Goal: Task Accomplishment & Management: Manage account settings

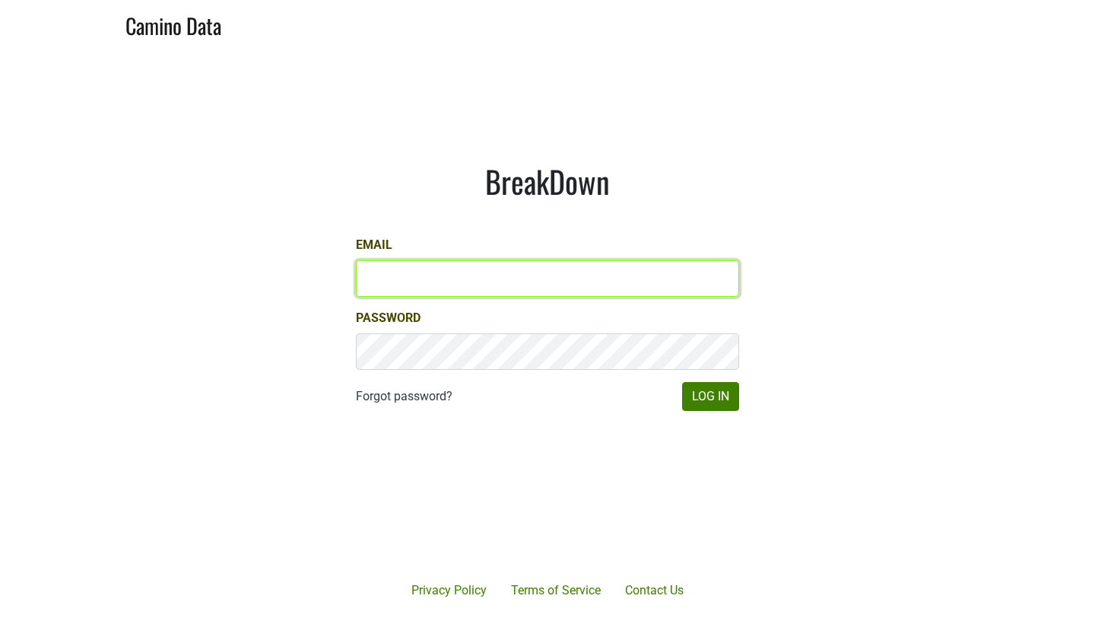
type input "[PERSON_NAME][EMAIL_ADDRESS][DOMAIN_NAME]"
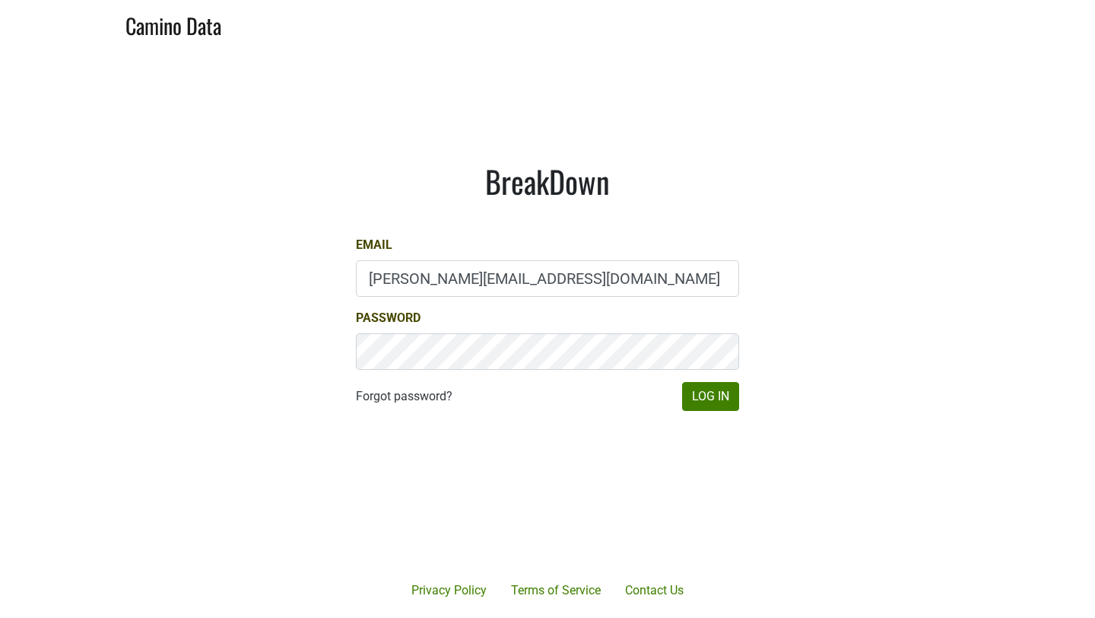
click at [704, 376] on form "Email [PERSON_NAME][EMAIL_ADDRESS][DOMAIN_NAME] Password Forgot password? Log In" at bounding box center [547, 323] width 383 height 175
click at [713, 391] on button "Log In" at bounding box center [710, 396] width 57 height 29
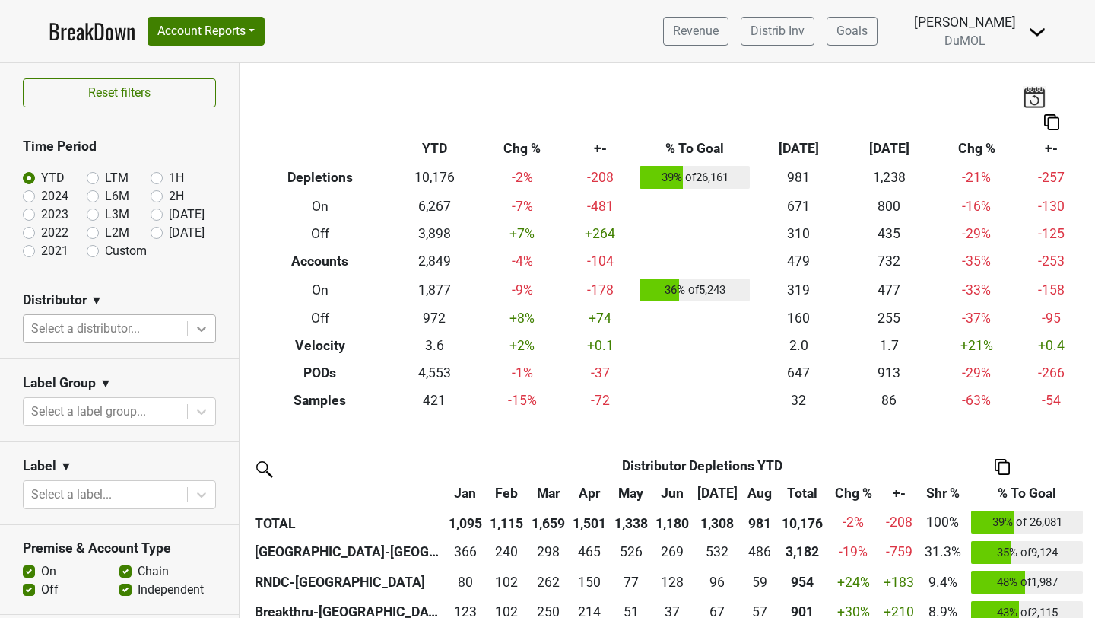
click at [188, 319] on div at bounding box center [201, 328] width 27 height 27
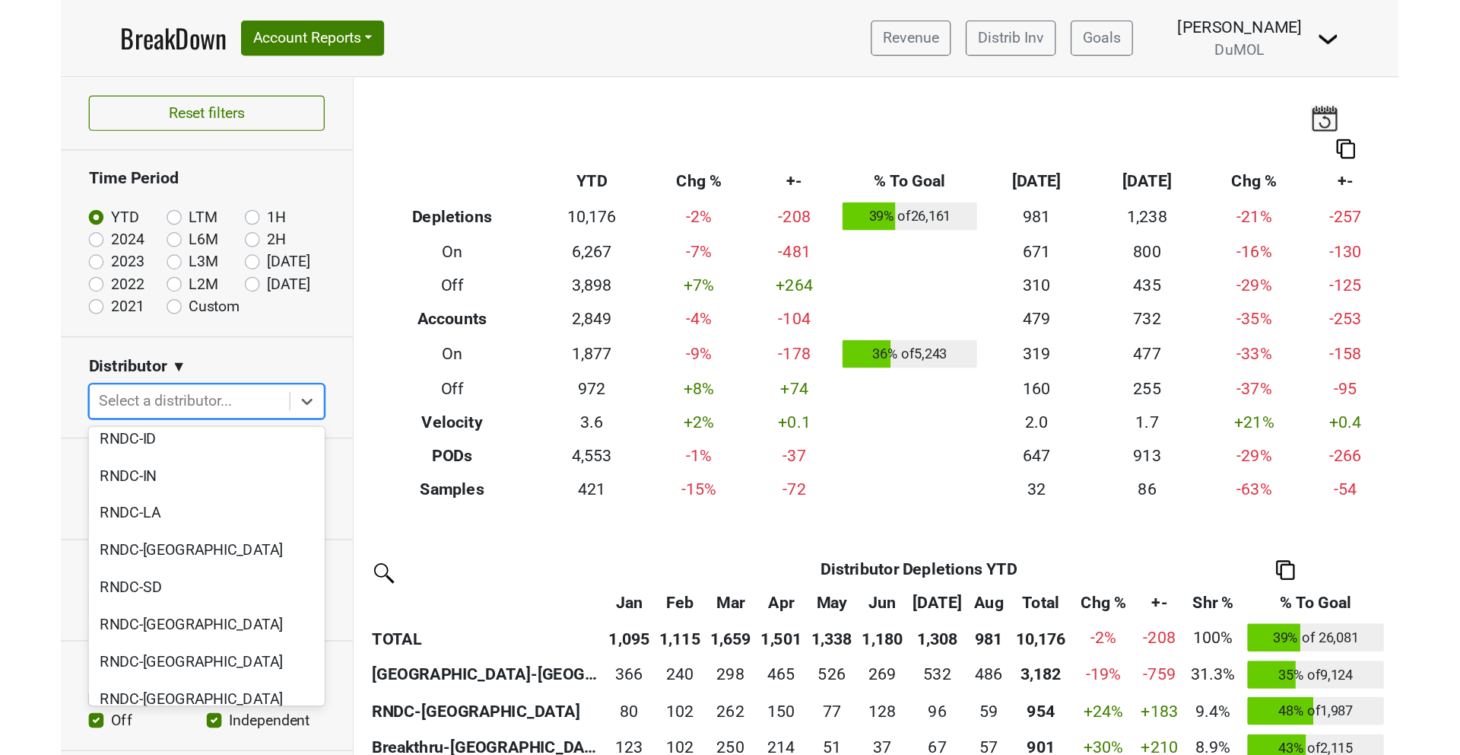
scroll to position [1573, 0]
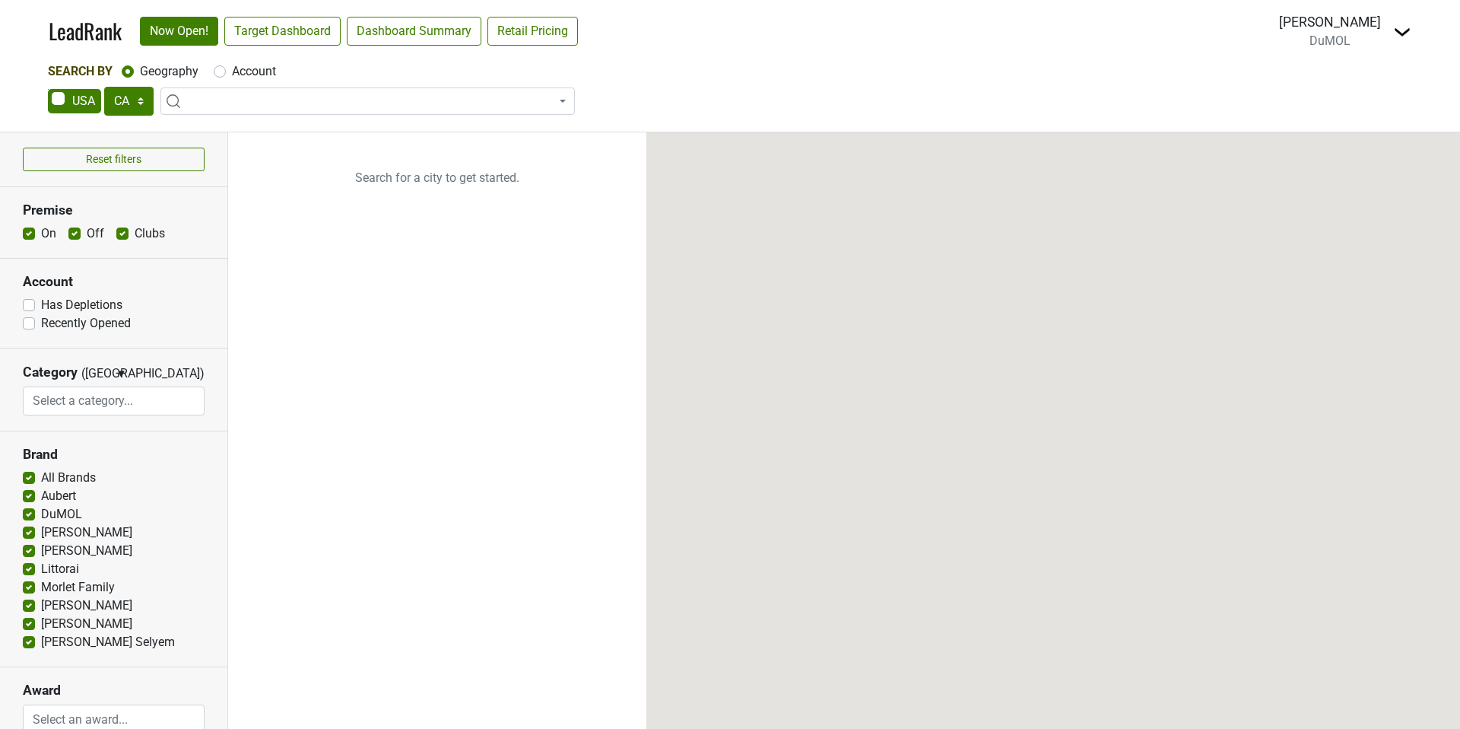
select select "CA"
select select
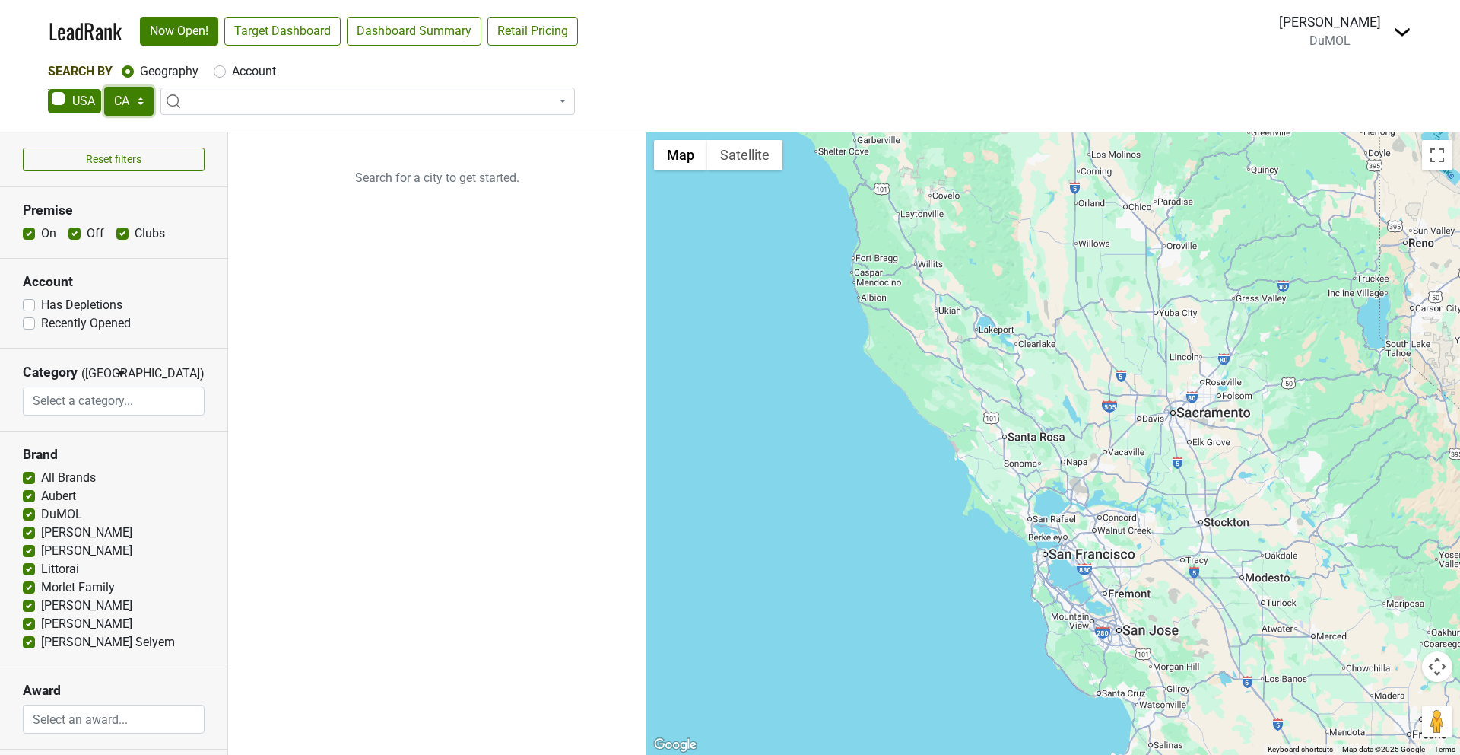
click at [132, 101] on select "AK AL AR AZ CA CO CT DC DE FL GA HI IA ID IL IN KS KY LA MA MD ME MI MN MO MS M…" at bounding box center [128, 101] width 49 height 29
click at [104, 87] on select "AK AL AR AZ CA CO CT DC DE FL GA HI IA ID IL IN KS KY LA MA MD ME MI MN MO MS M…" at bounding box center [128, 101] width 49 height 29
click at [277, 29] on link "Target Dashboard" at bounding box center [282, 31] width 116 height 29
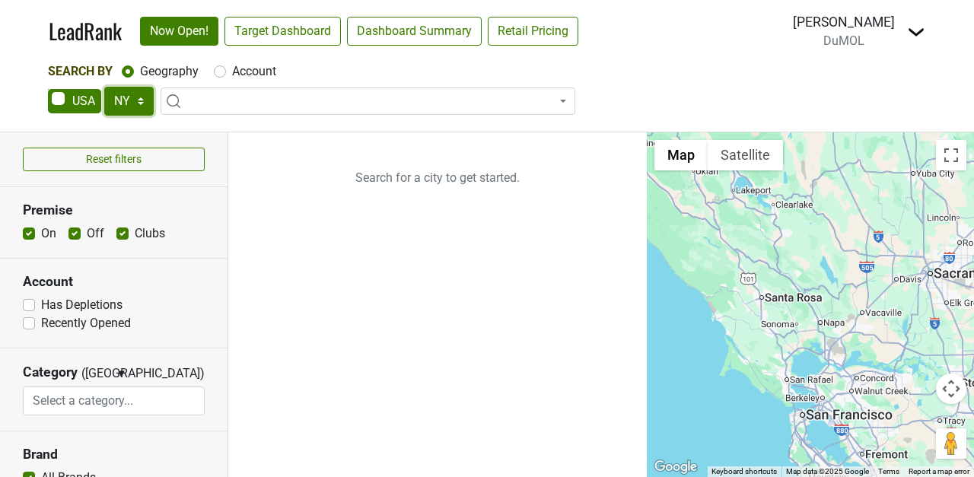
click at [129, 108] on select "AK AL AR AZ CA CO CT DC DE FL GA HI IA ID IL IN KS KY LA MA MD ME MI MN MO MS M…" at bounding box center [128, 101] width 49 height 29
click at [104, 87] on select "AK AL AR AZ CA CO CT DC DE FL GA HI IA ID IL IN KS KY LA MA MD ME MI MN MO MS M…" at bounding box center [128, 101] width 49 height 29
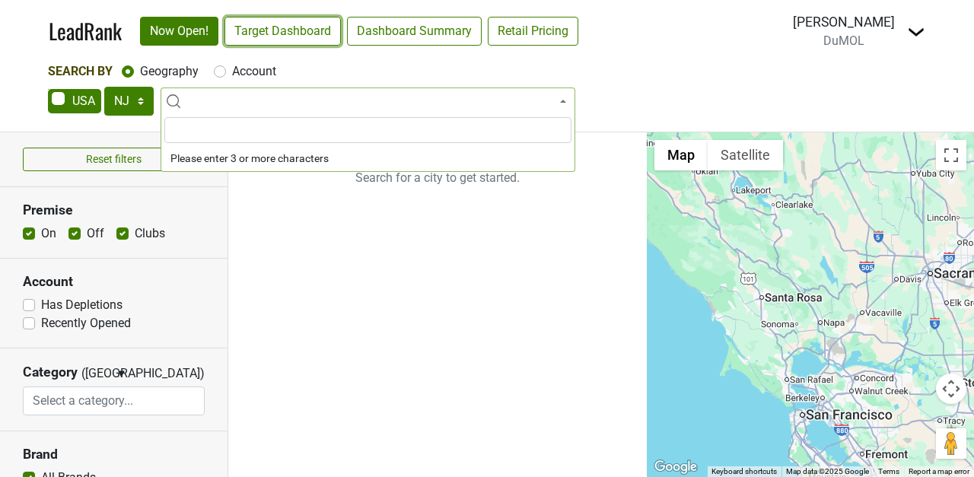
click at [290, 30] on link "Target Dashboard" at bounding box center [282, 31] width 116 height 29
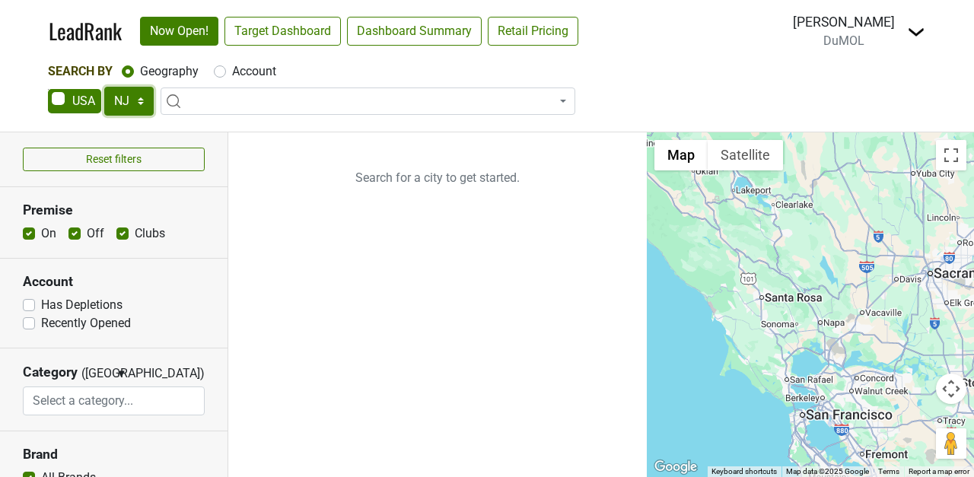
click at [120, 99] on select "AK AL AR AZ CA CO CT DC DE FL GA HI IA ID IL IN KS KY LA MA MD ME MI MN MO MS M…" at bounding box center [128, 101] width 49 height 29
select select "NY"
click at [104, 87] on select "AK AL AR AZ CA CO CT DC DE FL GA HI IA ID IL IN KS KY LA MA MD ME MI MN MO MS M…" at bounding box center [128, 101] width 49 height 29
click at [244, 65] on label "Account" at bounding box center [254, 71] width 44 height 18
click at [226, 65] on input "Account" at bounding box center [220, 69] width 12 height 15
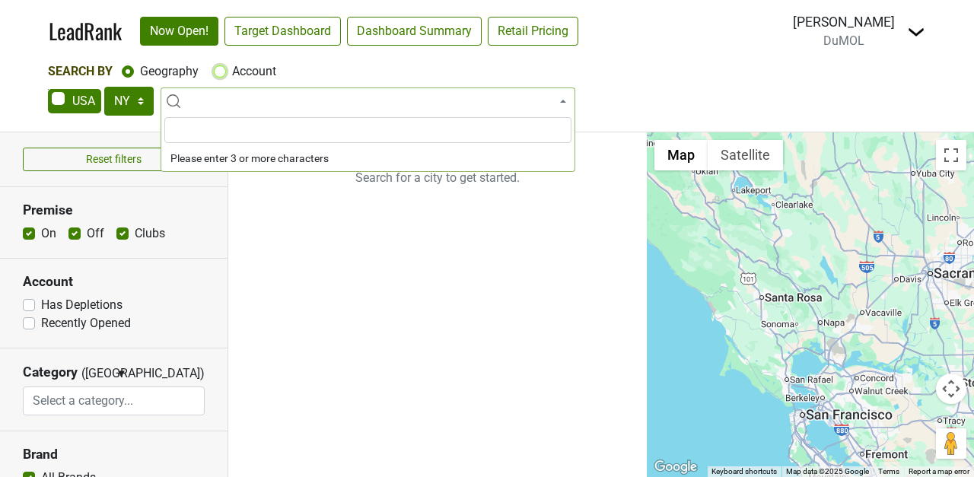
radio input "true"
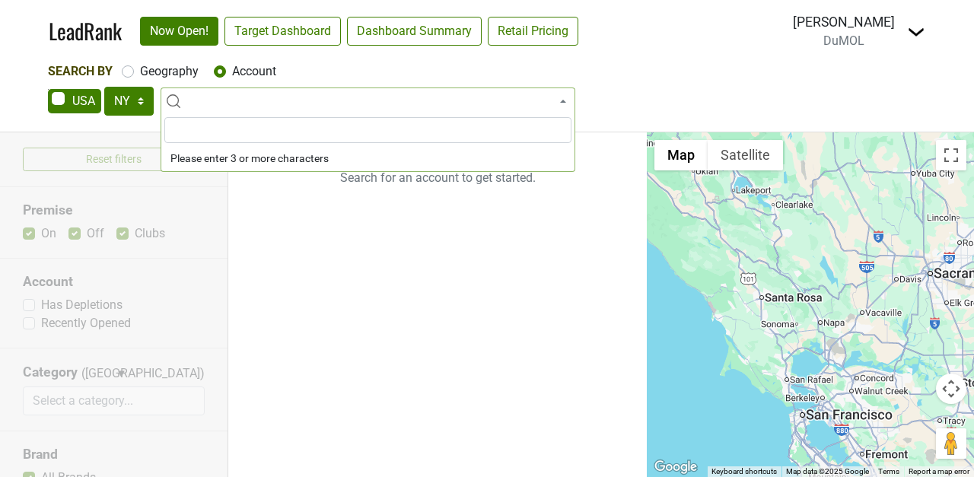
click at [519, 65] on div "Search By Geography Account" at bounding box center [487, 71] width 878 height 18
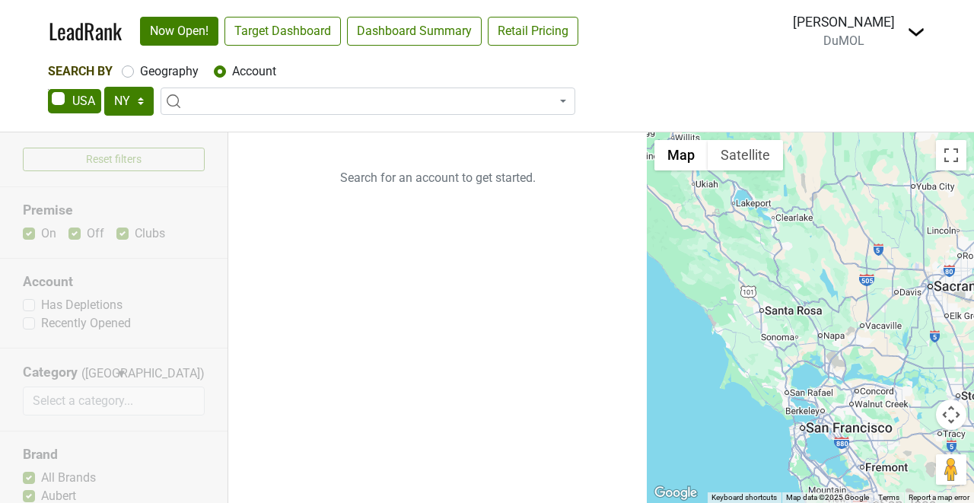
click at [919, 46] on div "Mariette Bolitiski DuMOL Control Center Open Breakdown Logout" at bounding box center [859, 31] width 132 height 38
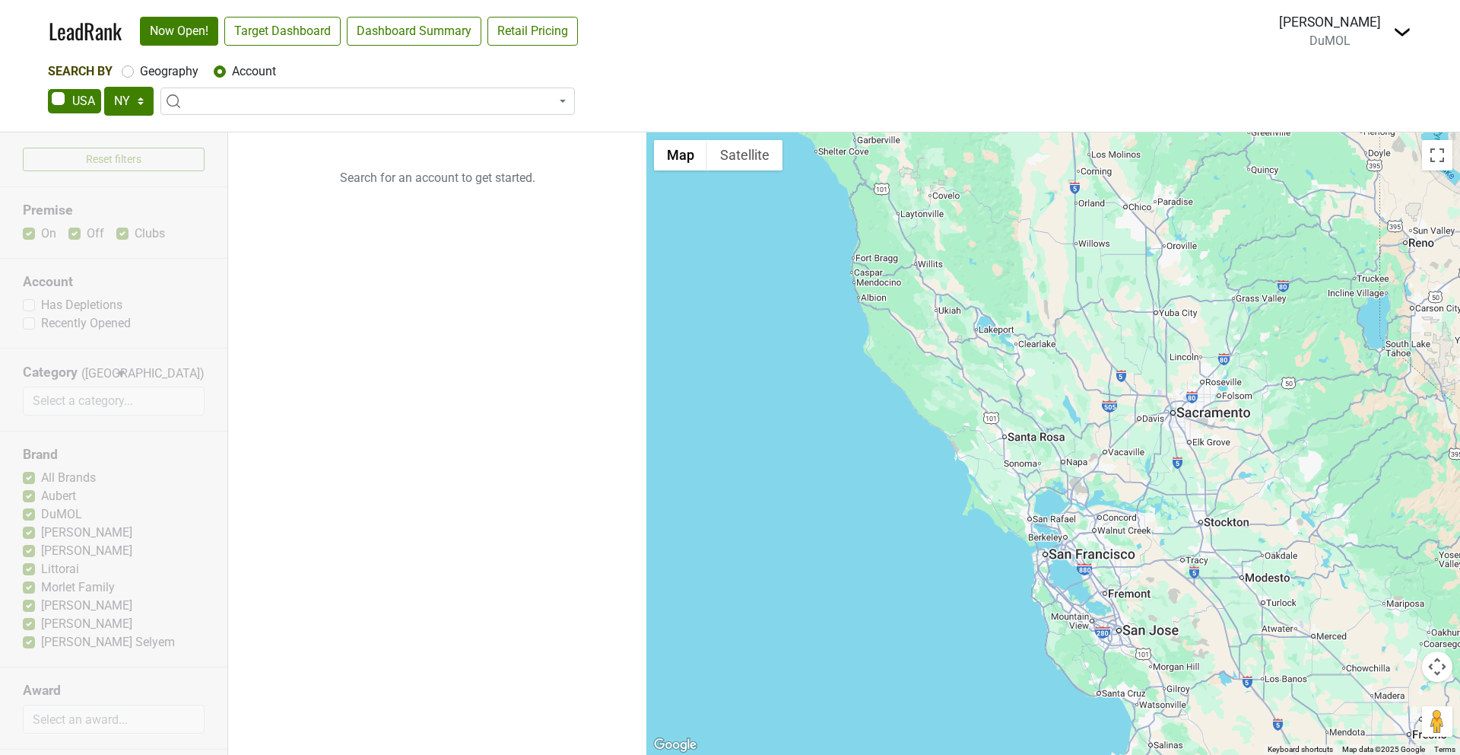
click at [428, 402] on ul "Search for an account to get started." at bounding box center [437, 443] width 418 height 622
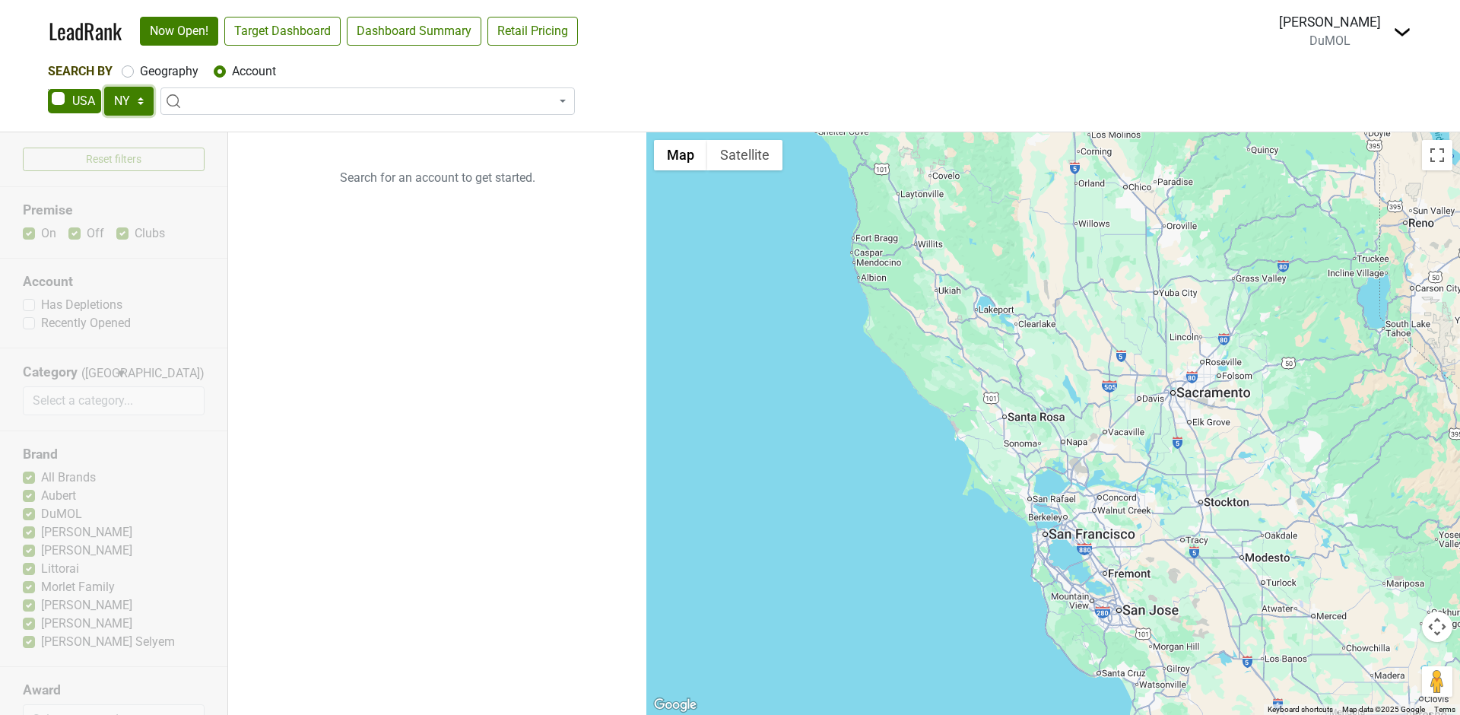
click at [137, 94] on select "AK AL AR AZ CA CO CT DC DE FL GA HI IA ID IL IN KS KY LA MA MD ME MI MN MO MS M…" at bounding box center [128, 101] width 49 height 29
select select "NJ"
click at [104, 87] on select "AK AL AR AZ CA CO CT DC DE FL GA HI IA ID IL IN KS KY LA MA MD ME MI MN MO MS M…" at bounding box center [128, 101] width 49 height 29
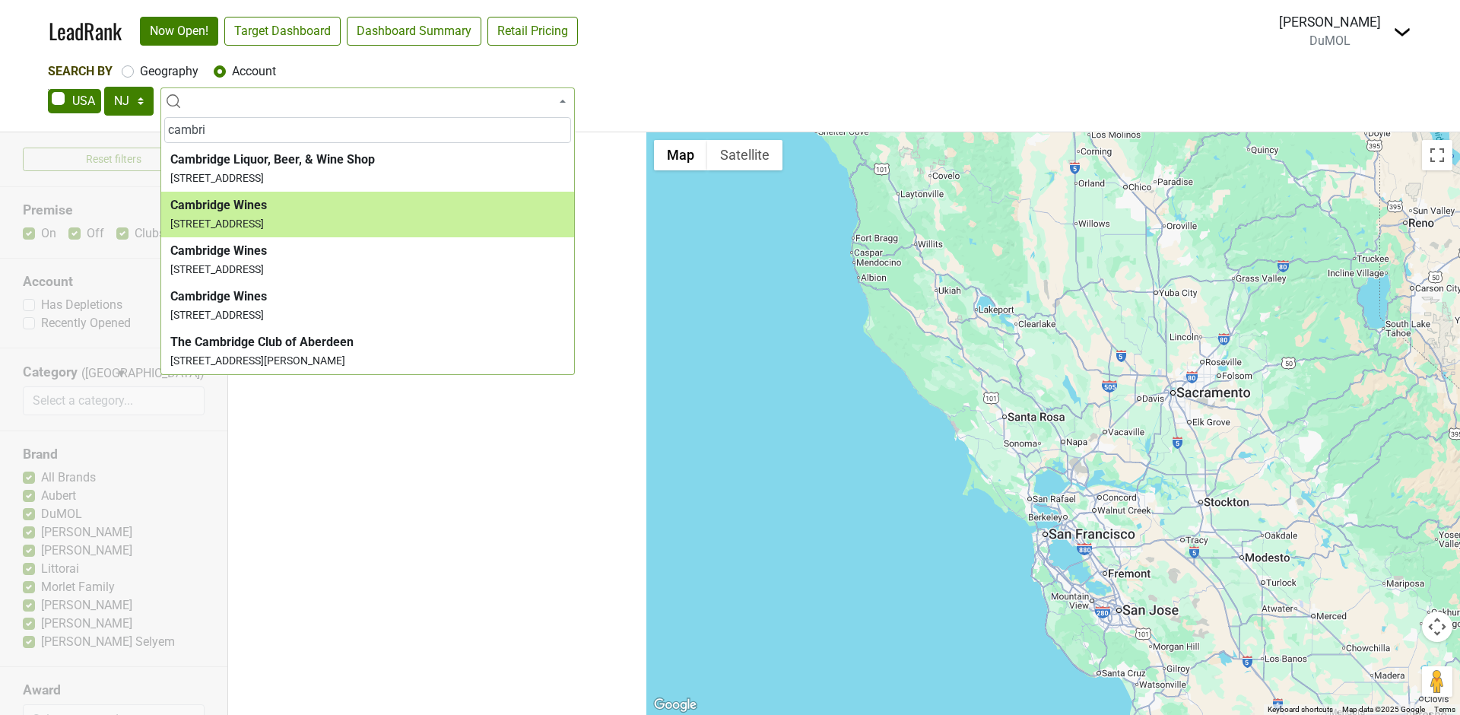
type input "cambri"
select select "229302"
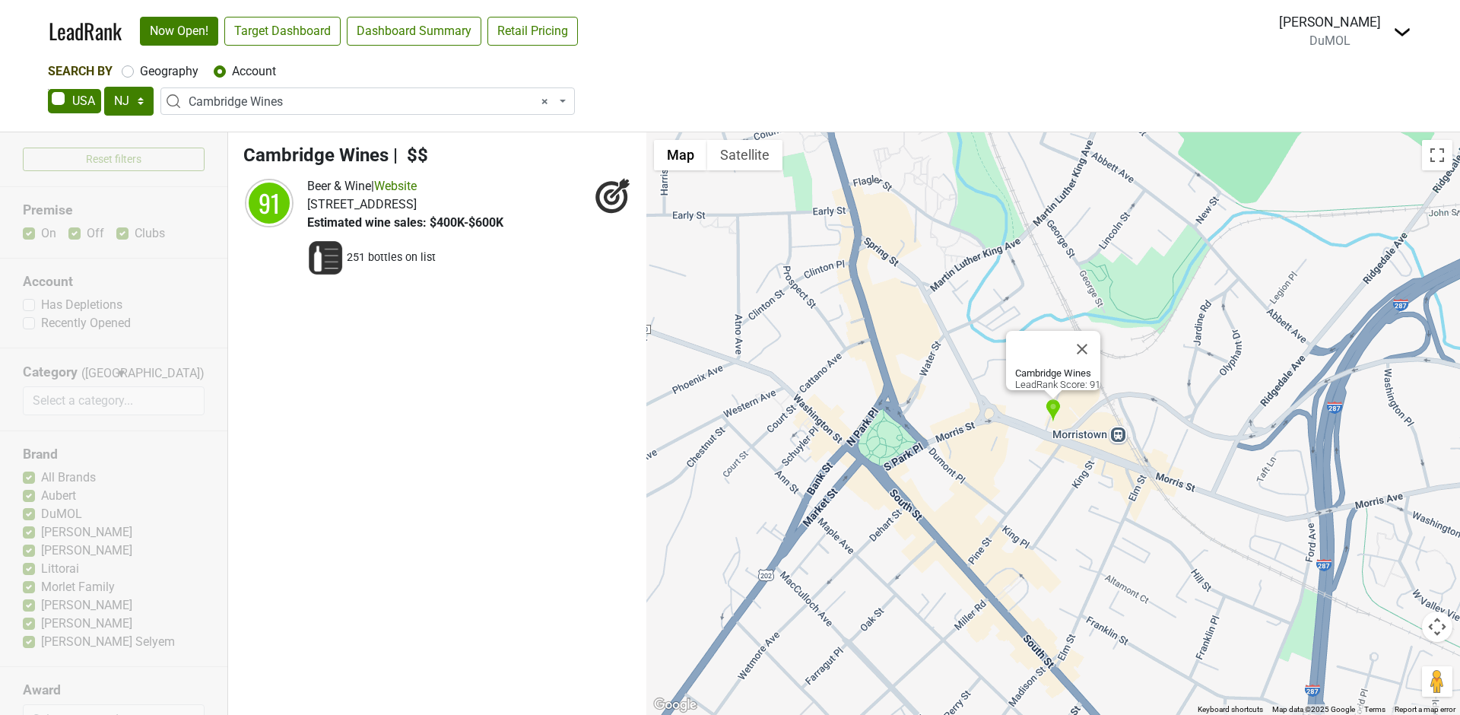
click at [396, 101] on span "× Cambridge Wines" at bounding box center [372, 102] width 367 height 18
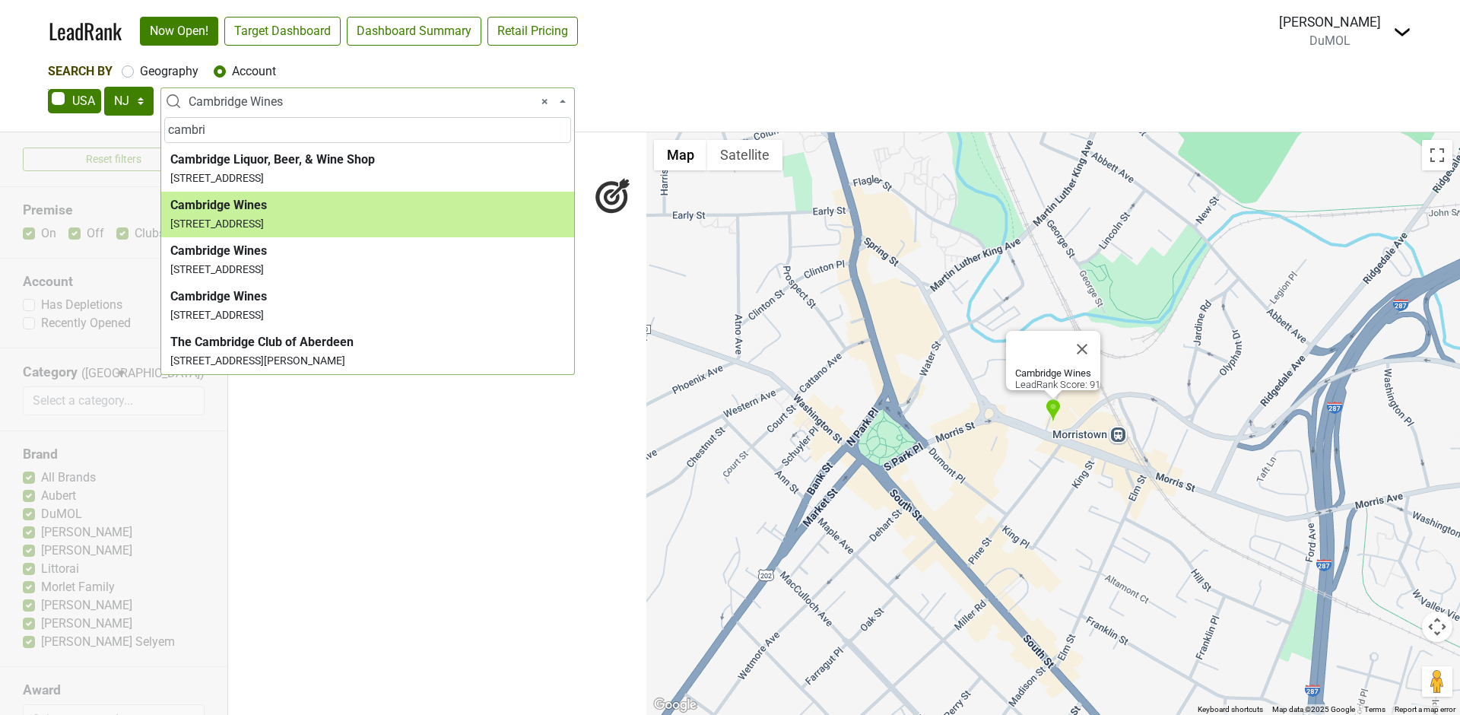
type input "cambri"
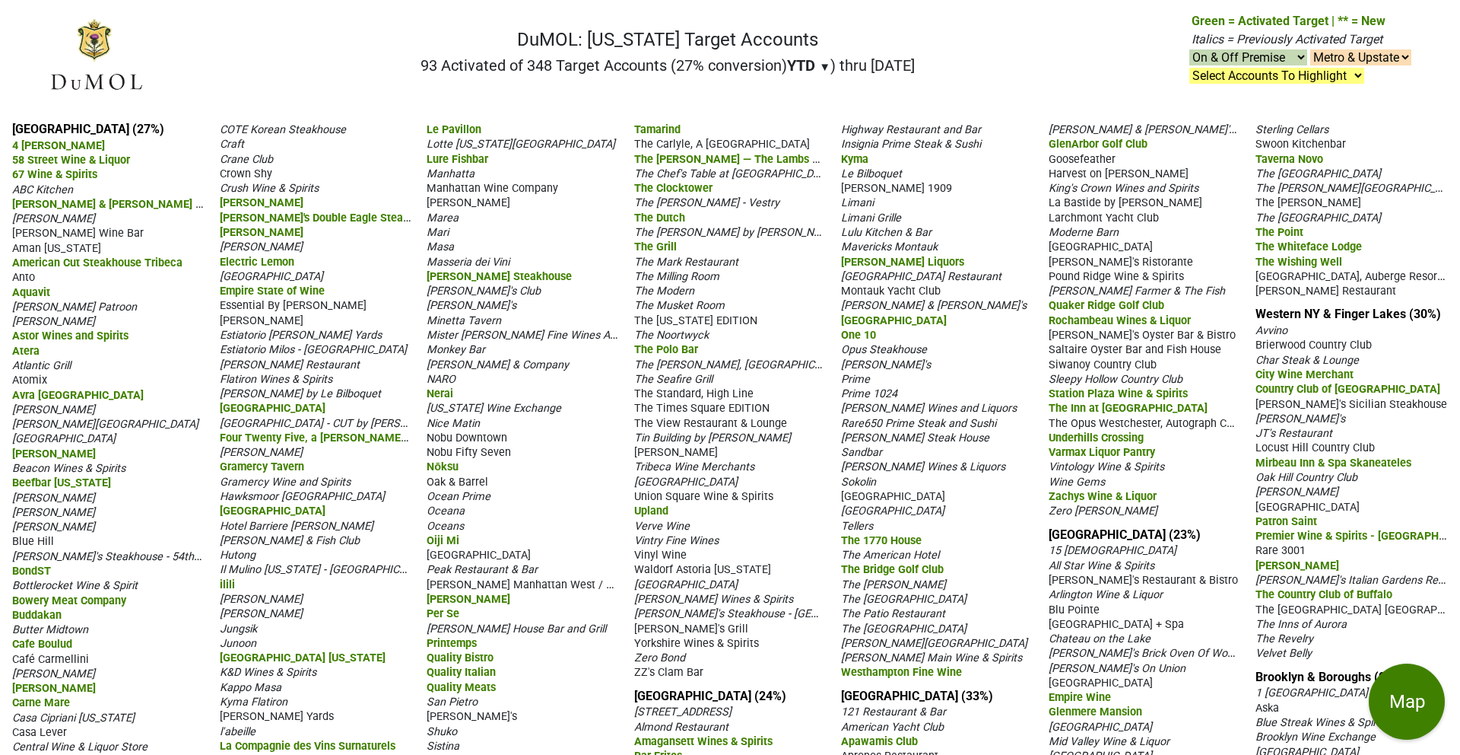
click at [1279, 54] on select "On & Off Premise On Premise Off Premise Country Clubs Only" at bounding box center [1249, 57] width 118 height 16
click at [1190, 49] on select "On & Off Premise On Premise Off Premise Country Clubs Only" at bounding box center [1249, 57] width 118 height 16
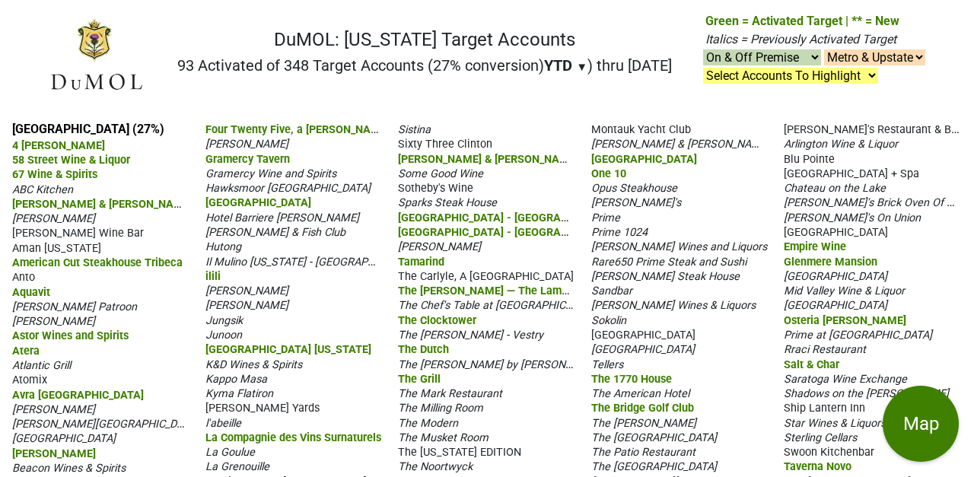
click at [804, 63] on select "On & Off Premise On Premise Off Premise Country Clubs Only" at bounding box center [762, 57] width 118 height 16
select select "on"
click at [703, 50] on select "On & Off Premise On Premise Off Premise Country Clubs Only" at bounding box center [762, 57] width 118 height 16
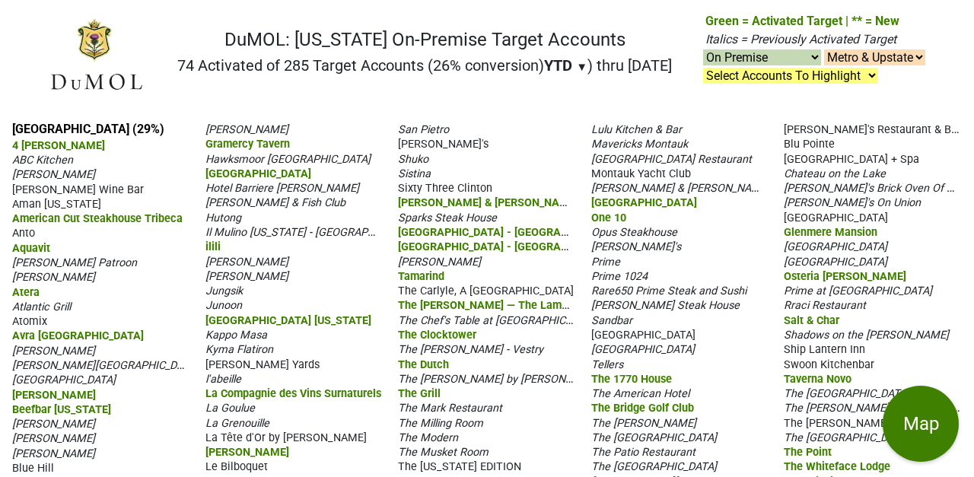
select select "on"
click at [867, 58] on select "Metro & Upstate Metro Only Upstate Only" at bounding box center [874, 57] width 101 height 16
select select "1"
click at [824, 50] on select "Metro & Upstate Metro Only Upstate Only" at bounding box center [874, 57] width 101 height 16
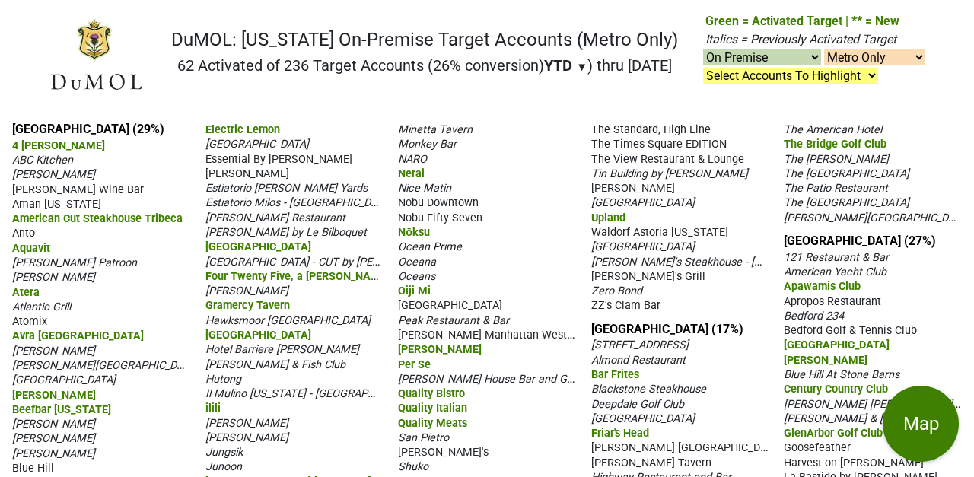
select select "on"
select select "1"
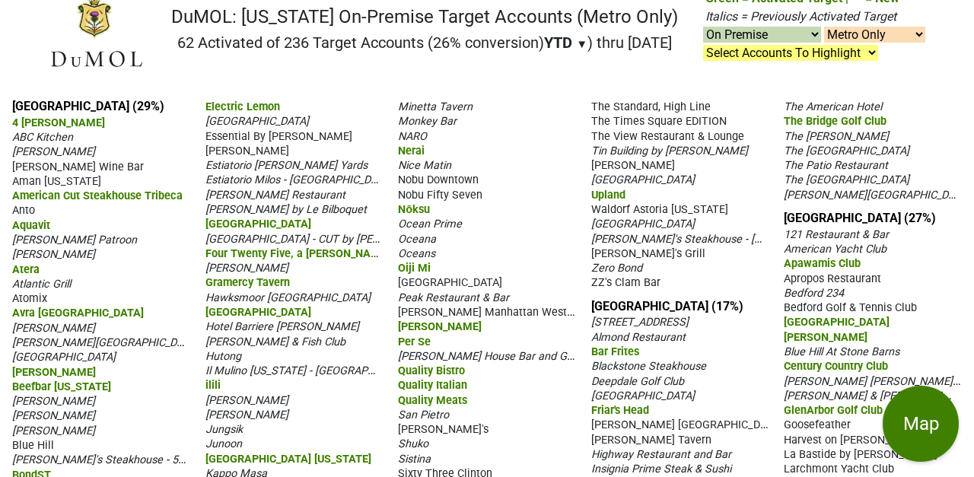
scroll to position [24, 0]
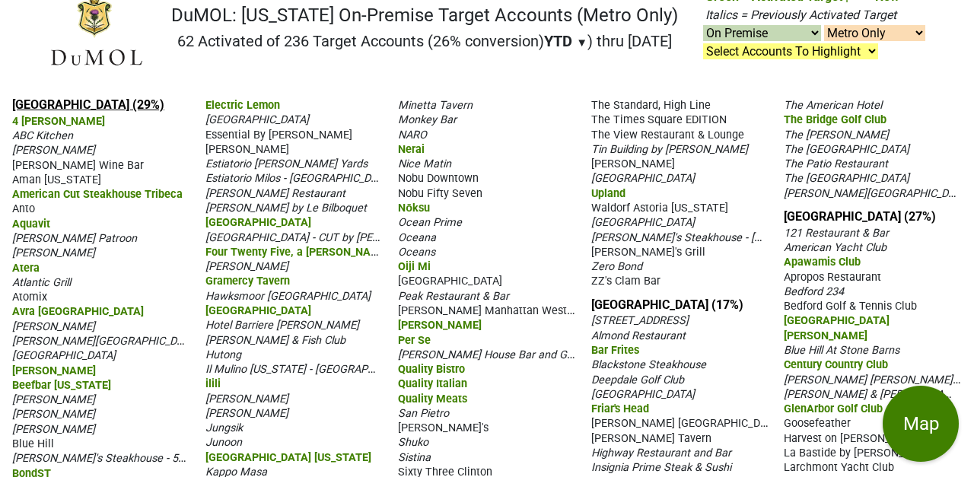
click at [33, 106] on link "[GEOGRAPHIC_DATA] (29%)" at bounding box center [88, 104] width 152 height 14
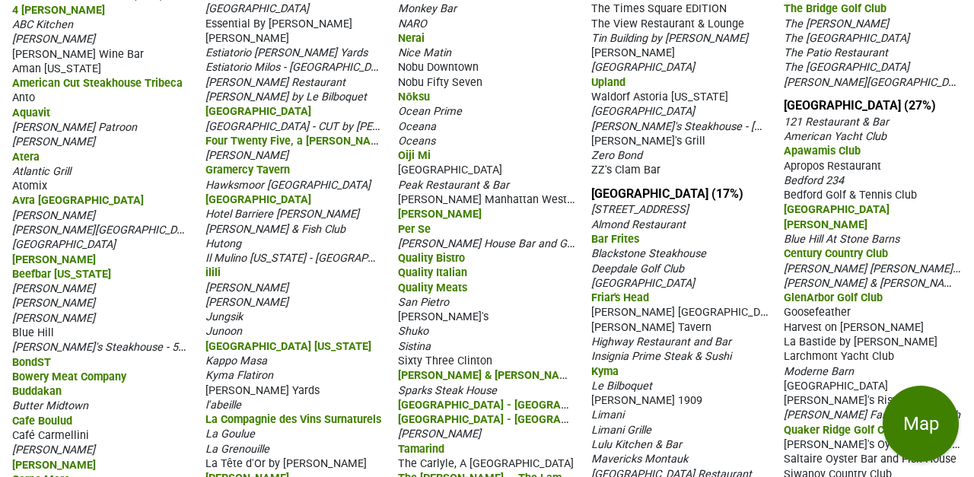
scroll to position [134, 0]
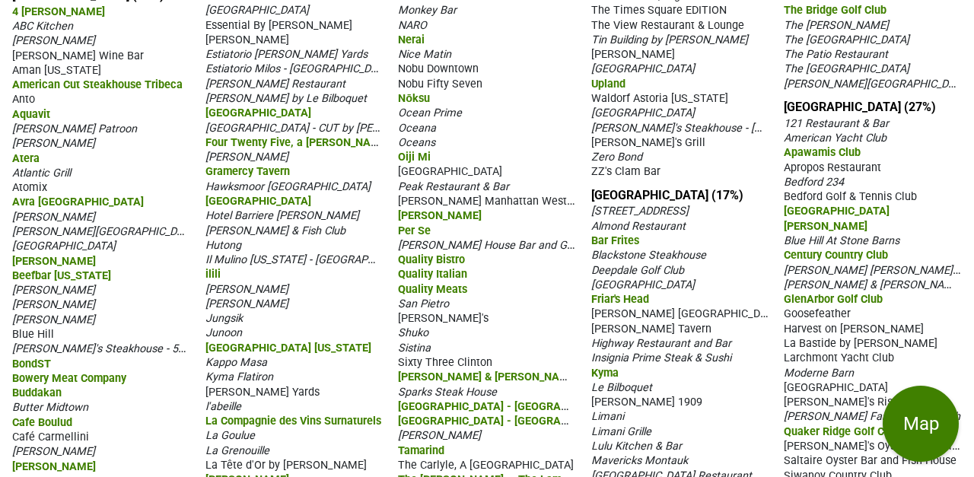
click at [60, 230] on span "[PERSON_NAME][GEOGRAPHIC_DATA]" at bounding box center [105, 231] width 186 height 14
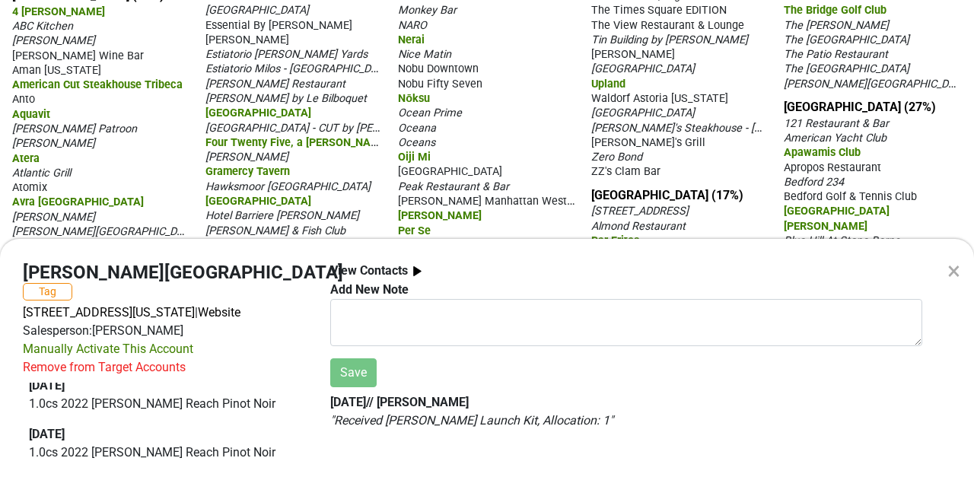
scroll to position [0, 0]
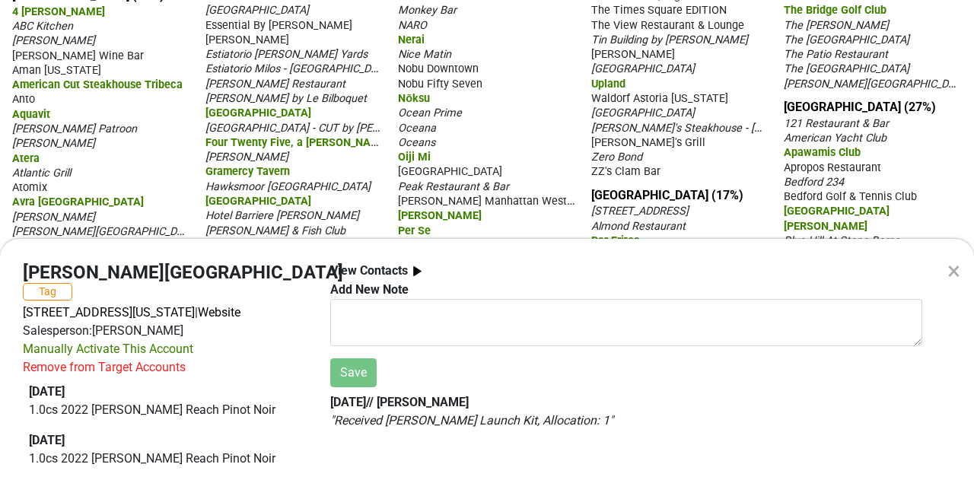
click at [951, 272] on div "×" at bounding box center [953, 271] width 13 height 37
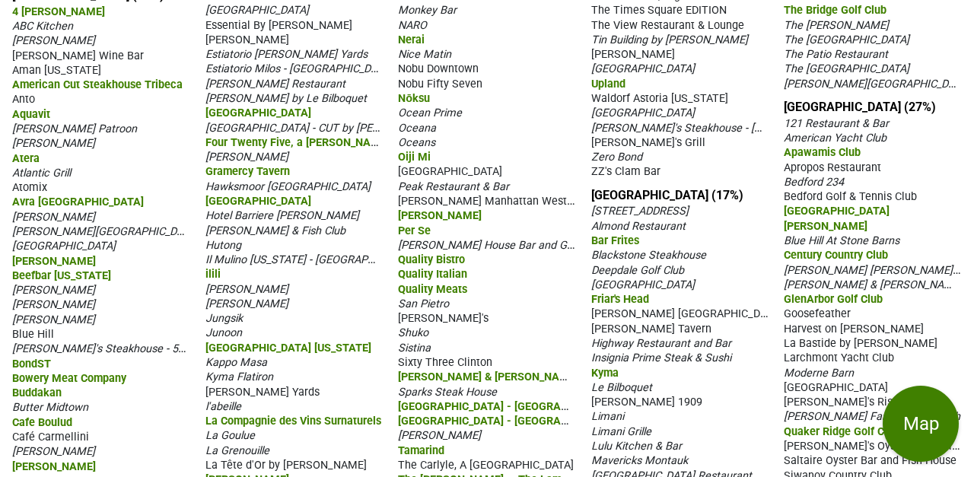
click at [46, 303] on span "[PERSON_NAME]" at bounding box center [53, 304] width 83 height 13
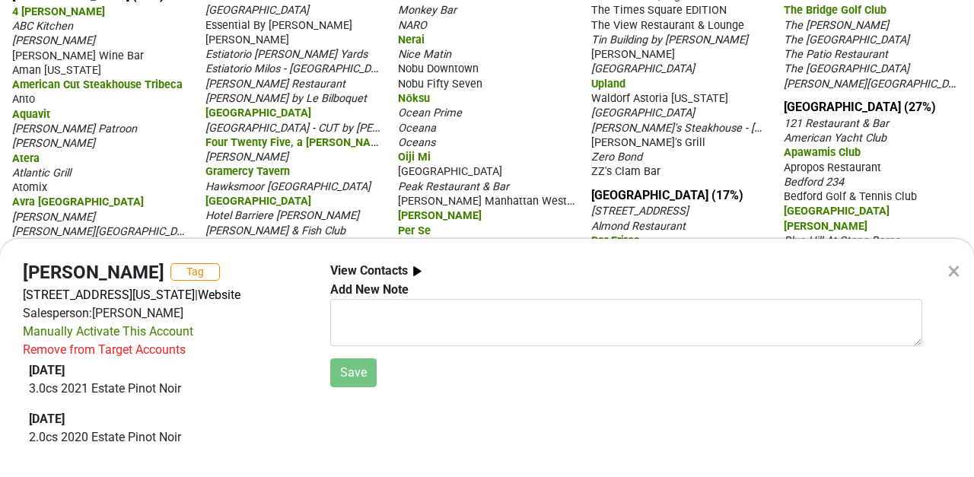
scroll to position [5, 0]
click at [955, 268] on div "×" at bounding box center [953, 271] width 13 height 37
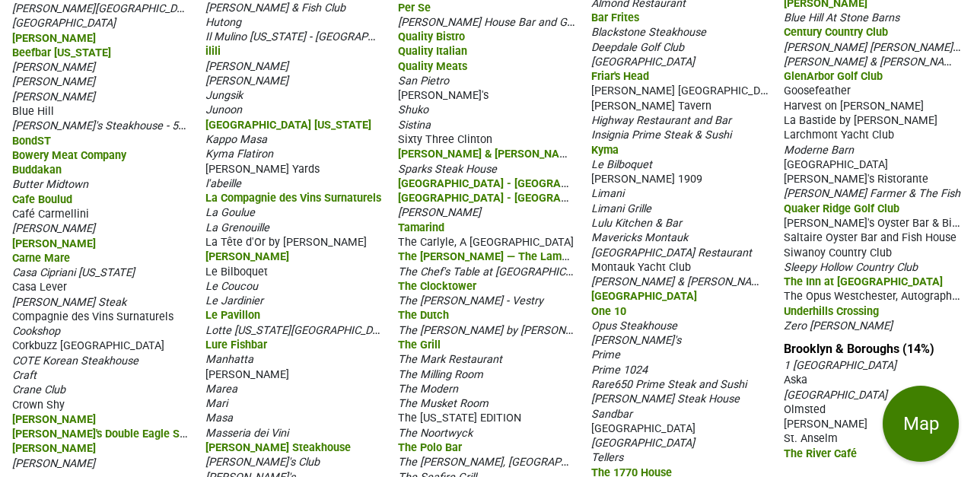
scroll to position [373, 0]
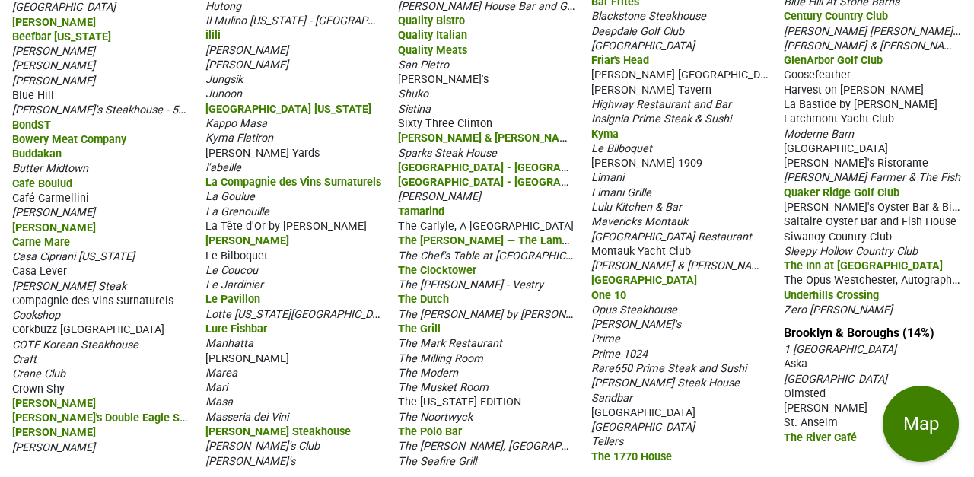
click at [40, 168] on span "Butter Midtown" at bounding box center [50, 168] width 76 height 13
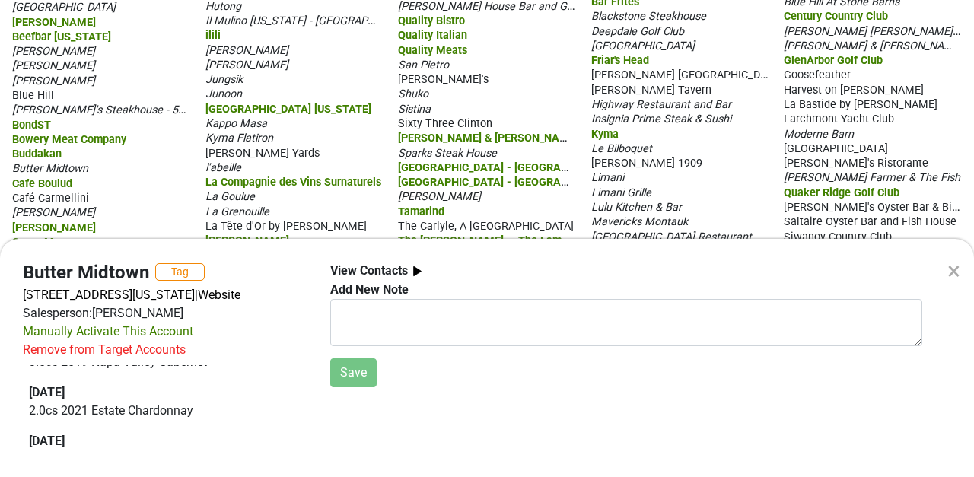
scroll to position [0, 0]
click at [118, 368] on div "[DATE] 3.0 cs 2019 Napa Valley Cabernet [DATE] 2.0 cs 2021 Estate Chardonnay [D…" at bounding box center [165, 379] width 272 height 389
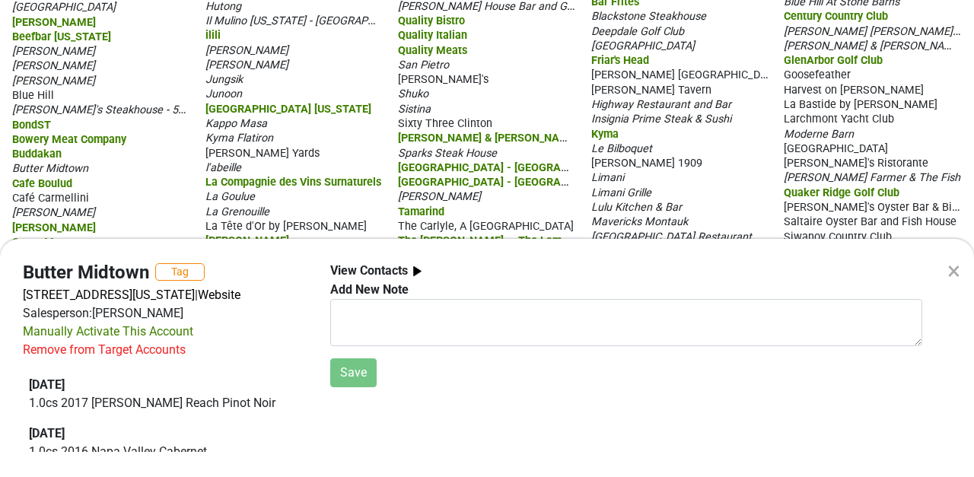
click at [950, 268] on div "×" at bounding box center [953, 271] width 13 height 37
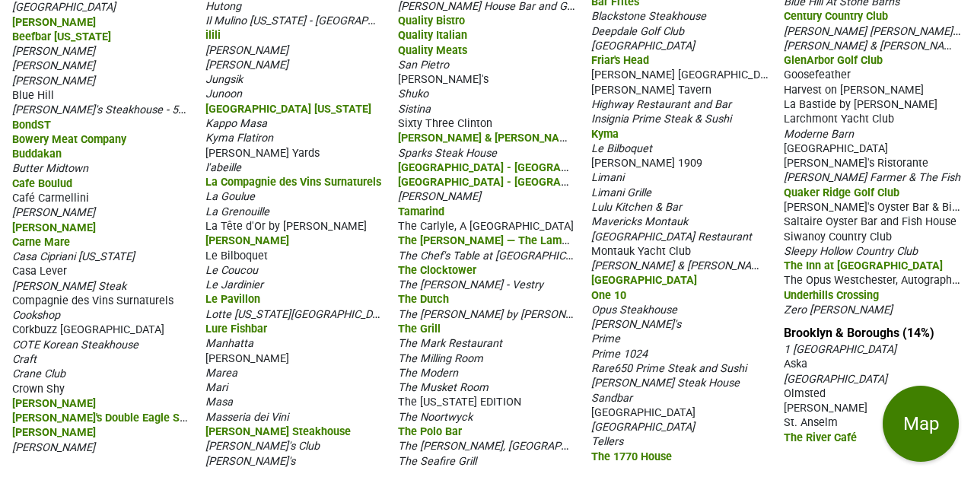
click at [68, 329] on span "Corkbuzz [GEOGRAPHIC_DATA]" at bounding box center [88, 329] width 152 height 13
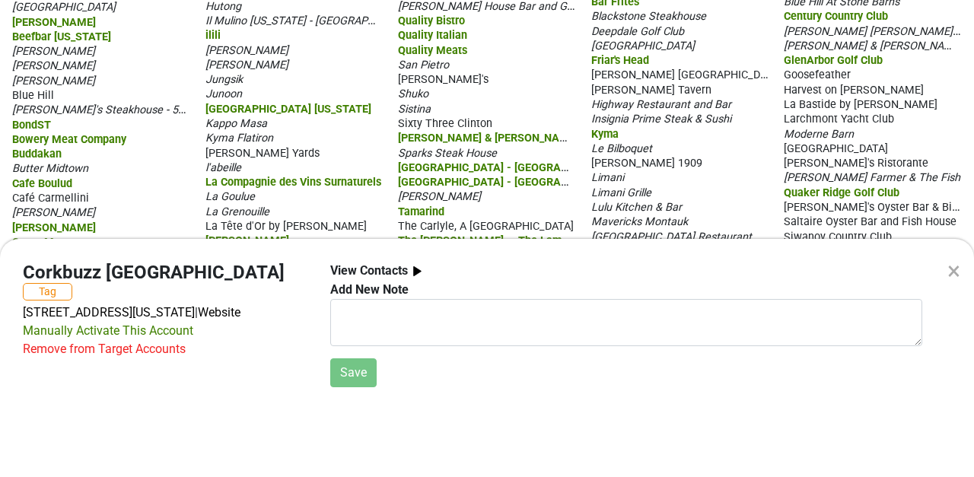
click at [68, 340] on div "Remove from Target Accounts" at bounding box center [104, 349] width 163 height 18
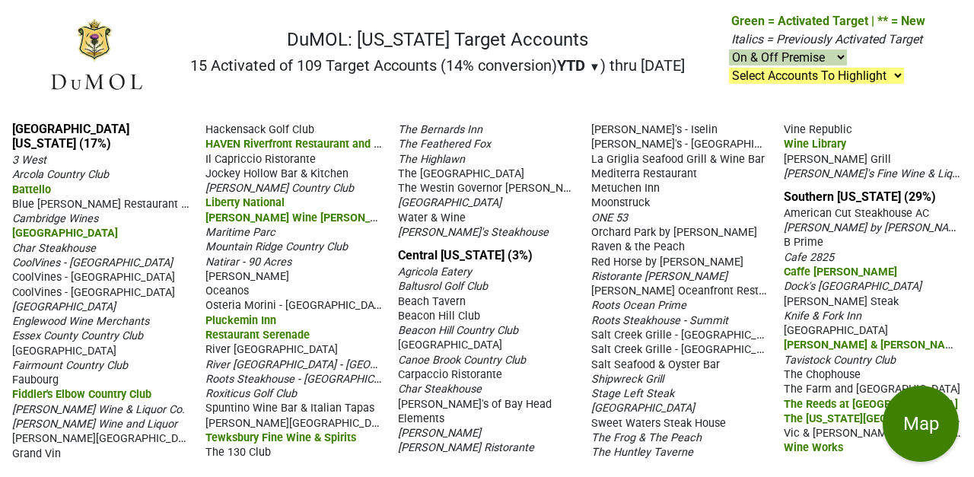
click at [437, 141] on span "The Feathered Fox" at bounding box center [444, 144] width 93 height 13
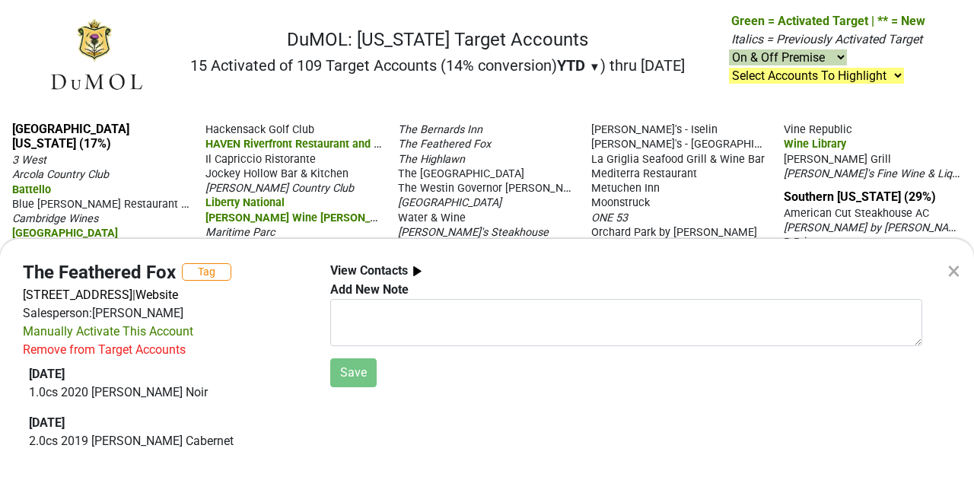
click at [50, 359] on div "Remove from Target Accounts" at bounding box center [104, 350] width 163 height 18
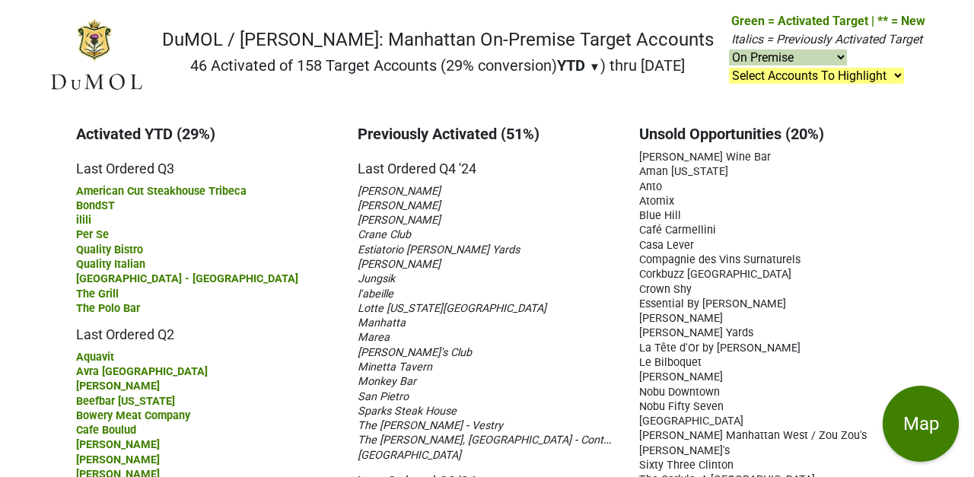
select select "on"
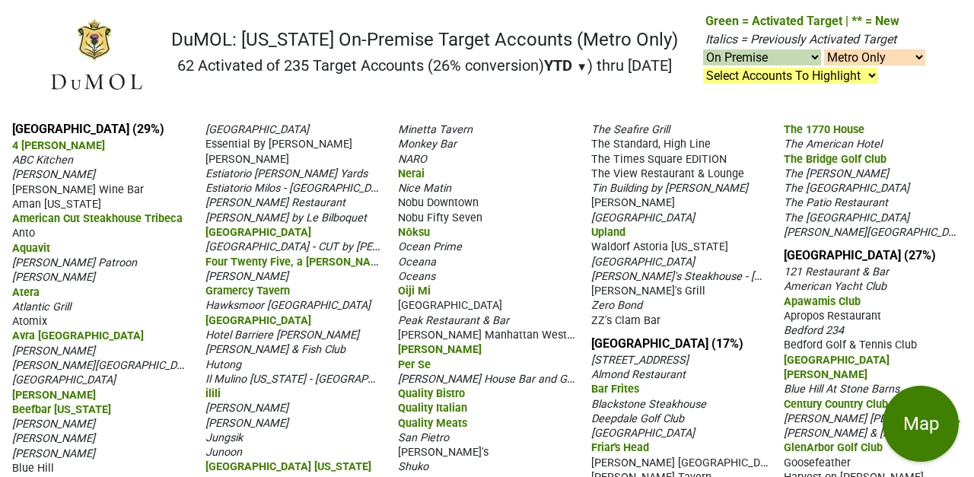
select select "on"
select select "1"
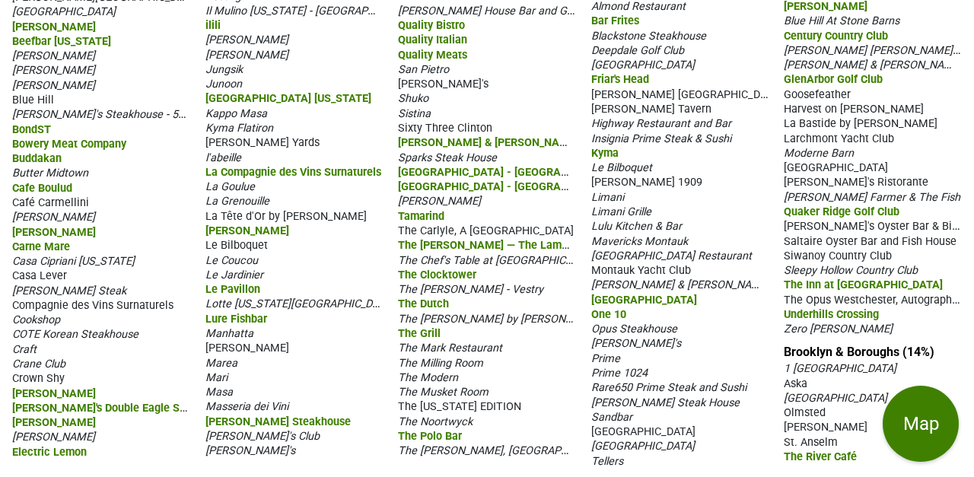
click at [84, 286] on span "[PERSON_NAME] Steak" at bounding box center [69, 290] width 114 height 13
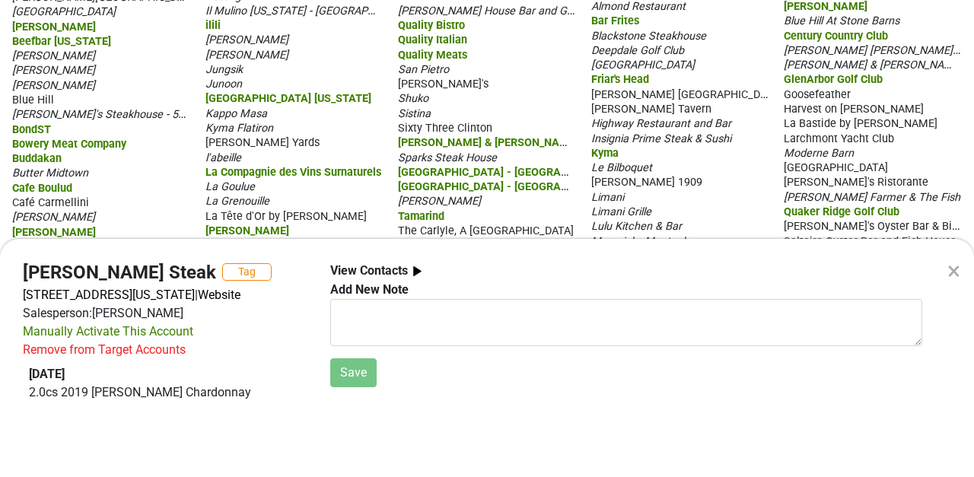
click at [145, 346] on div "Remove from Target Accounts" at bounding box center [104, 350] width 163 height 18
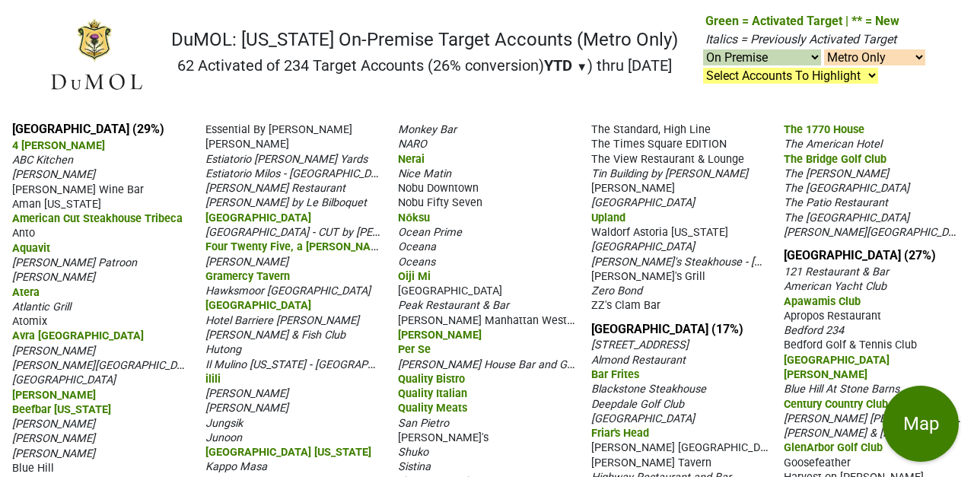
select select "on"
select select "1"
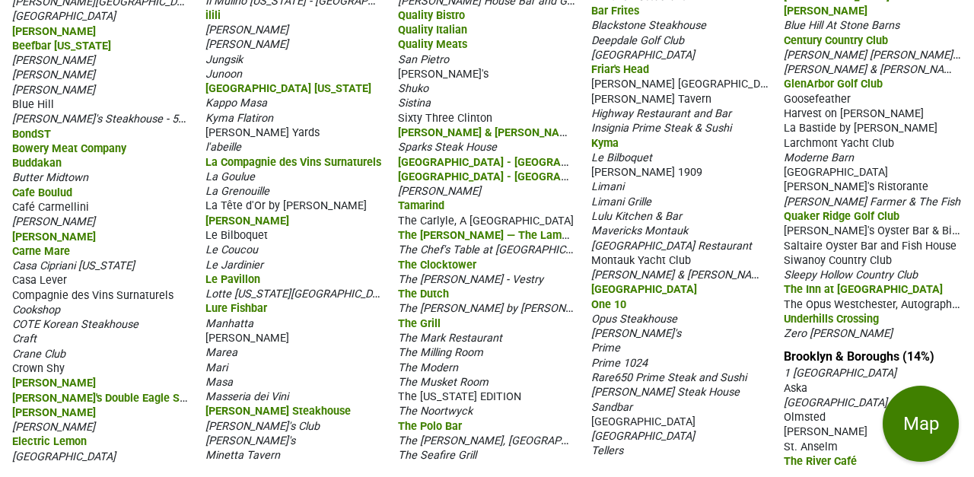
click at [119, 289] on span "Compagnie des Vins Surnaturels" at bounding box center [92, 295] width 161 height 13
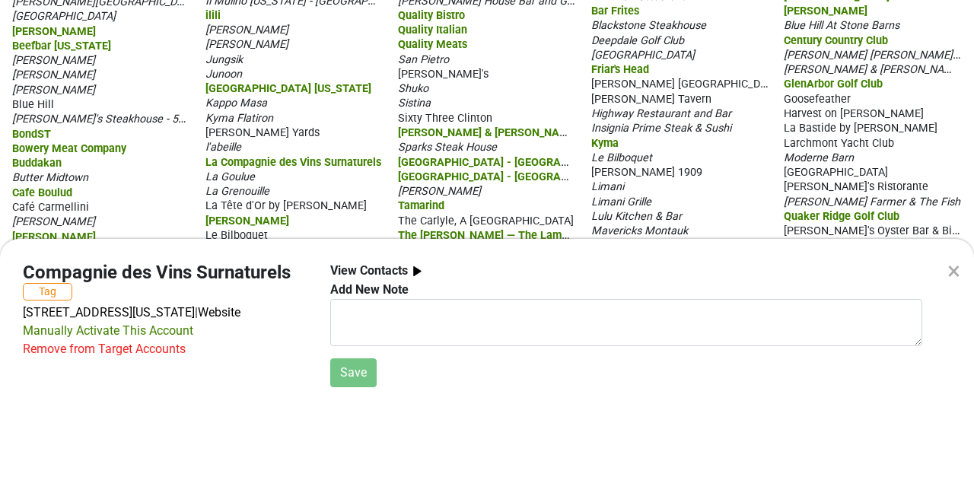
click at [954, 268] on div "×" at bounding box center [953, 271] width 13 height 37
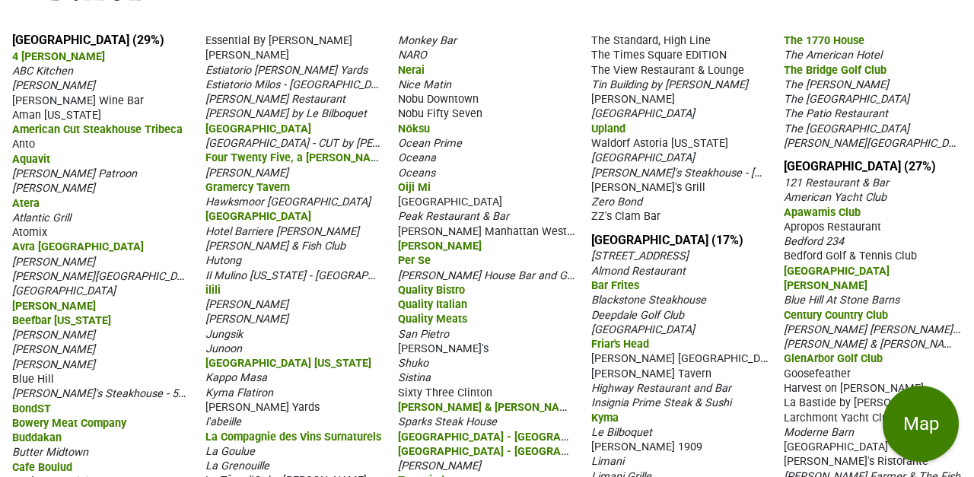
scroll to position [87, 0]
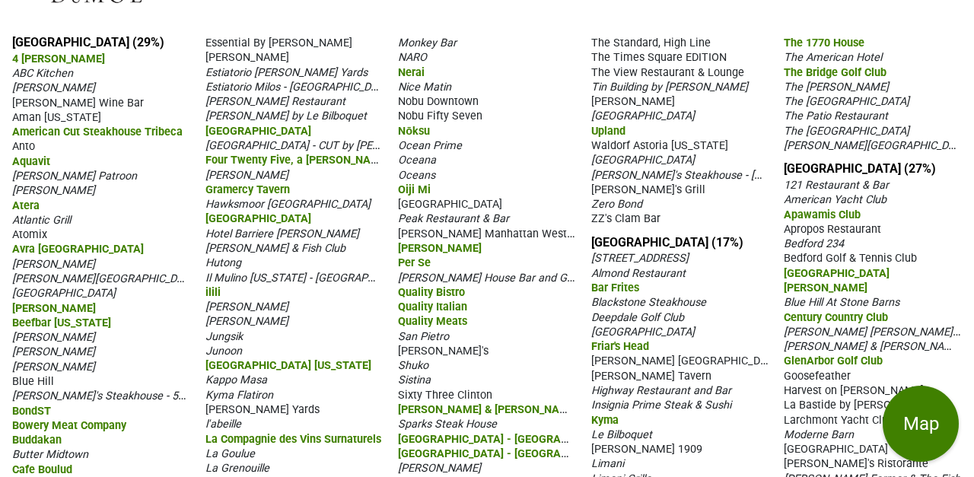
click at [220, 103] on span "[PERSON_NAME] Restaurant" at bounding box center [275, 101] width 140 height 13
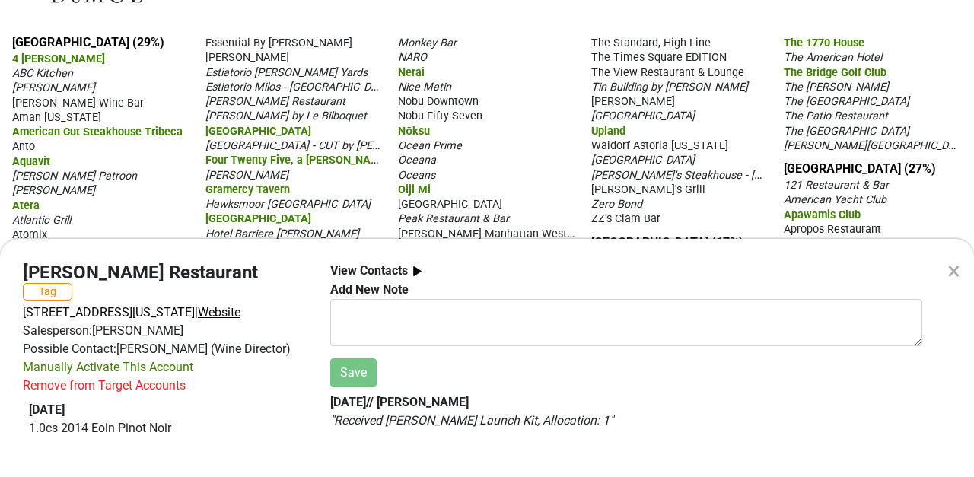
click at [240, 305] on span "Website" at bounding box center [219, 312] width 43 height 14
click at [958, 268] on div "×" at bounding box center [953, 271] width 13 height 37
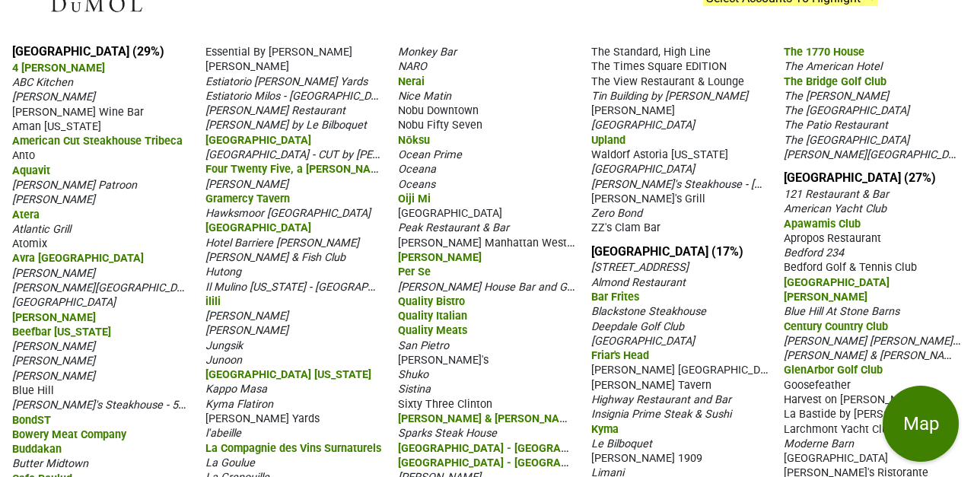
scroll to position [79, 0]
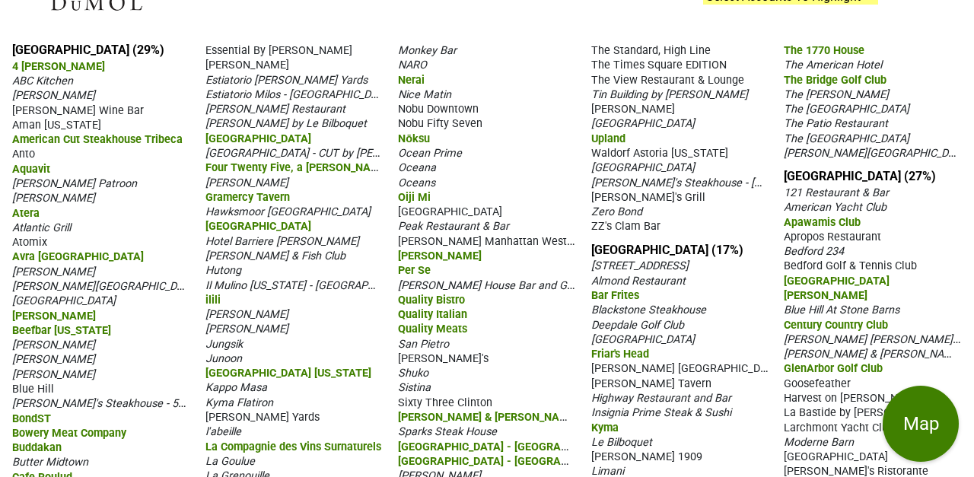
click at [222, 270] on span "Hutong" at bounding box center [223, 270] width 36 height 13
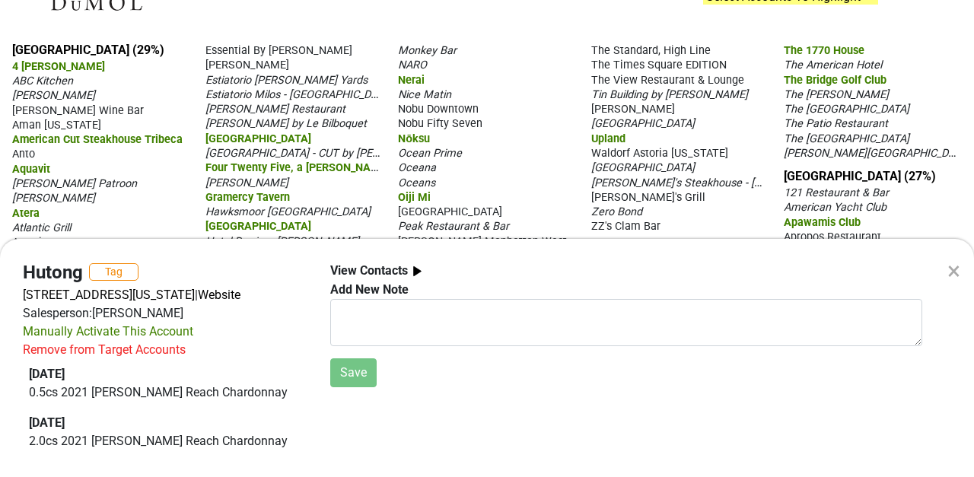
click at [91, 351] on div "Remove from Target Accounts" at bounding box center [104, 350] width 163 height 18
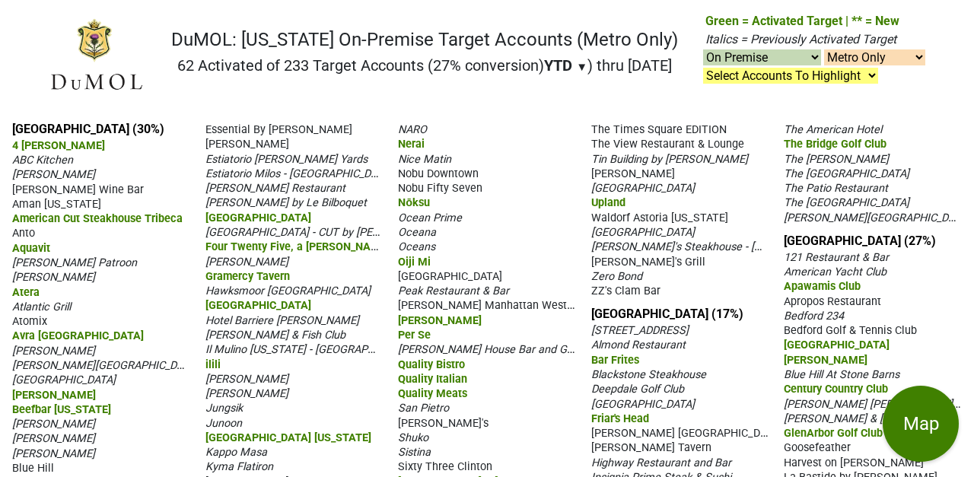
select select "on"
select select "1"
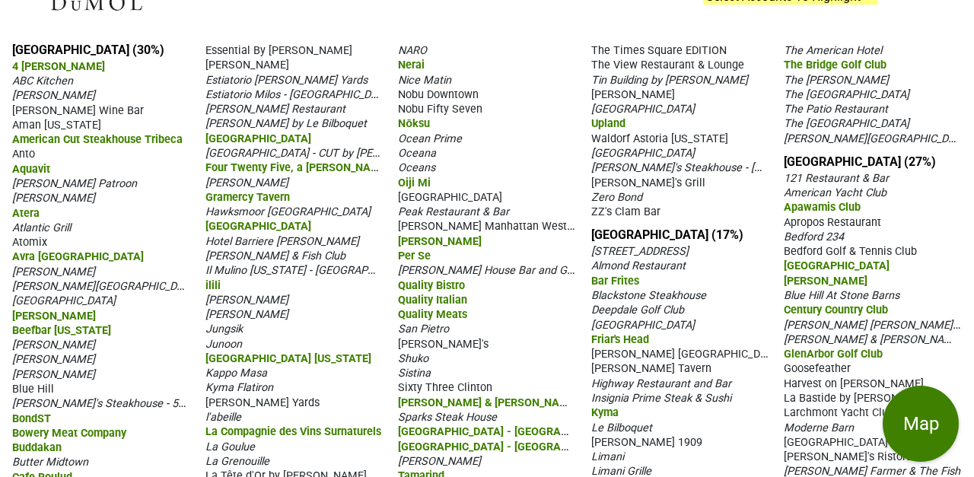
click at [339, 268] on span "Il Mulino [US_STATE] - [GEOGRAPHIC_DATA]" at bounding box center [311, 269] width 213 height 14
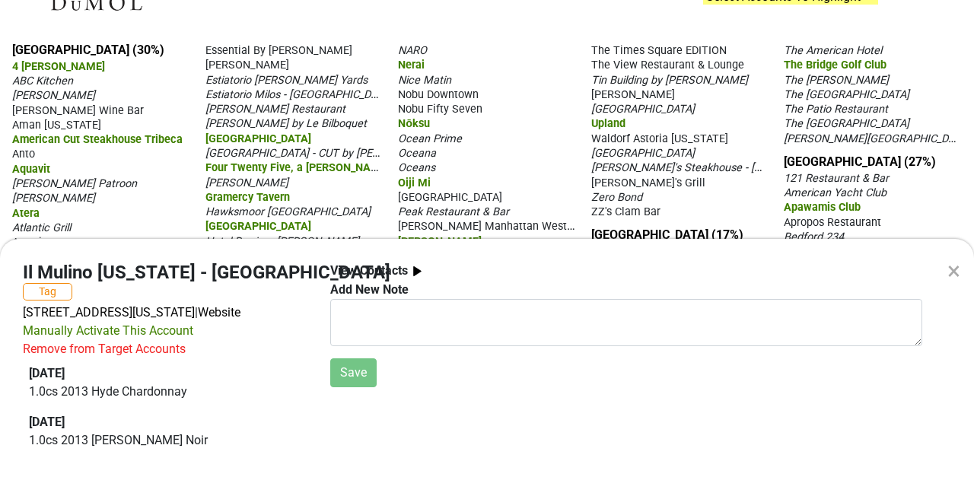
click at [148, 349] on div "Remove from Target Accounts" at bounding box center [104, 349] width 163 height 18
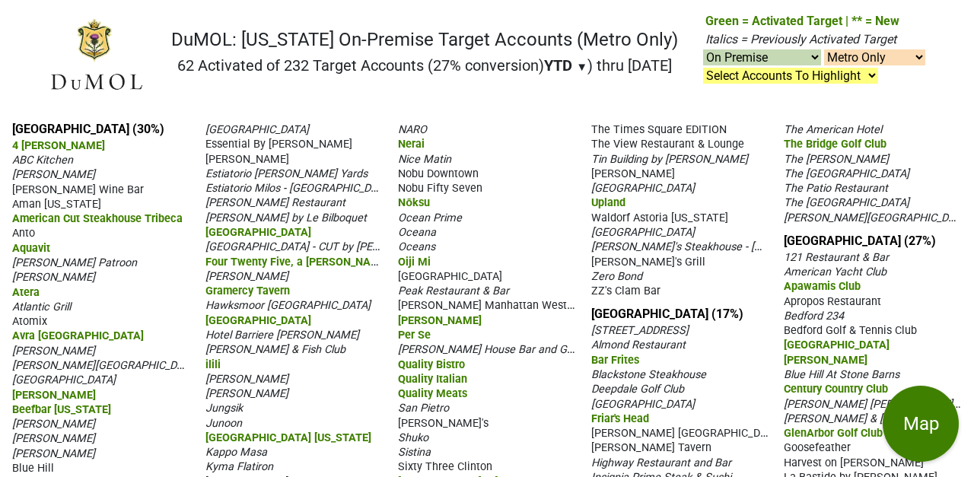
select select "on"
select select "1"
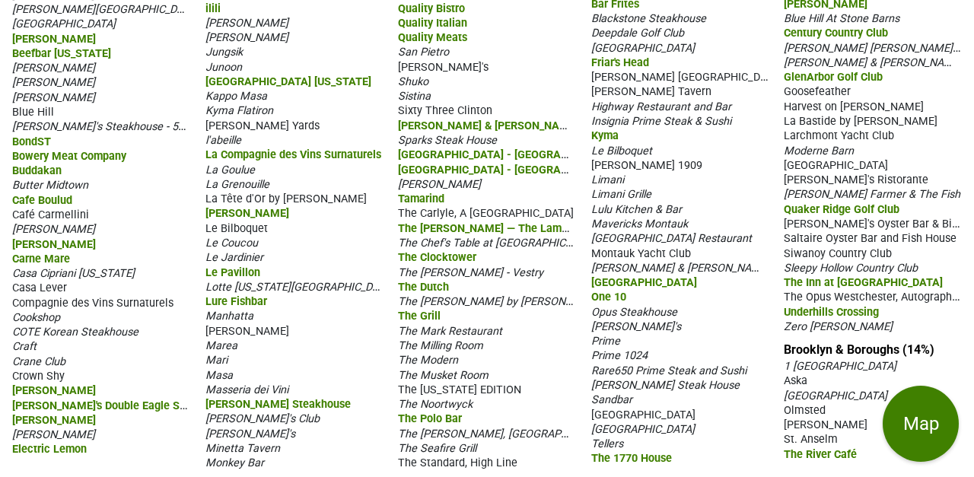
scroll to position [357, 0]
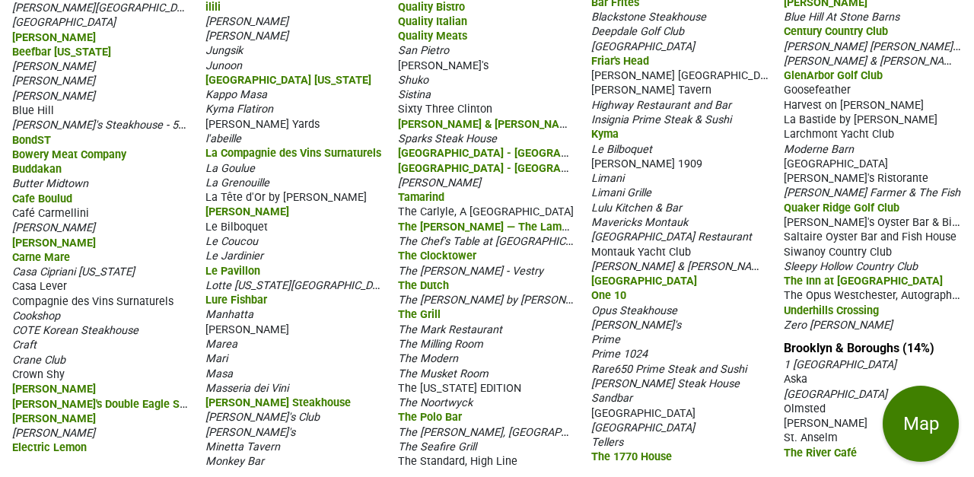
click at [239, 180] on span "La Grenouille" at bounding box center [237, 182] width 64 height 13
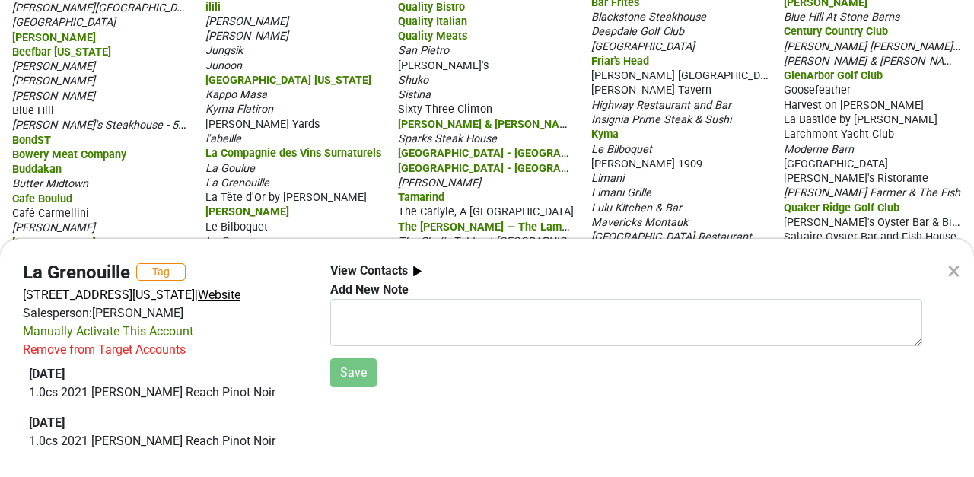
click at [236, 294] on span "Website" at bounding box center [219, 295] width 43 height 14
click at [137, 349] on div "Remove from Target Accounts" at bounding box center [104, 350] width 163 height 18
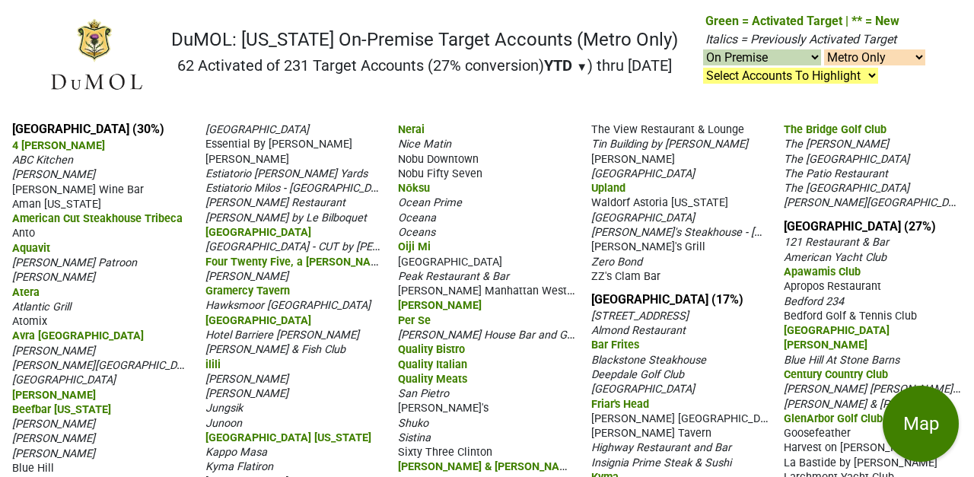
select select "on"
select select "1"
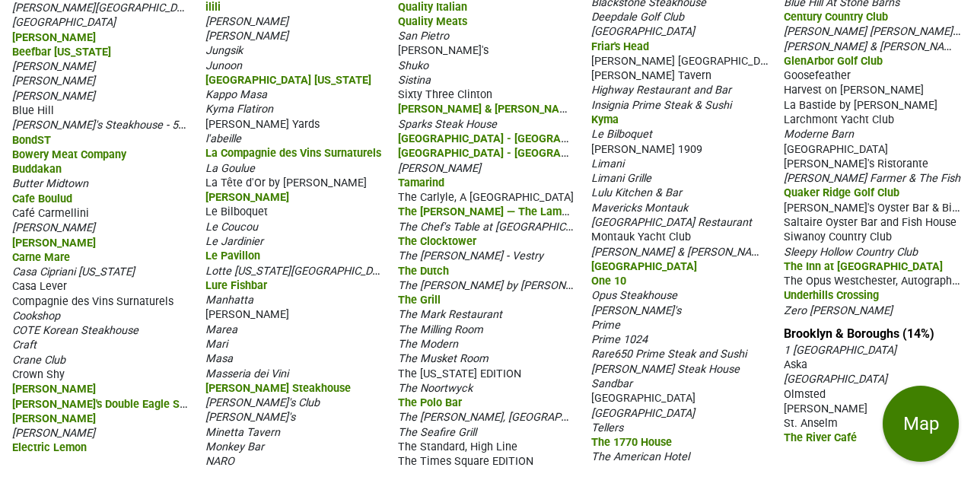
click at [420, 65] on span "Shuko" at bounding box center [413, 65] width 30 height 13
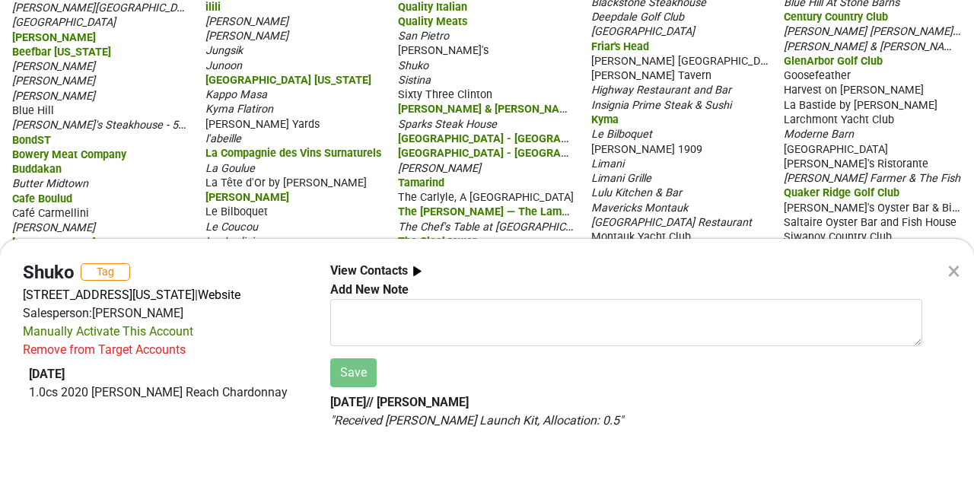
click at [122, 351] on div "Remove from Target Accounts" at bounding box center [104, 350] width 163 height 18
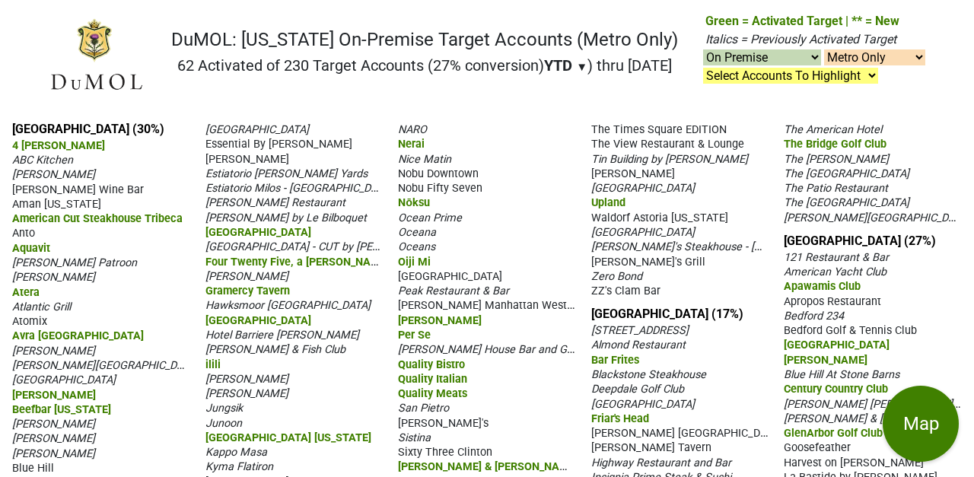
select select "on"
select select "1"
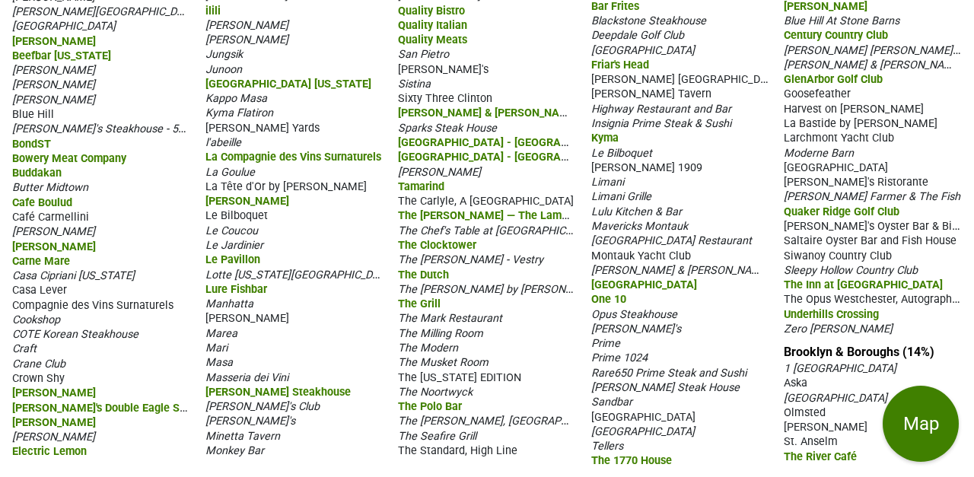
click at [269, 268] on span "Lotte [US_STATE][GEOGRAPHIC_DATA]" at bounding box center [299, 274] width 189 height 14
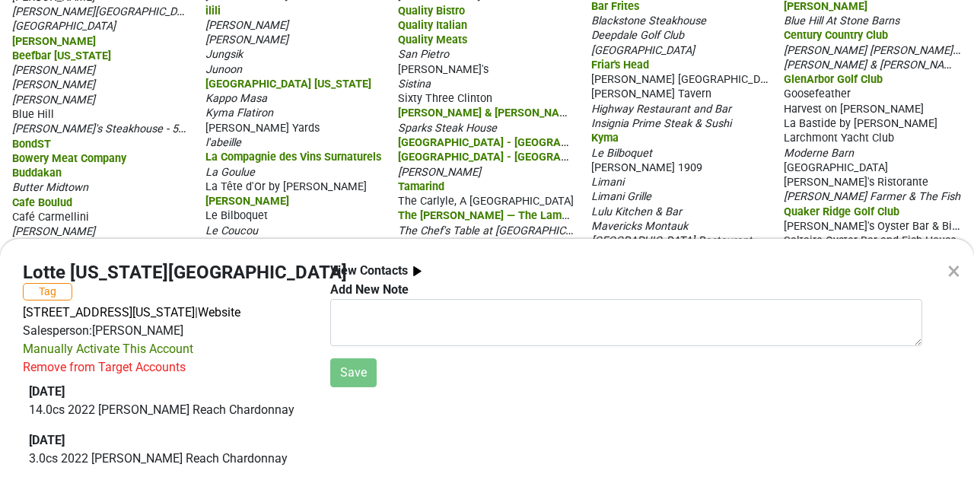
click at [951, 270] on div "×" at bounding box center [953, 271] width 13 height 37
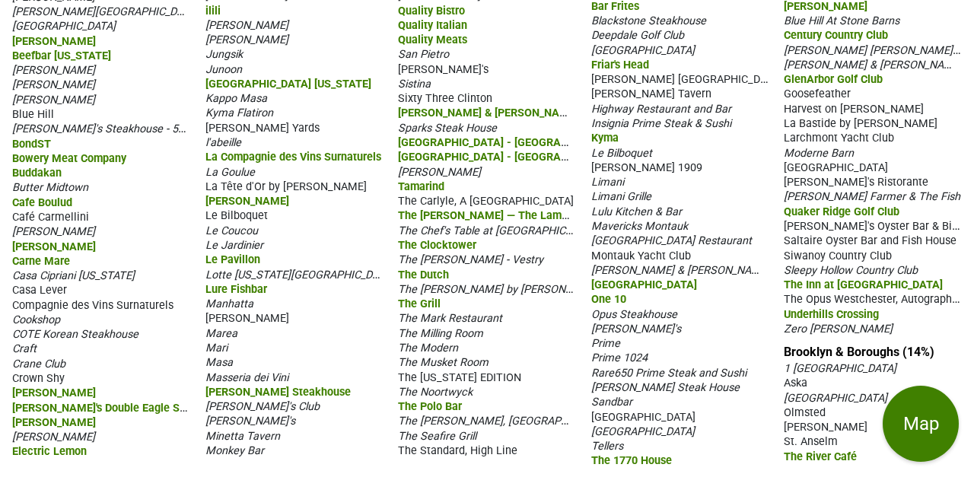
click at [226, 432] on span "Minetta Tavern" at bounding box center [242, 436] width 75 height 13
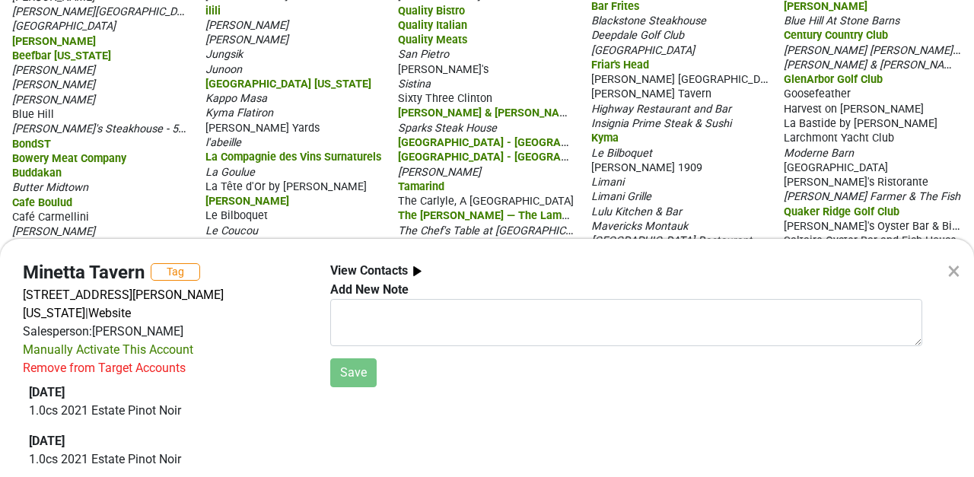
click at [955, 268] on div "×" at bounding box center [953, 271] width 13 height 37
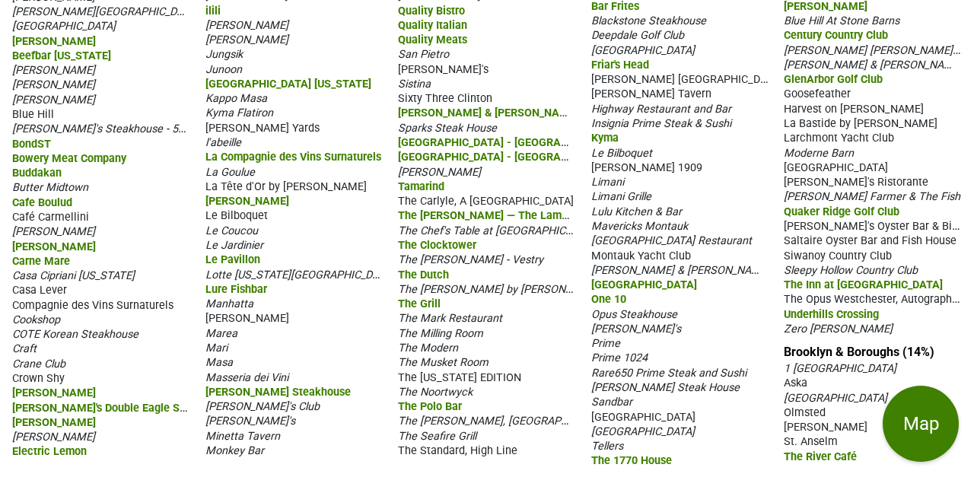
click at [418, 64] on span "Sartiano's" at bounding box center [443, 69] width 91 height 13
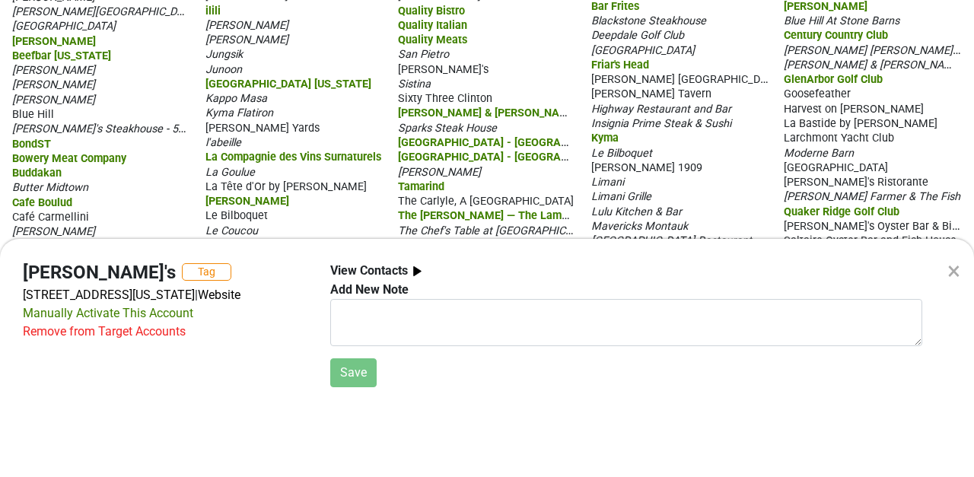
click at [99, 314] on div "Manually Activate This Account" at bounding box center [108, 313] width 170 height 18
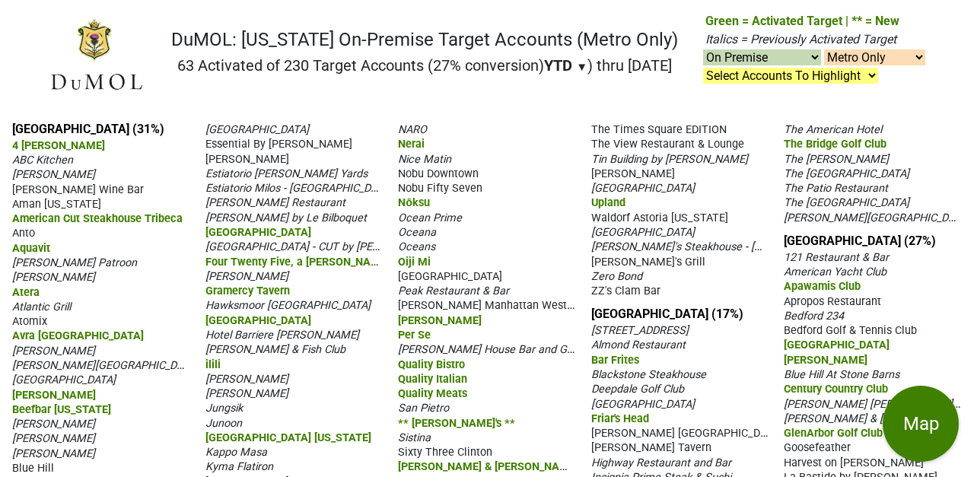
select select "on"
select select "1"
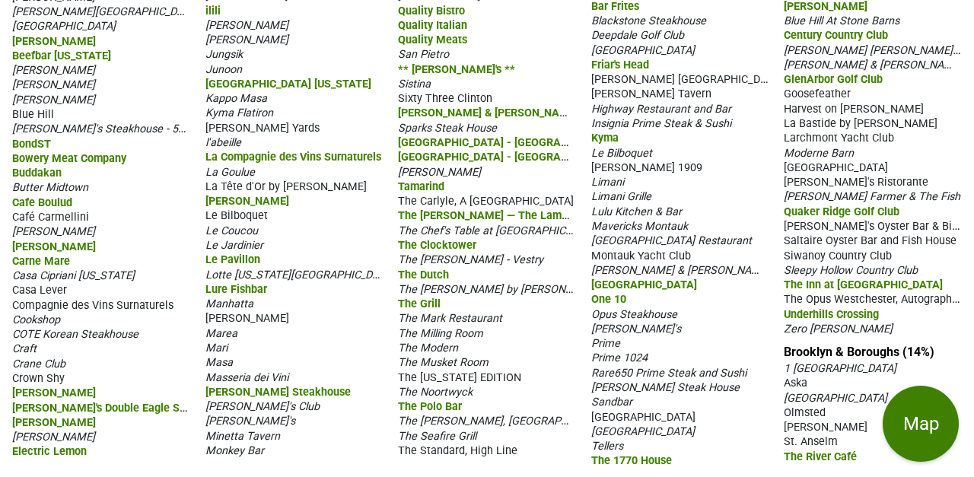
click at [494, 285] on span "The Fulton by Jean-Georges" at bounding box center [500, 288] width 205 height 14
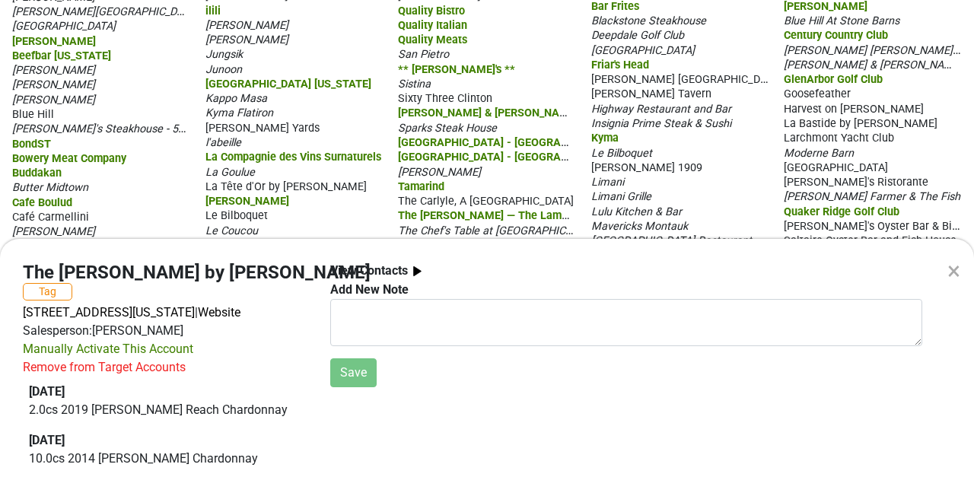
click at [127, 370] on div "Remove from Target Accounts" at bounding box center [104, 367] width 163 height 18
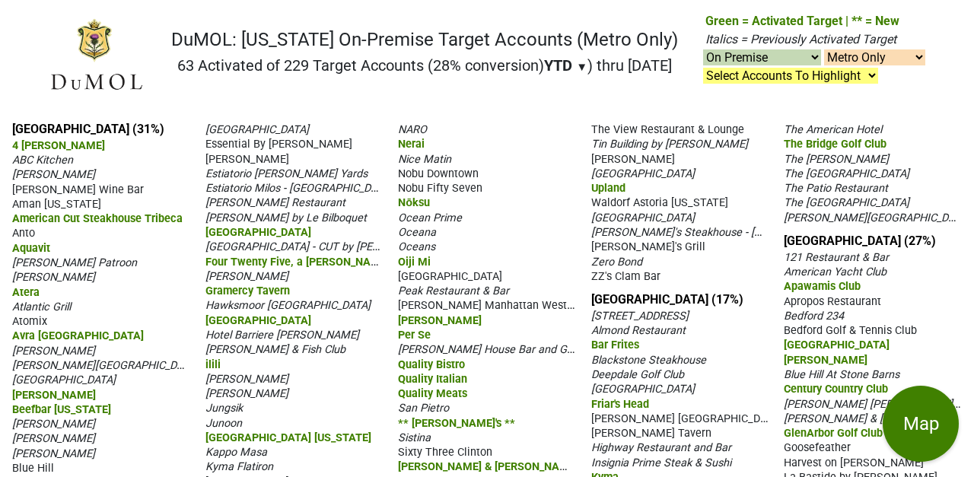
select select "on"
select select "1"
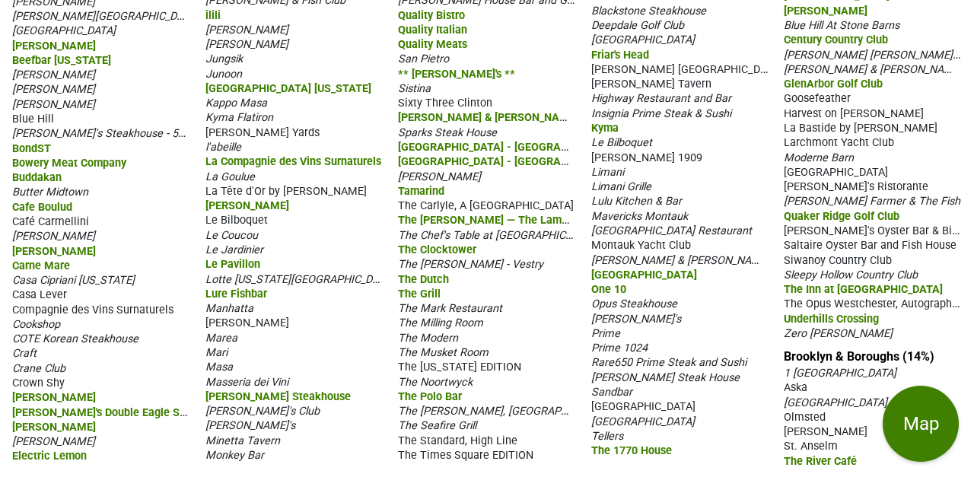
click at [448, 259] on span "The [PERSON_NAME] - Vestry" at bounding box center [470, 264] width 145 height 13
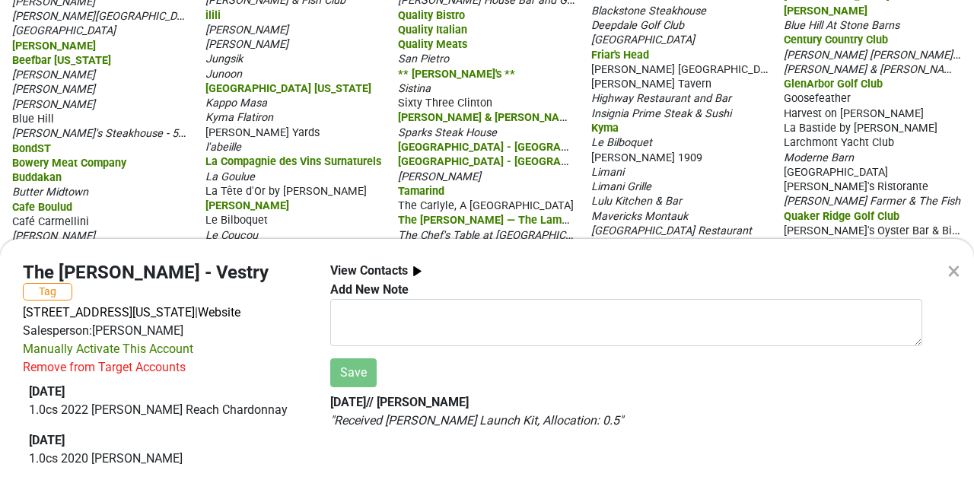
click at [68, 358] on div "Remove from Target Accounts" at bounding box center [104, 367] width 163 height 18
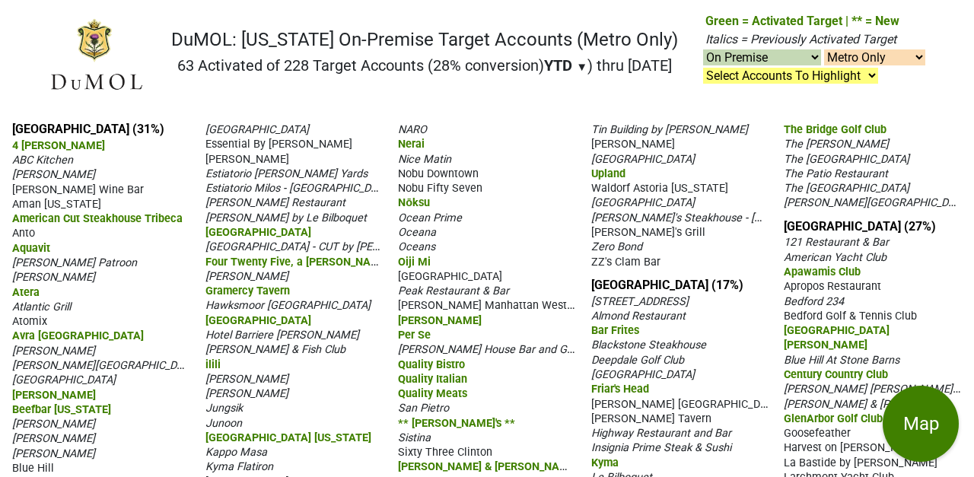
select select "on"
select select "1"
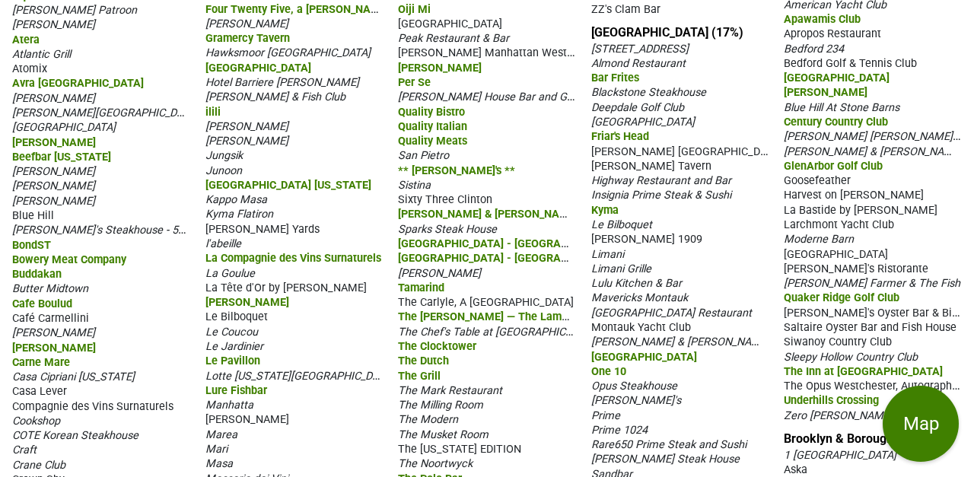
scroll to position [266, 0]
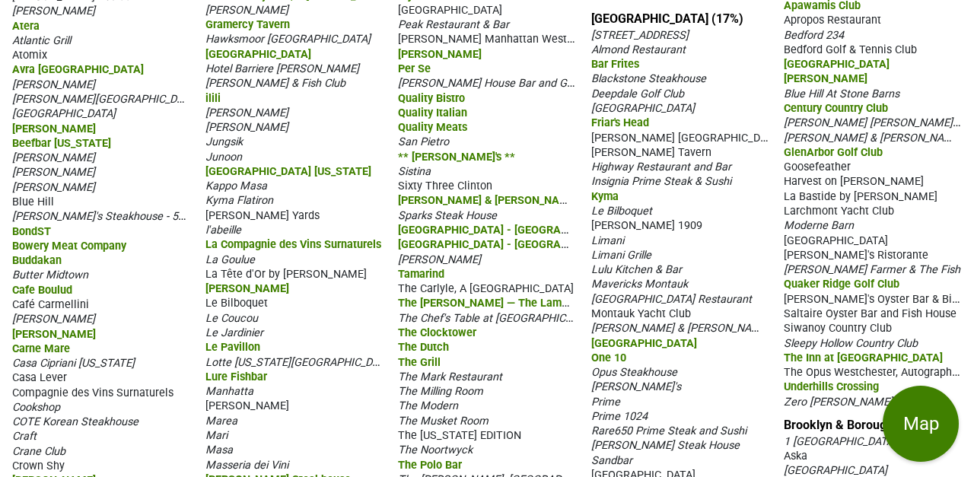
click at [611, 383] on span "Pierre's" at bounding box center [636, 386] width 90 height 13
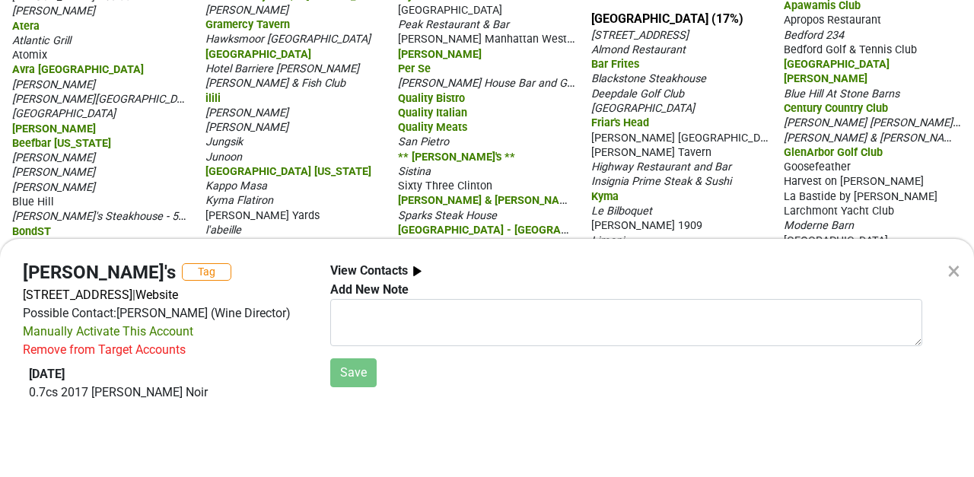
click at [100, 350] on div "Remove from Target Accounts" at bounding box center [104, 350] width 163 height 18
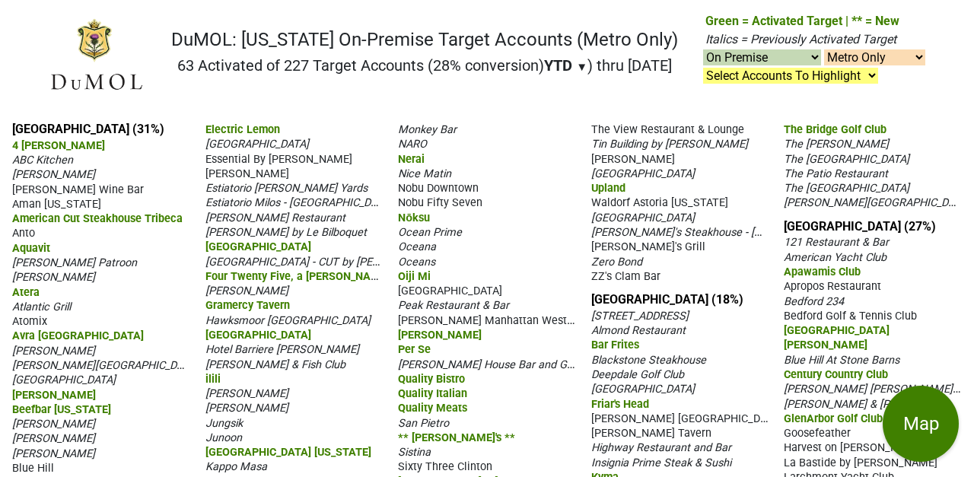
select select "on"
select select "1"
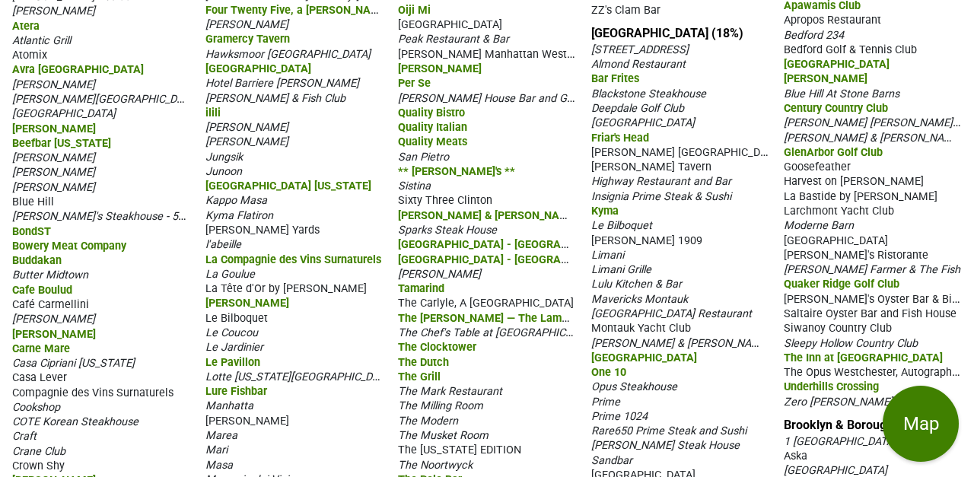
scroll to position [343, 0]
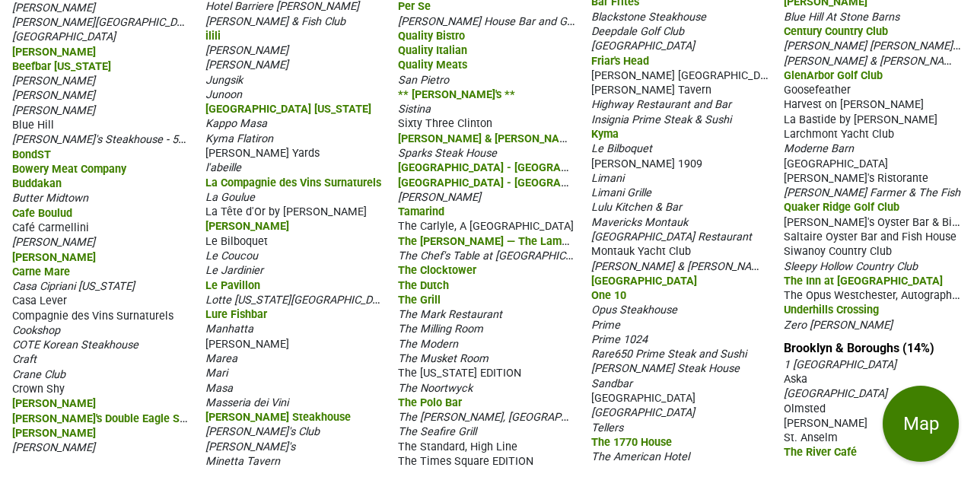
click at [796, 406] on span "Olmsted" at bounding box center [804, 408] width 42 height 13
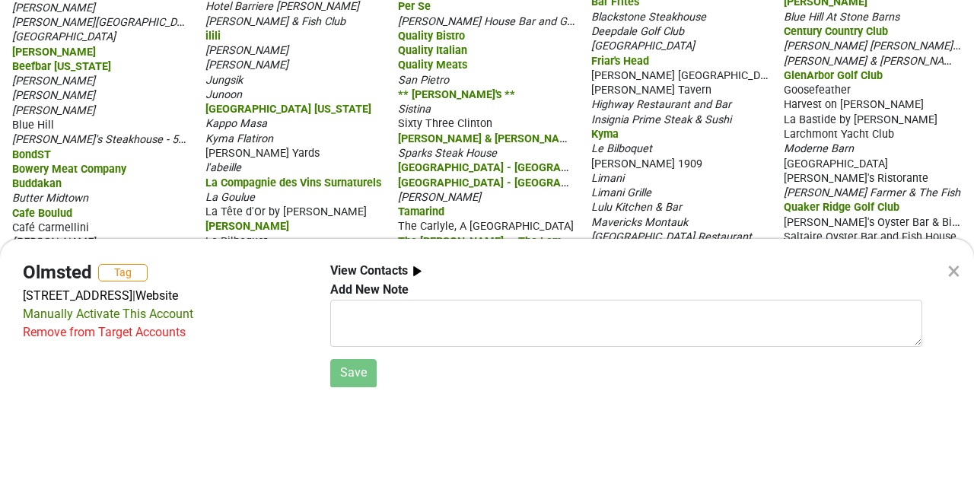
click at [108, 331] on div "Remove from Target Accounts" at bounding box center [104, 331] width 163 height 18
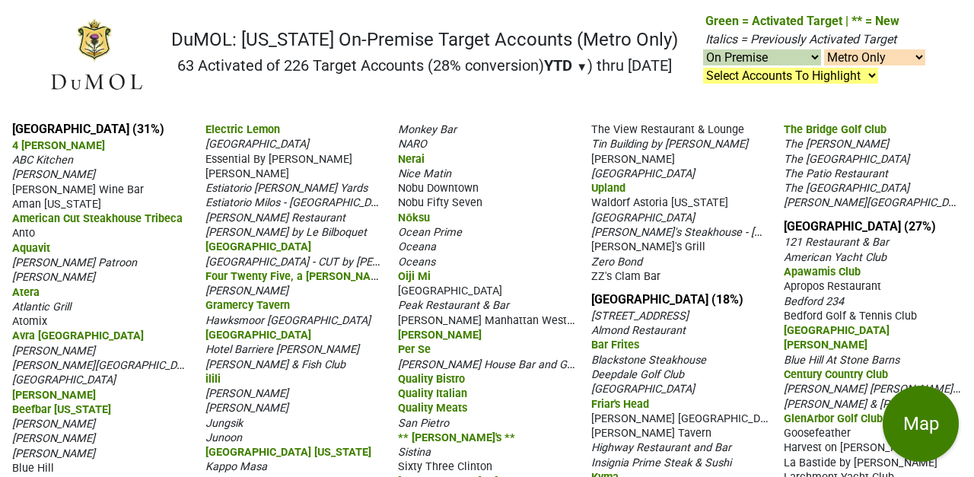
select select "on"
select select "1"
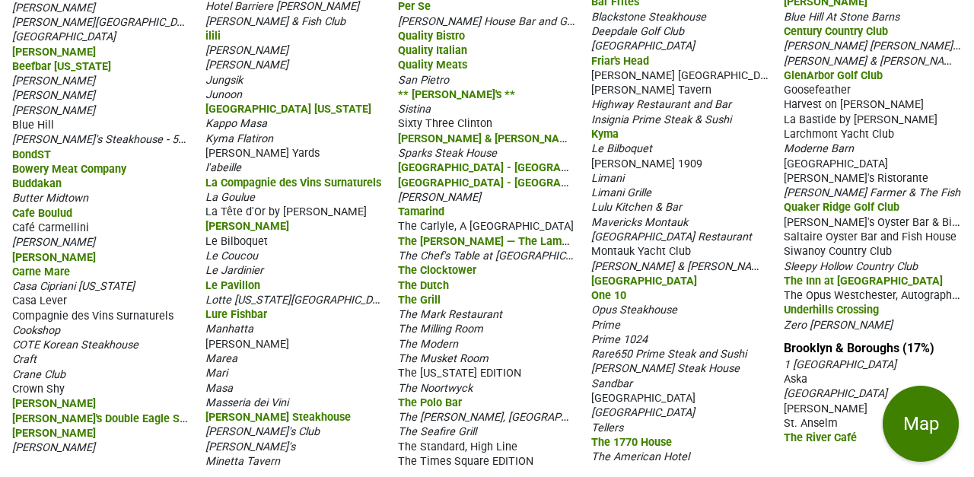
click at [853, 362] on span "1 [GEOGRAPHIC_DATA]" at bounding box center [839, 364] width 113 height 13
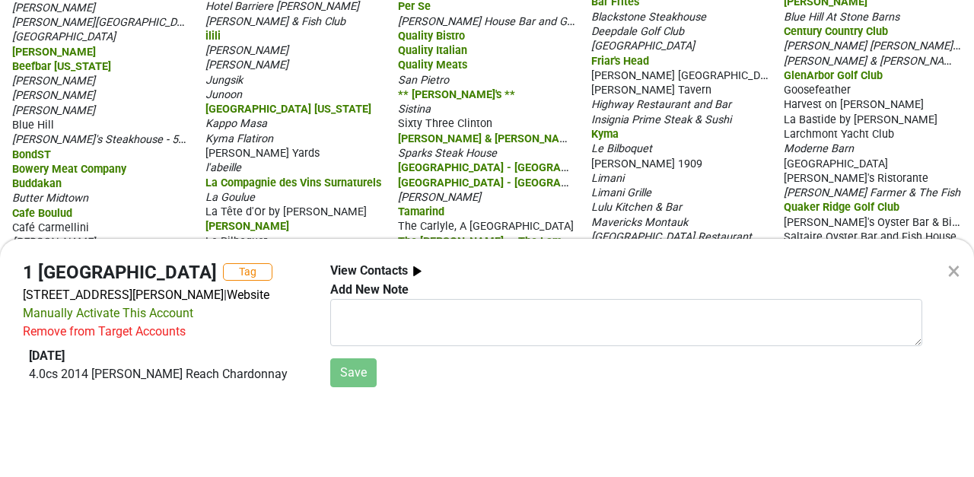
click at [132, 331] on div "Remove from Target Accounts" at bounding box center [104, 331] width 163 height 18
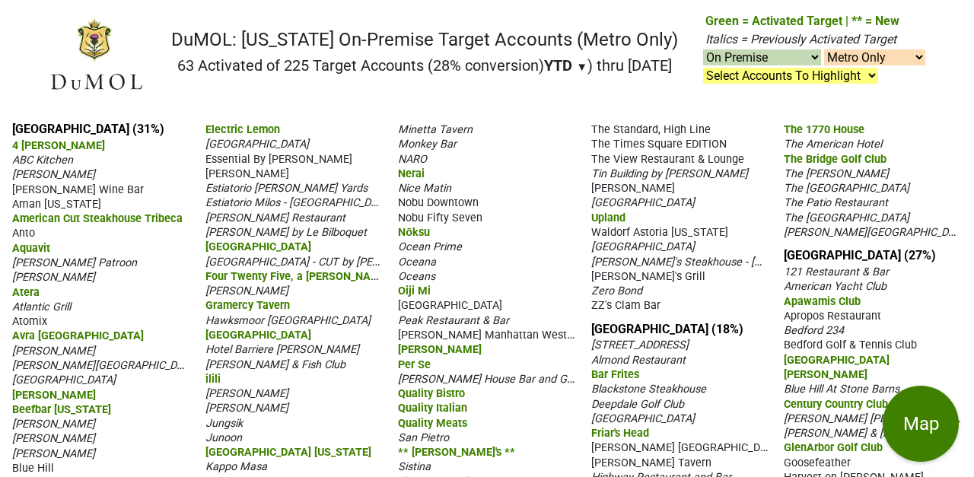
select select "on"
select select "1"
click at [780, 54] on select "On & Off Premise On Premise Off Premise Country Clubs Only" at bounding box center [762, 57] width 118 height 16
select select "off"
click at [703, 50] on select "On & Off Premise On Premise Off Premise Country Clubs Only" at bounding box center [762, 57] width 118 height 16
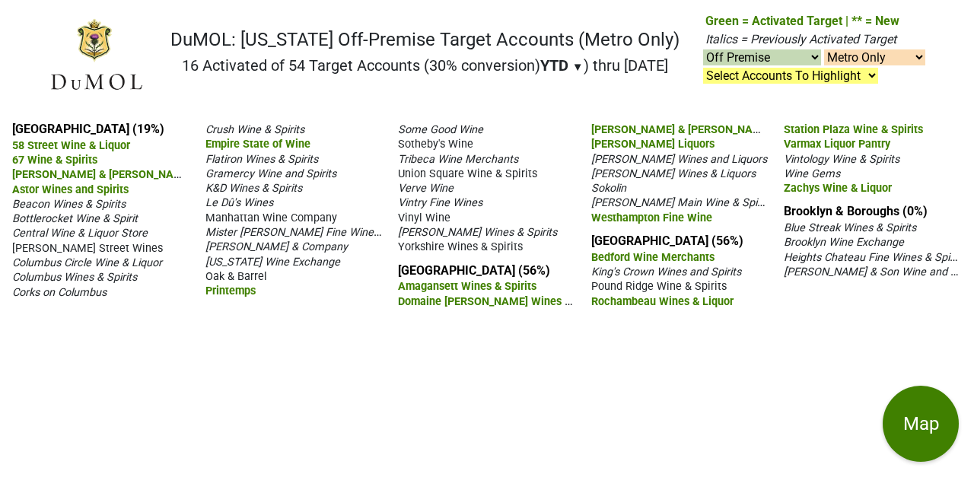
select select "off"
select select "1"
click at [103, 248] on span "[PERSON_NAME] Street Wines" at bounding box center [87, 248] width 151 height 13
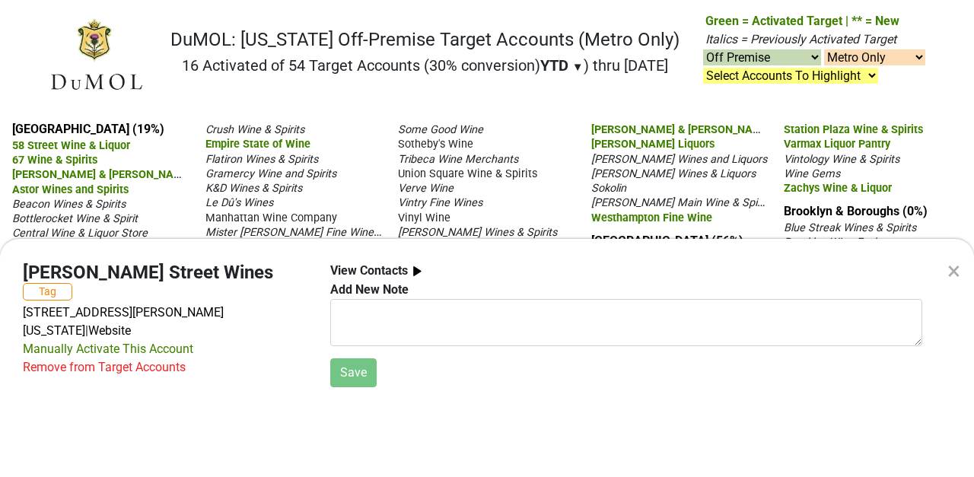
click at [68, 358] on div "Remove from Target Accounts" at bounding box center [104, 367] width 163 height 18
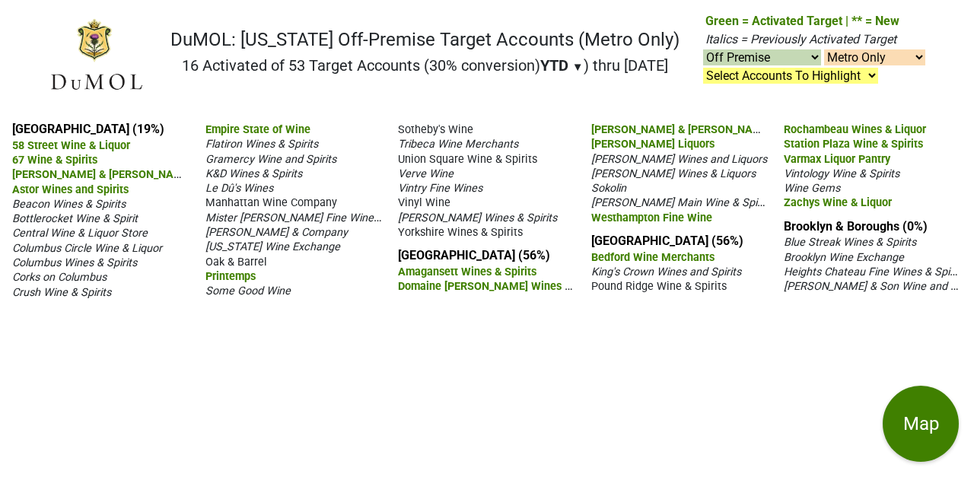
select select "off"
select select "1"
click at [469, 219] on span "Winfield Flynn Wines & Spirits" at bounding box center [477, 217] width 159 height 13
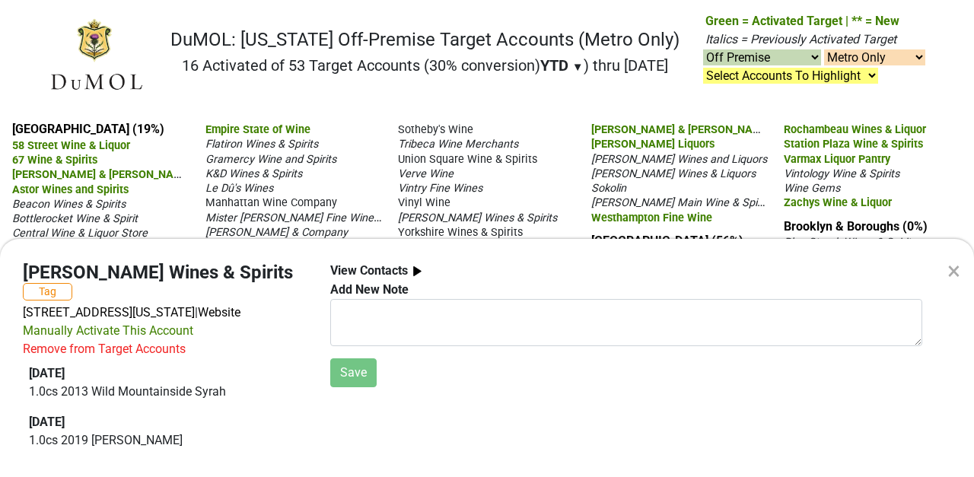
click at [65, 349] on div "Remove from Target Accounts" at bounding box center [104, 349] width 163 height 18
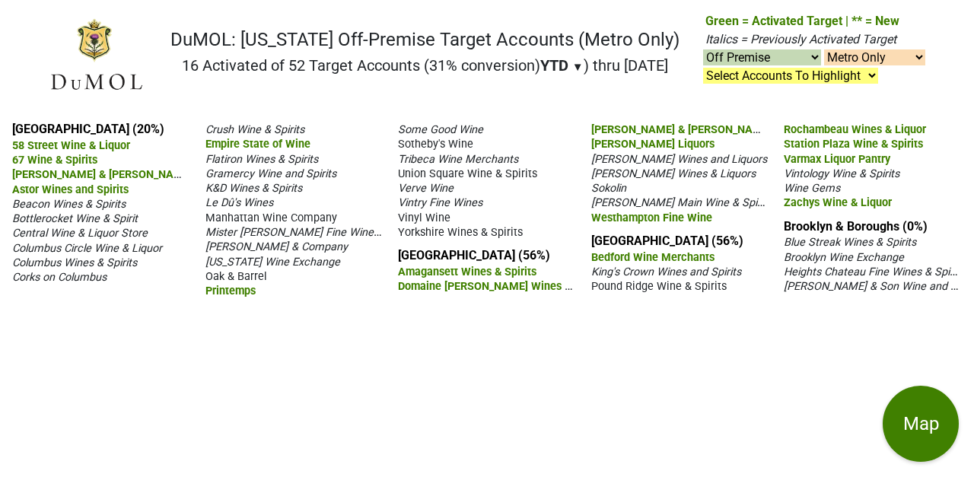
select select "off"
click at [871, 270] on span "Heights Chateau Fine Wines & Spirits" at bounding box center [873, 271] width 181 height 14
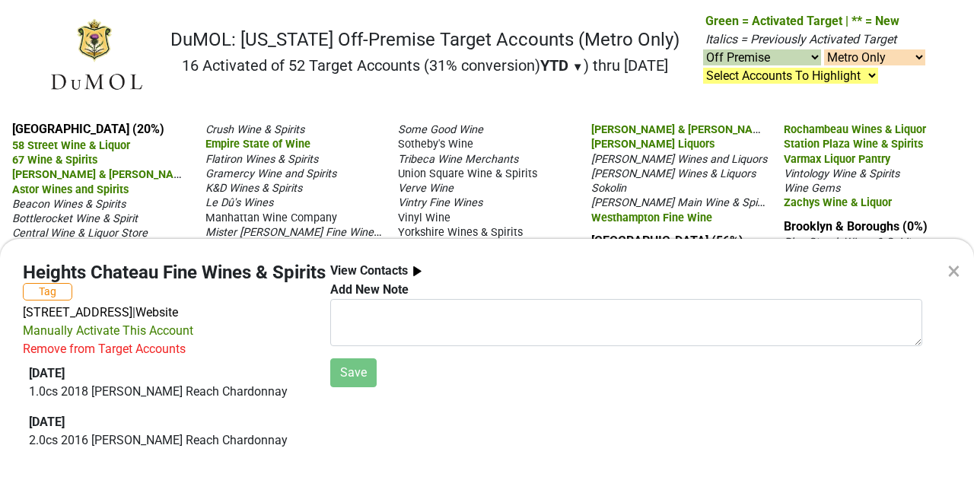
click at [958, 272] on div "×" at bounding box center [953, 271] width 13 height 37
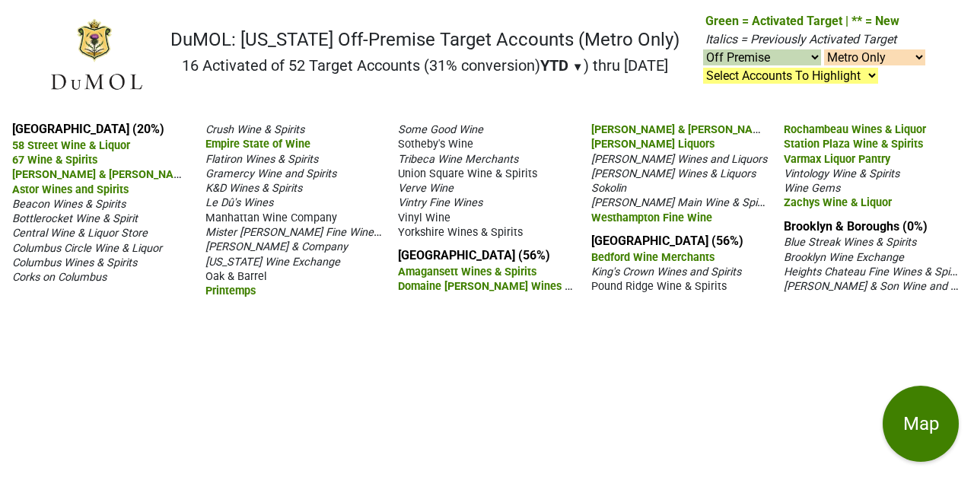
click at [836, 256] on span "Brooklyn Wine Exchange" at bounding box center [843, 257] width 120 height 13
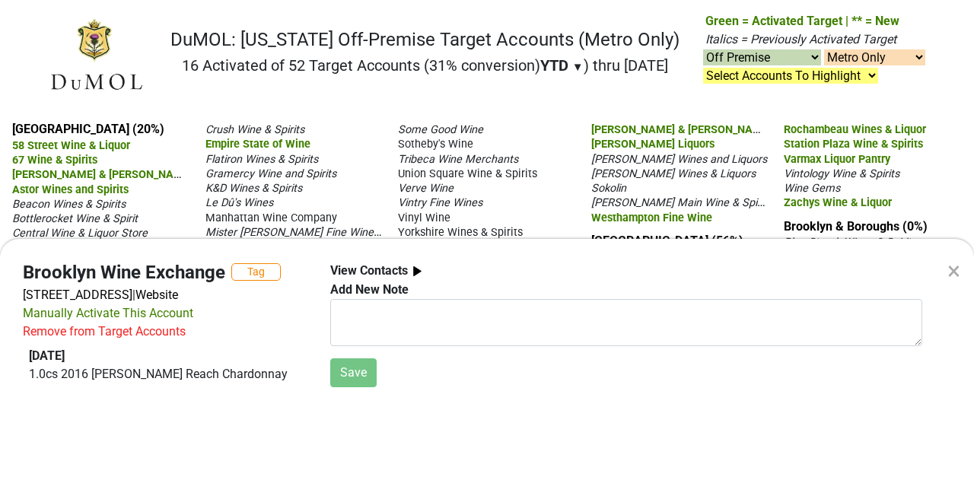
click at [951, 268] on div "×" at bounding box center [953, 271] width 13 height 37
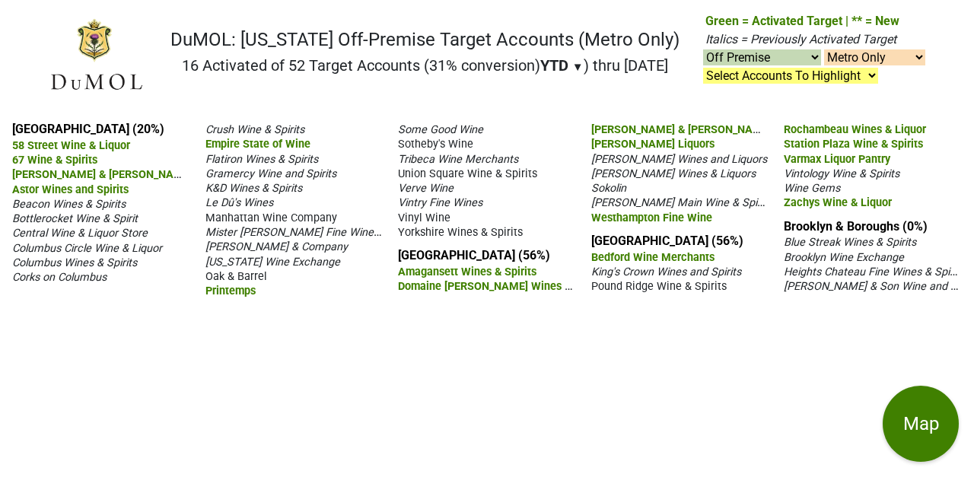
click at [237, 201] on span "Le Dû's Wines" at bounding box center [239, 202] width 68 height 13
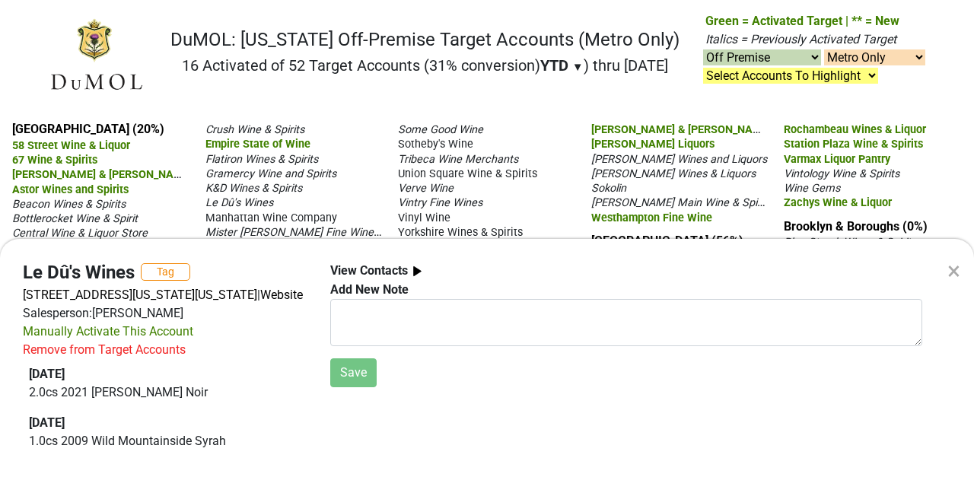
click at [952, 269] on div "×" at bounding box center [953, 271] width 13 height 37
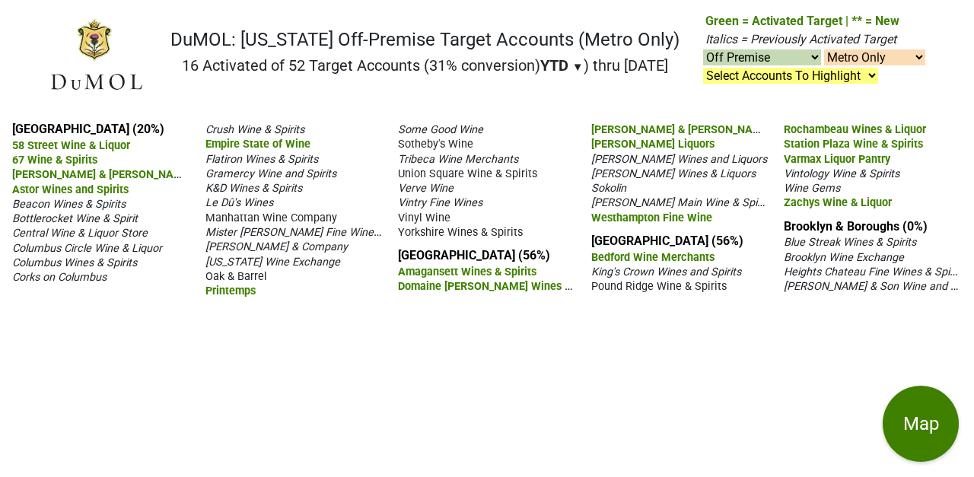
click at [309, 232] on span "Mister Wright Fine Wines And Spirits" at bounding box center [319, 231] width 229 height 14
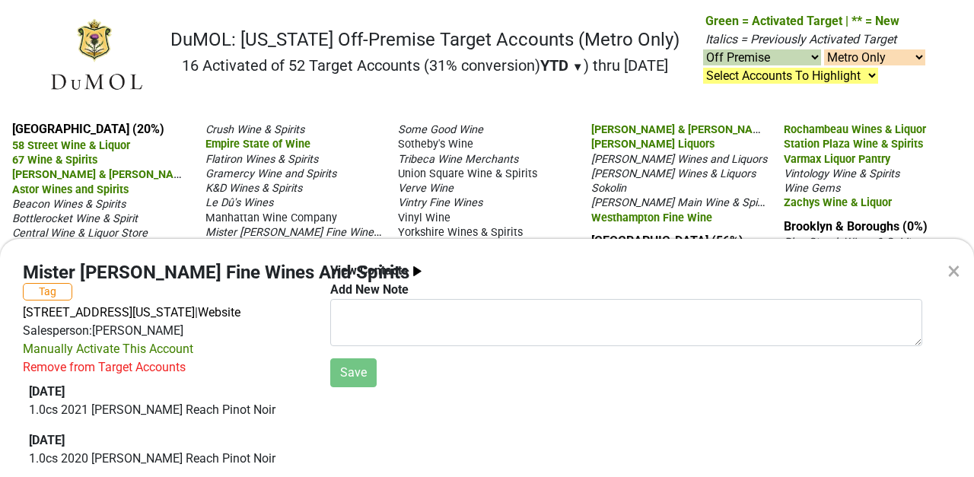
click at [955, 273] on div "×" at bounding box center [953, 271] width 13 height 37
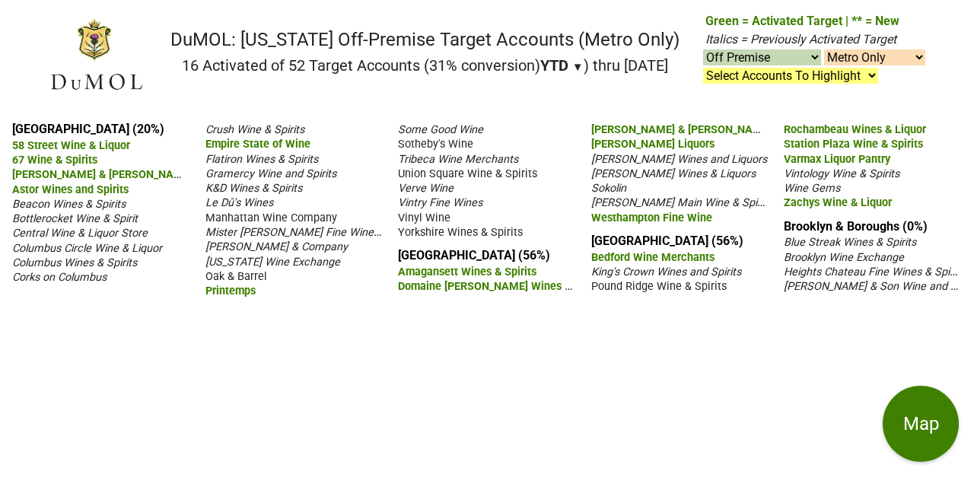
click at [241, 132] on span "Crush Wine & Spirits" at bounding box center [254, 129] width 99 height 13
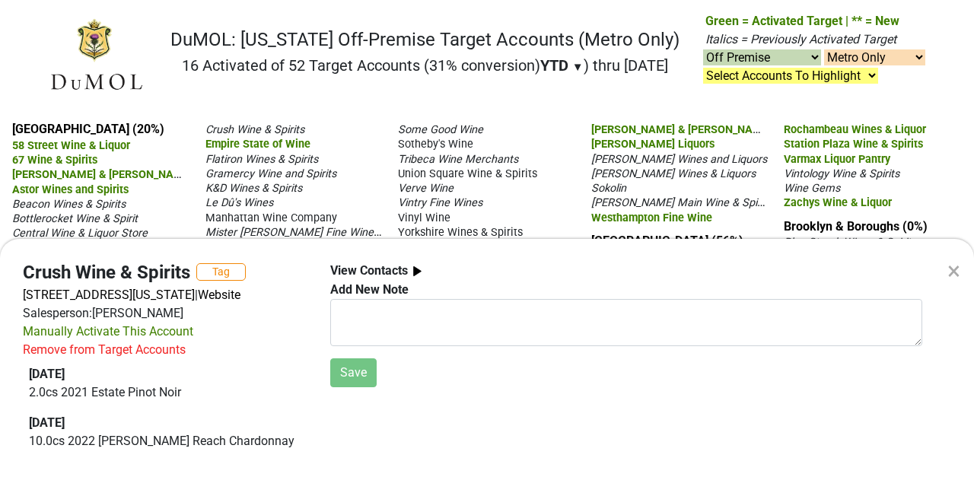
click at [951, 276] on div "×" at bounding box center [953, 271] width 13 height 37
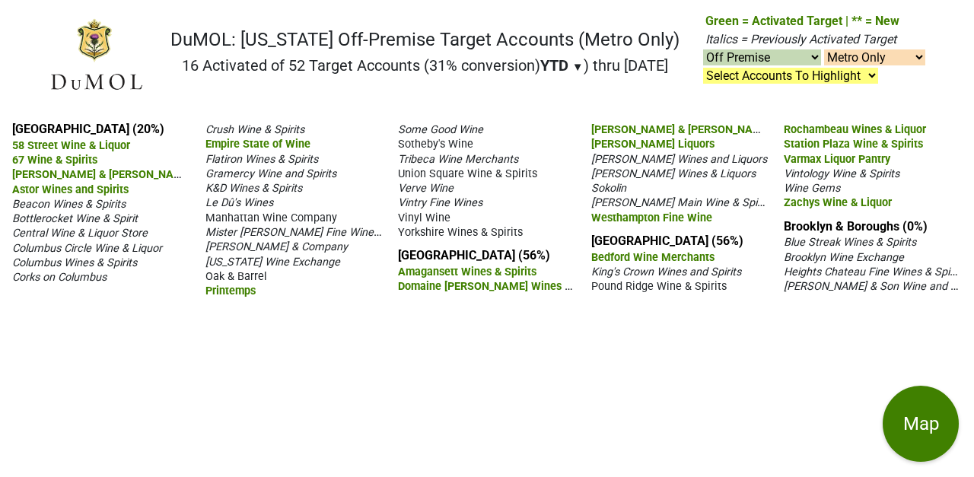
click at [879, 65] on select "Metro & Upstate Metro Only Upstate Only" at bounding box center [874, 57] width 101 height 16
select select "2"
click at [824, 50] on select "Metro & Upstate Metro Only Upstate Only" at bounding box center [874, 57] width 101 height 16
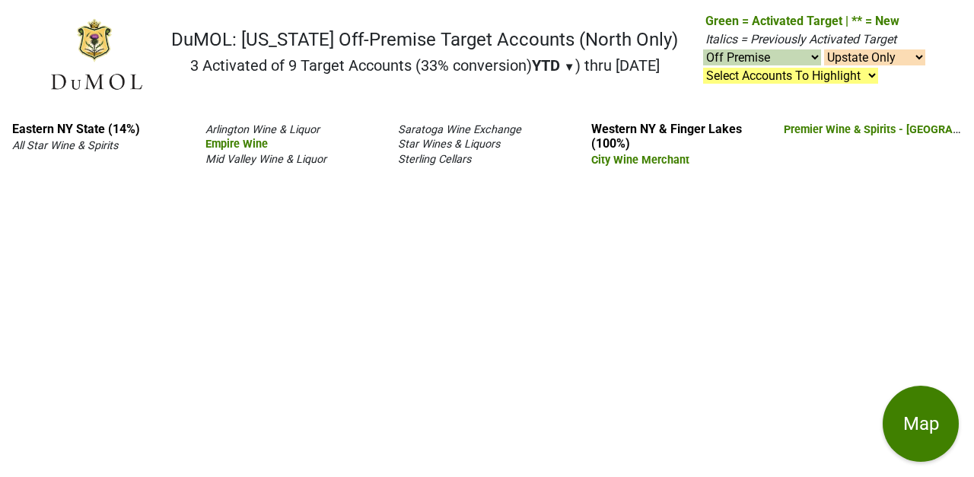
select select "off"
select select "2"
click at [869, 57] on select "Metro & Upstate Metro Only Upstate Only" at bounding box center [874, 57] width 101 height 16
click at [824, 50] on select "Metro & Upstate Metro Only Upstate Only" at bounding box center [874, 57] width 101 height 16
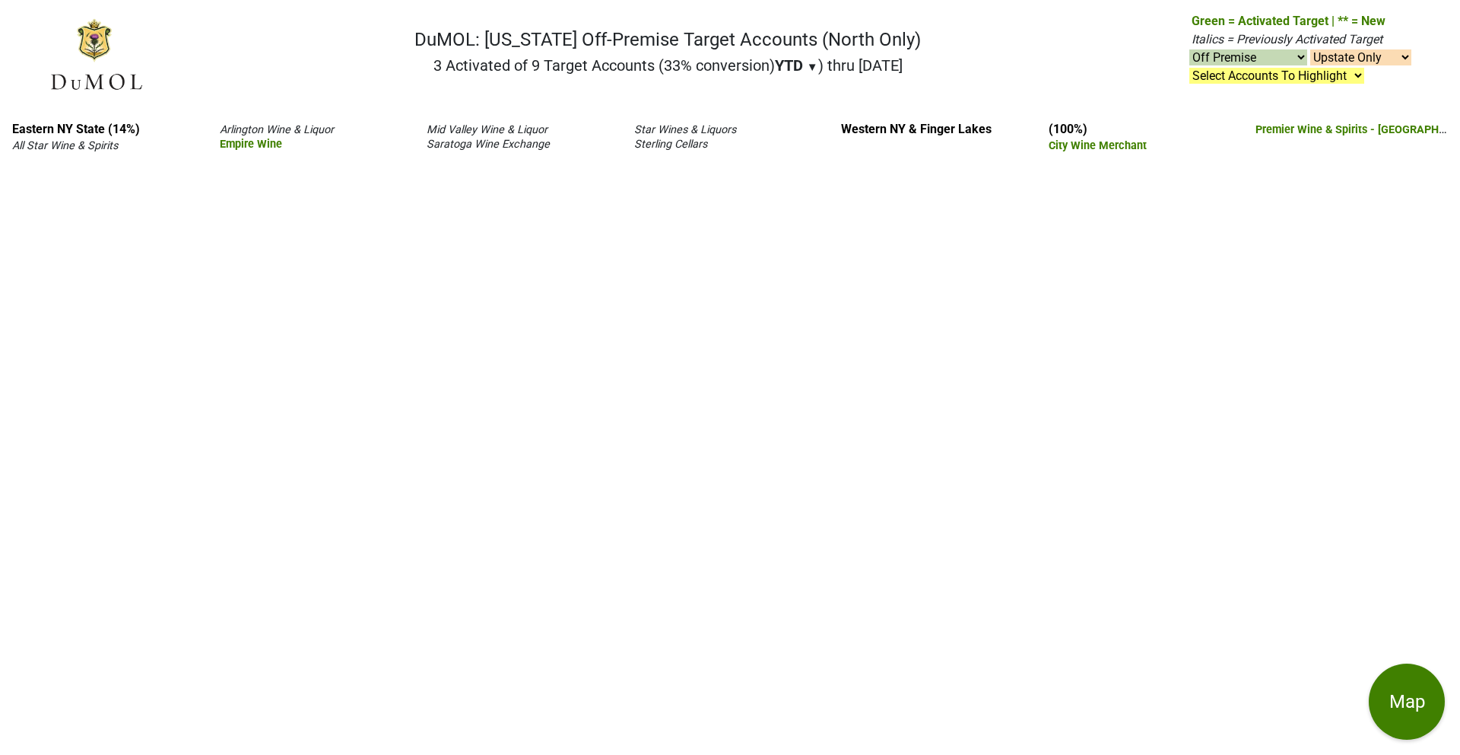
click at [973, 62] on select "Metro & Upstate Metro Only Upstate Only" at bounding box center [1361, 57] width 101 height 16
select select
click at [973, 49] on select "Metro & Upstate Metro Only Upstate Only" at bounding box center [1361, 57] width 101 height 16
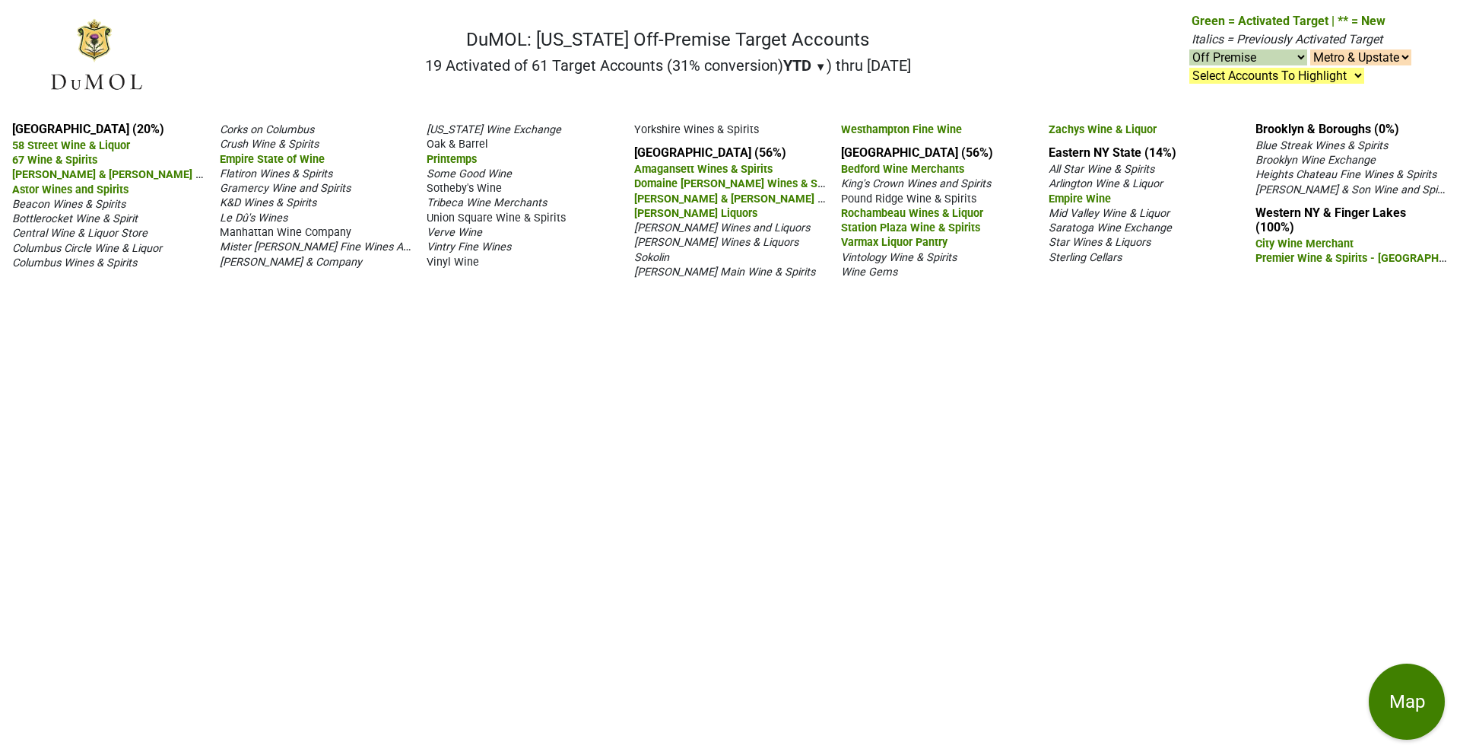
select select "off"
click at [1276, 52] on select "On & Off Premise On Premise Off Premise Country Clubs Only" at bounding box center [1249, 57] width 118 height 16
select select
click at [1190, 49] on select "On & Off Premise On Premise Off Premise Country Clubs Only" at bounding box center [1249, 57] width 118 height 16
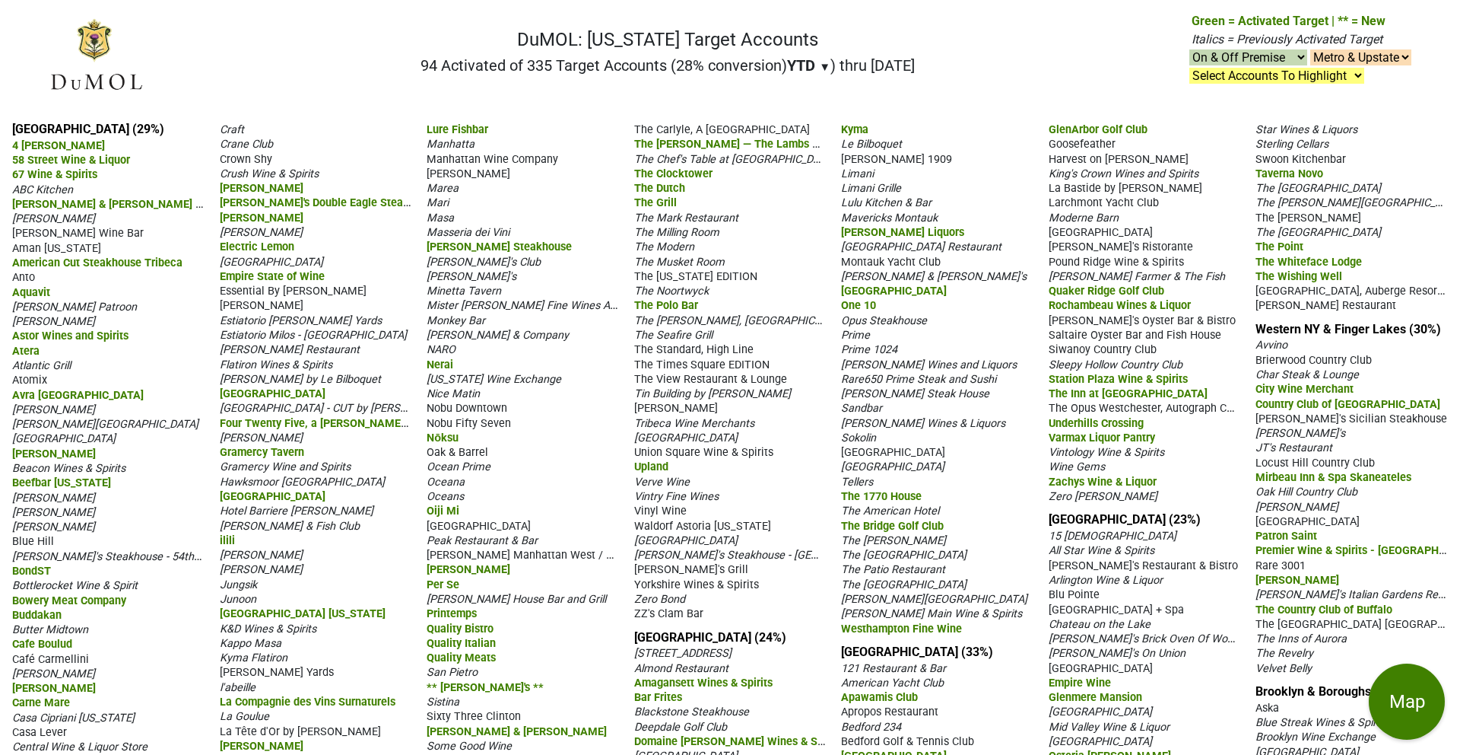
click at [1259, 61] on select "On & Off Premise On Premise Off Premise Country Clubs Only" at bounding box center [1249, 57] width 118 height 16
select select "on"
click at [1190, 49] on select "On & Off Premise On Premise Off Premise Country Clubs Only" at bounding box center [1249, 57] width 118 height 16
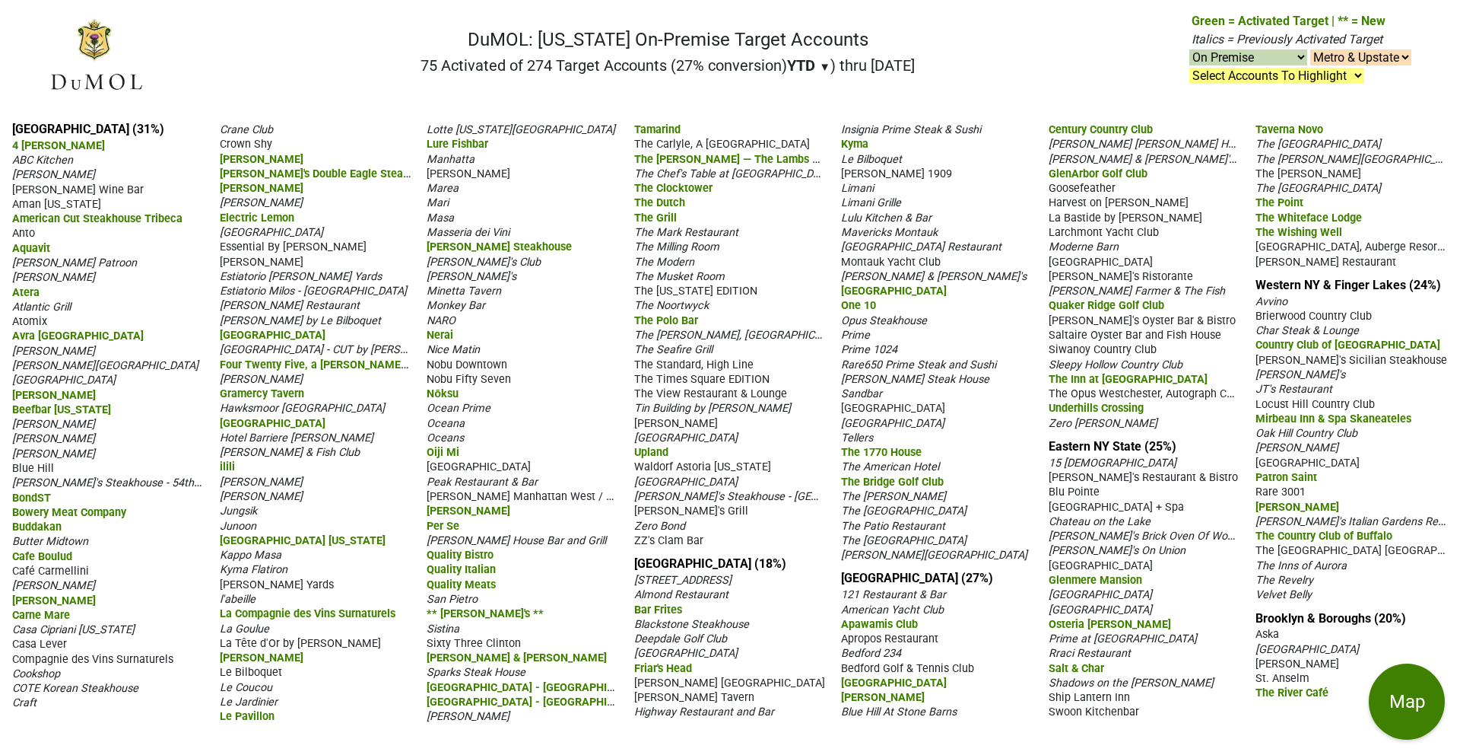
select select "on"
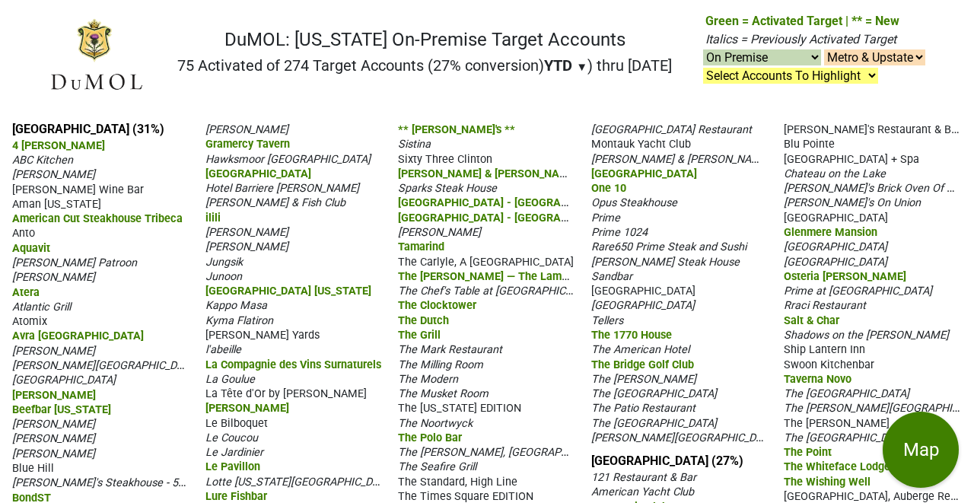
click at [788, 56] on select "On & Off Premise On Premise Off Premise Country Clubs Only" at bounding box center [762, 57] width 118 height 16
select select
click at [703, 50] on select "On & Off Premise On Premise Off Premise Country Clubs Only" at bounding box center [762, 57] width 118 height 16
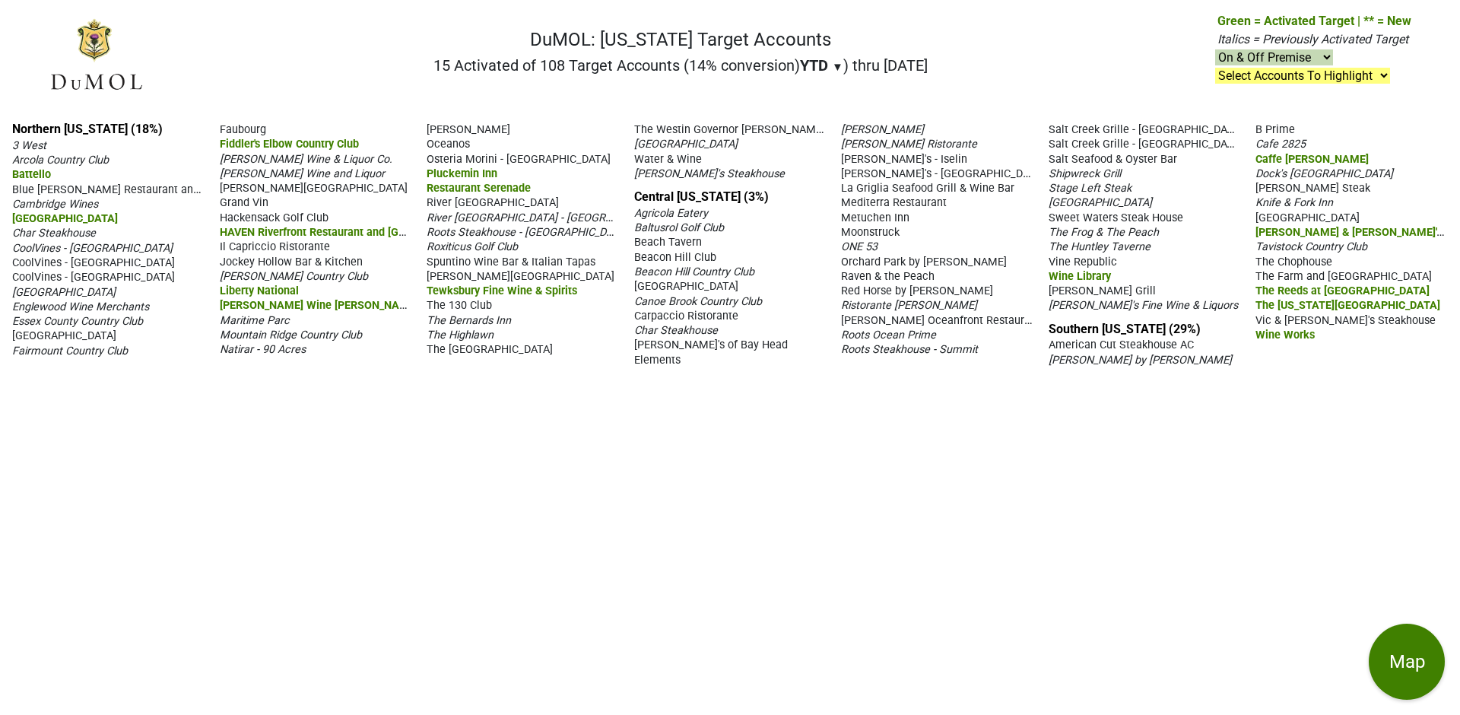
click at [1268, 60] on select "On & Off Premise On Premise Off Premise Country Clubs Only" at bounding box center [1274, 57] width 118 height 16
select select "off"
click at [1216, 49] on select "On & Off Premise On Premise Off Premise Country Clubs Only" at bounding box center [1274, 57] width 118 height 16
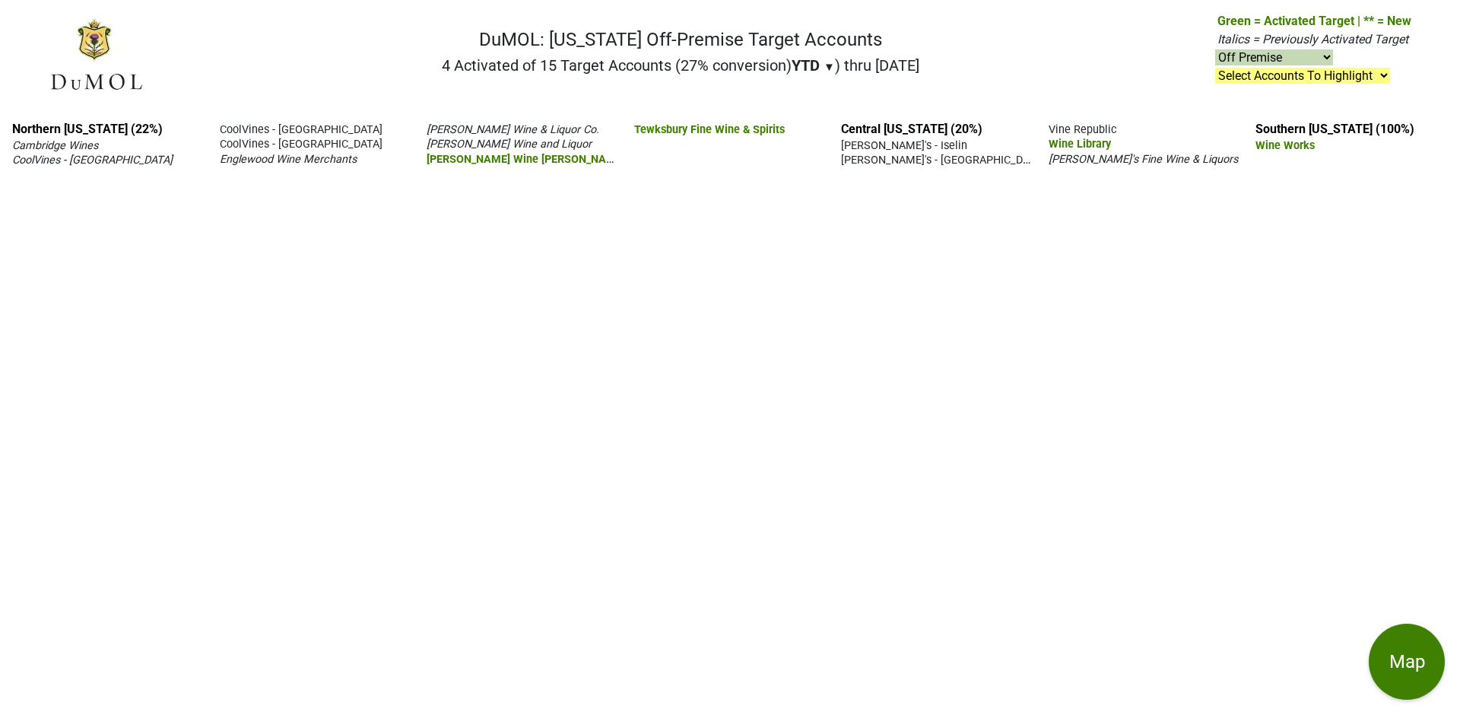
select select "off"
click at [364, 326] on div "Northern New Jersey (22%) Cambridge Wines CoolVines - Grove St CoolVines - Hobo…" at bounding box center [730, 412] width 1460 height 605
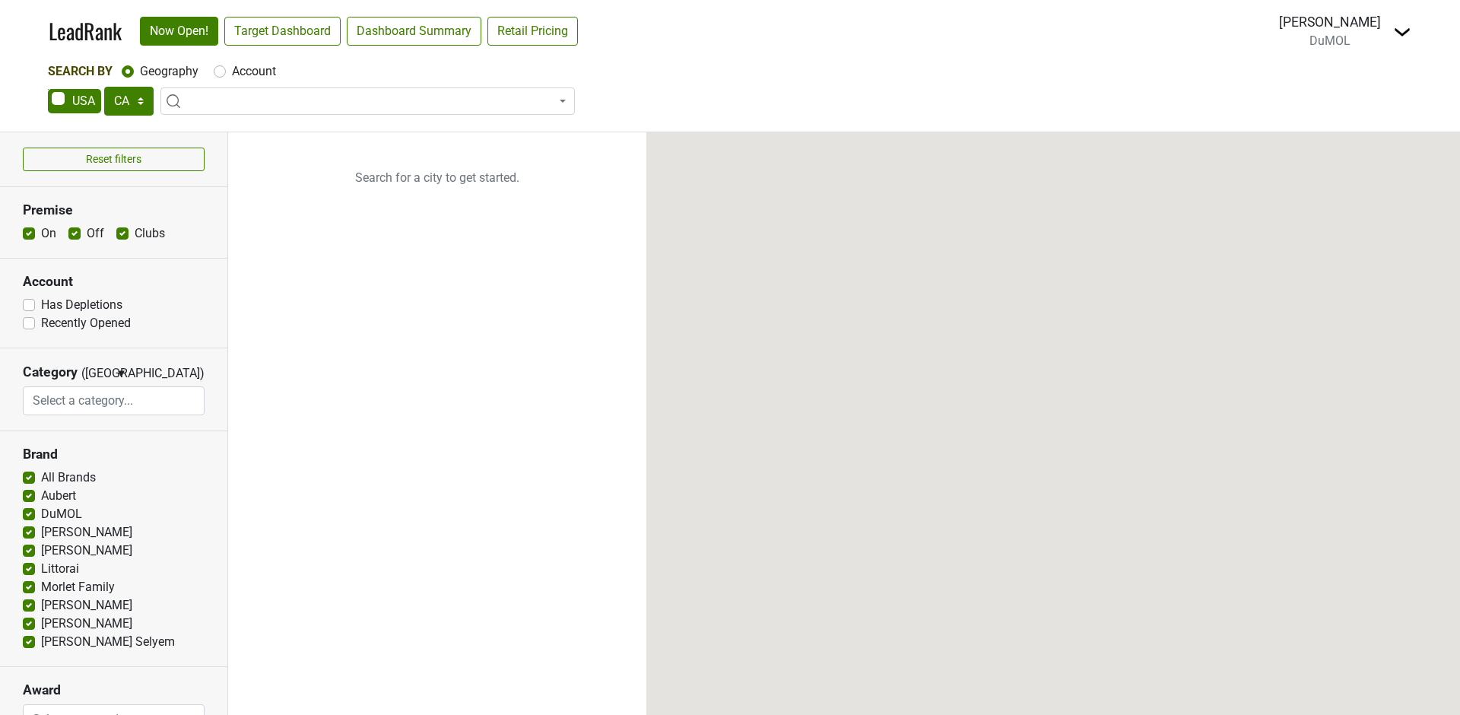
select select "CA"
select select
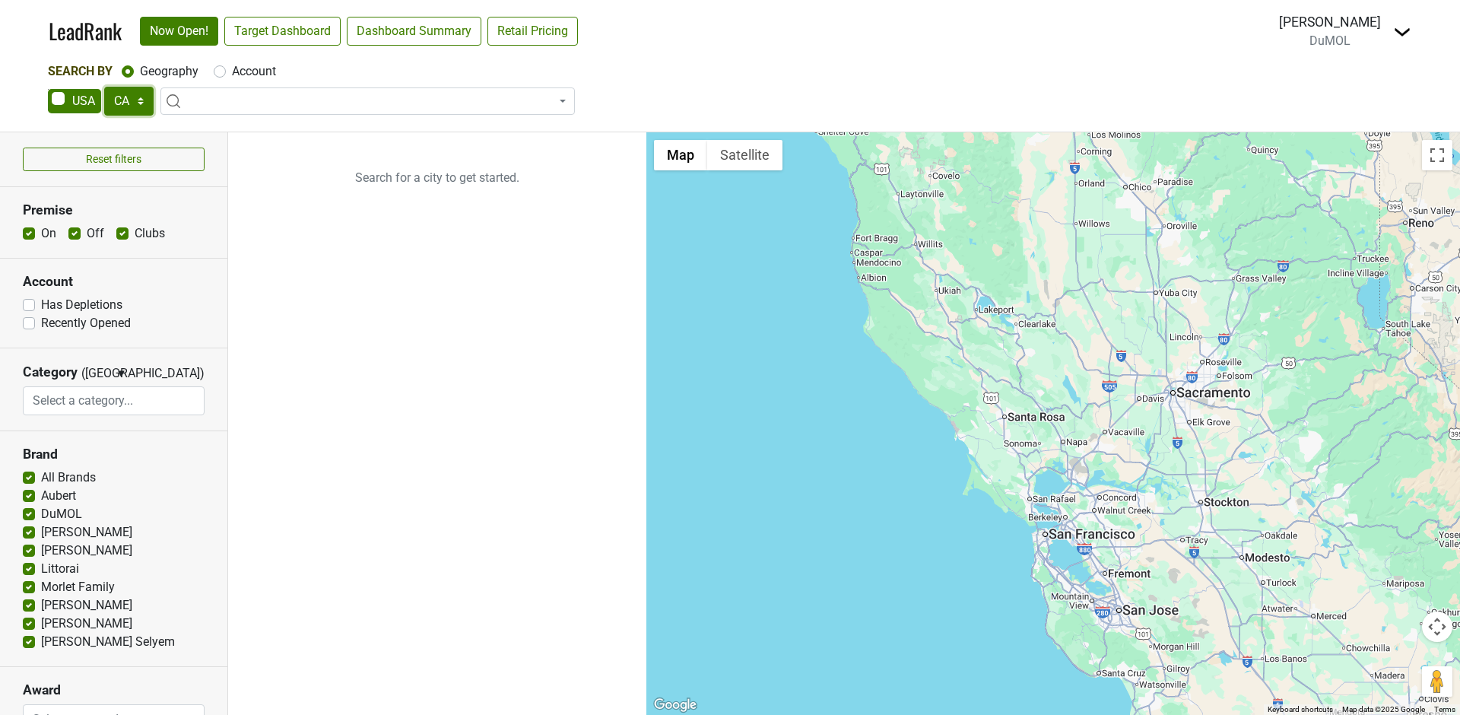
click at [124, 97] on select "AK AL AR AZ CA CO CT DC DE FL [GEOGRAPHIC_DATA] HI IA ID IL IN KS [GEOGRAPHIC_D…" at bounding box center [128, 101] width 49 height 29
select select "NJ"
click at [104, 87] on select "AK AL AR AZ CA CO CT DC DE FL [GEOGRAPHIC_DATA] HI IA ID IL IN KS [GEOGRAPHIC_D…" at bounding box center [128, 101] width 49 height 29
click at [240, 75] on label "Account" at bounding box center [254, 71] width 44 height 18
click at [226, 75] on input "Account" at bounding box center [220, 69] width 12 height 15
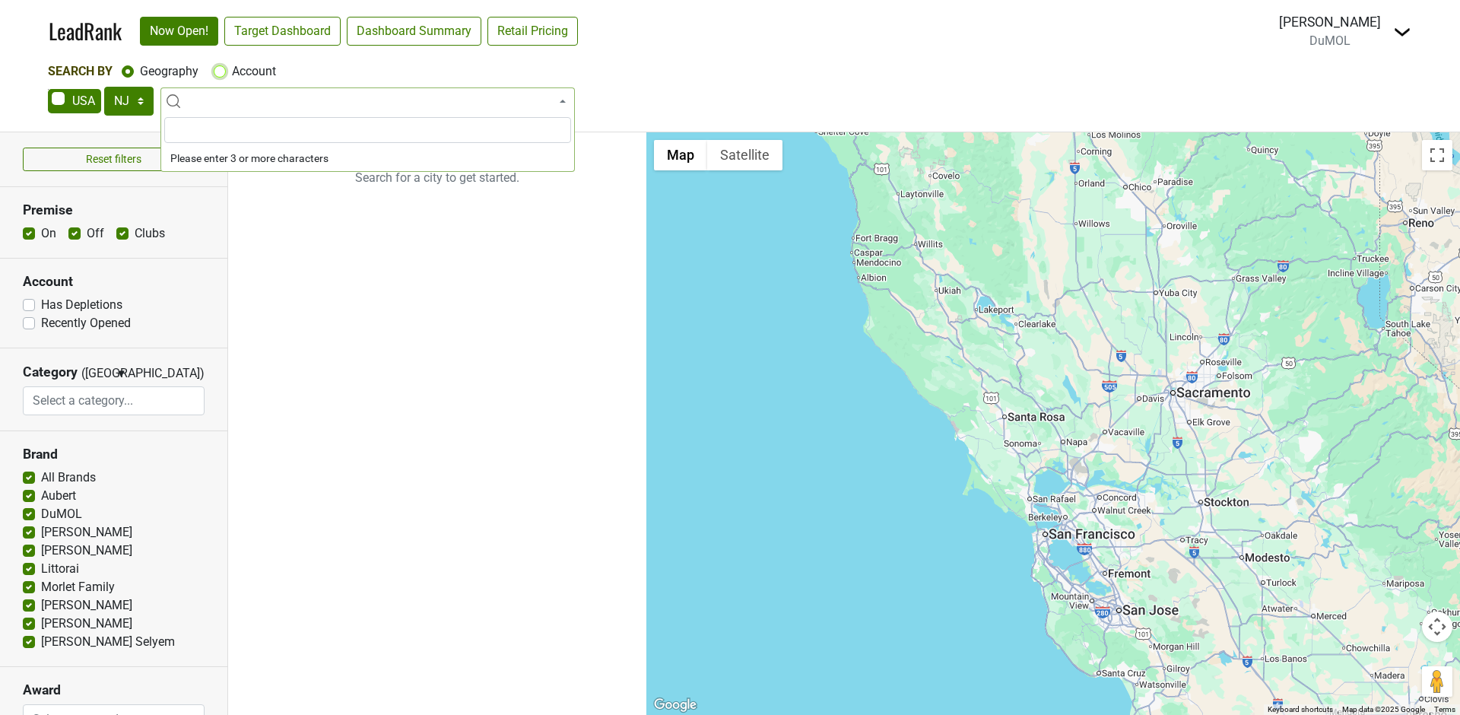
radio input "true"
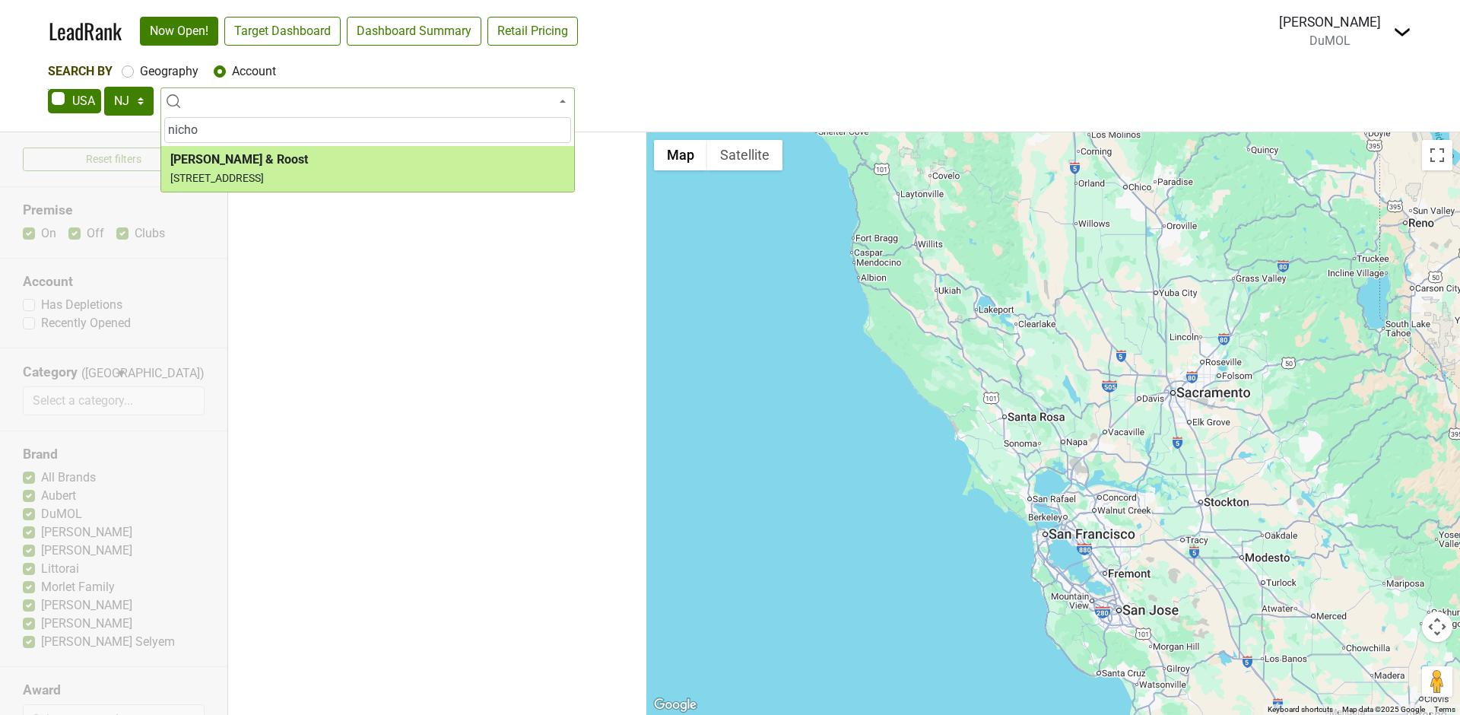
type input "nicho"
select select "123787641"
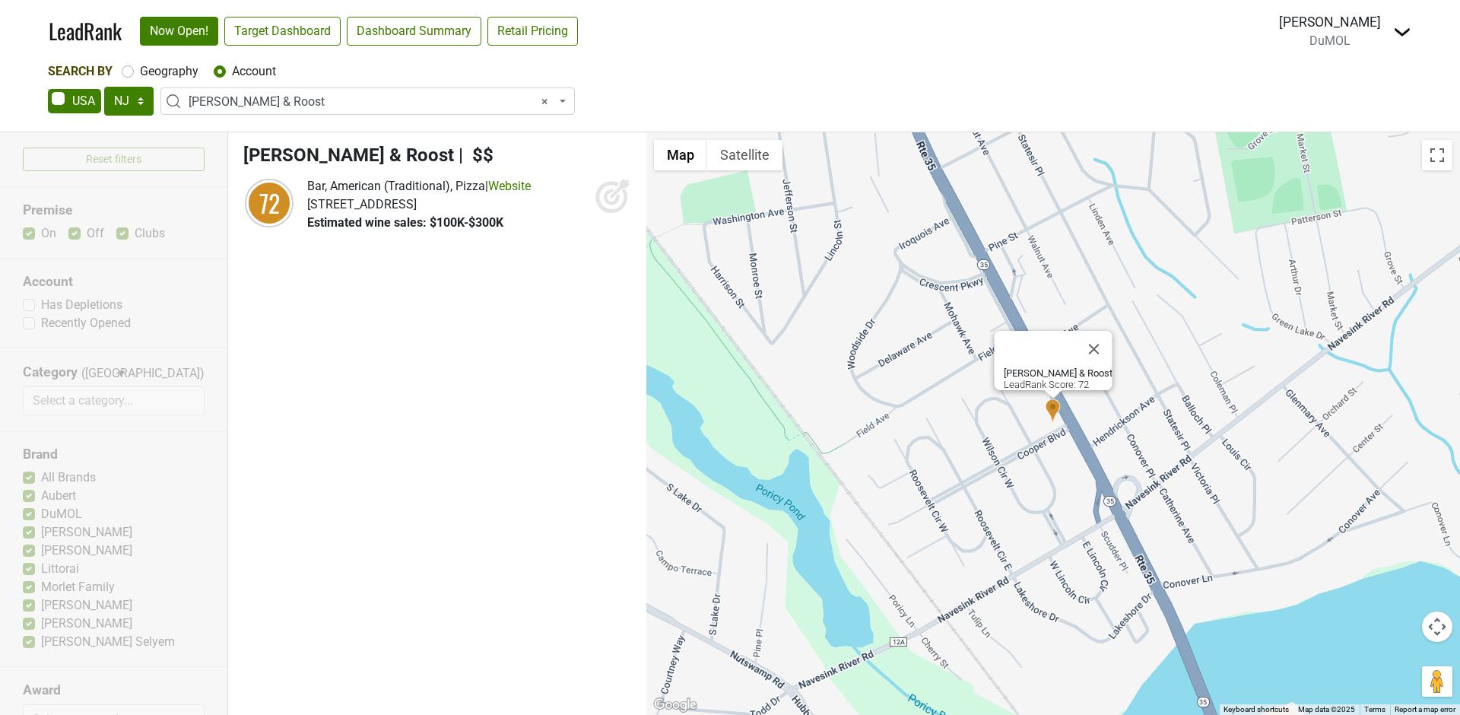
click at [422, 97] on span "× Nicholas Barrel & Roost" at bounding box center [372, 102] width 367 height 18
click at [693, 77] on div "Search By Geography Account" at bounding box center [730, 71] width 1365 height 18
click at [600, 195] on icon at bounding box center [613, 195] width 37 height 37
click at [313, 102] on span "× Nicholas Barrel & Roost" at bounding box center [372, 102] width 367 height 18
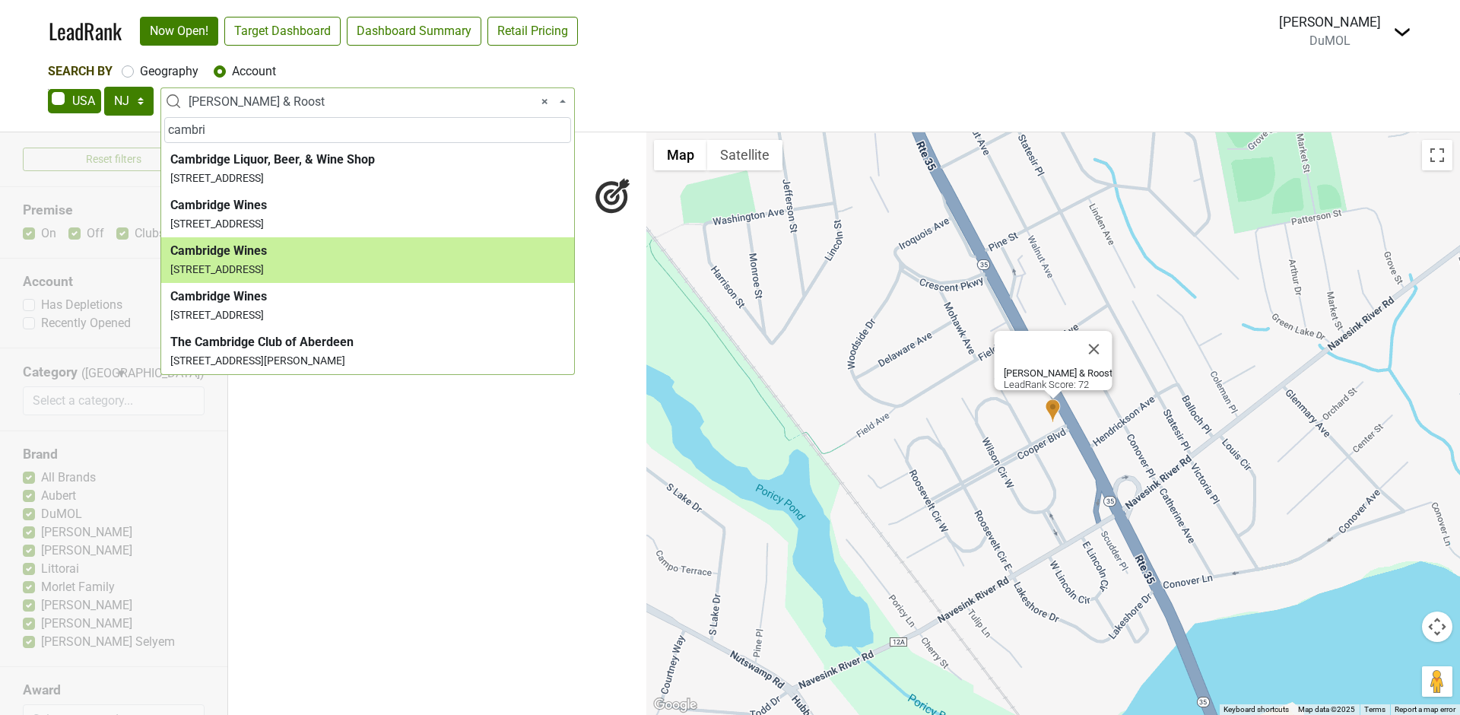
type input "cambri"
select select "123902776"
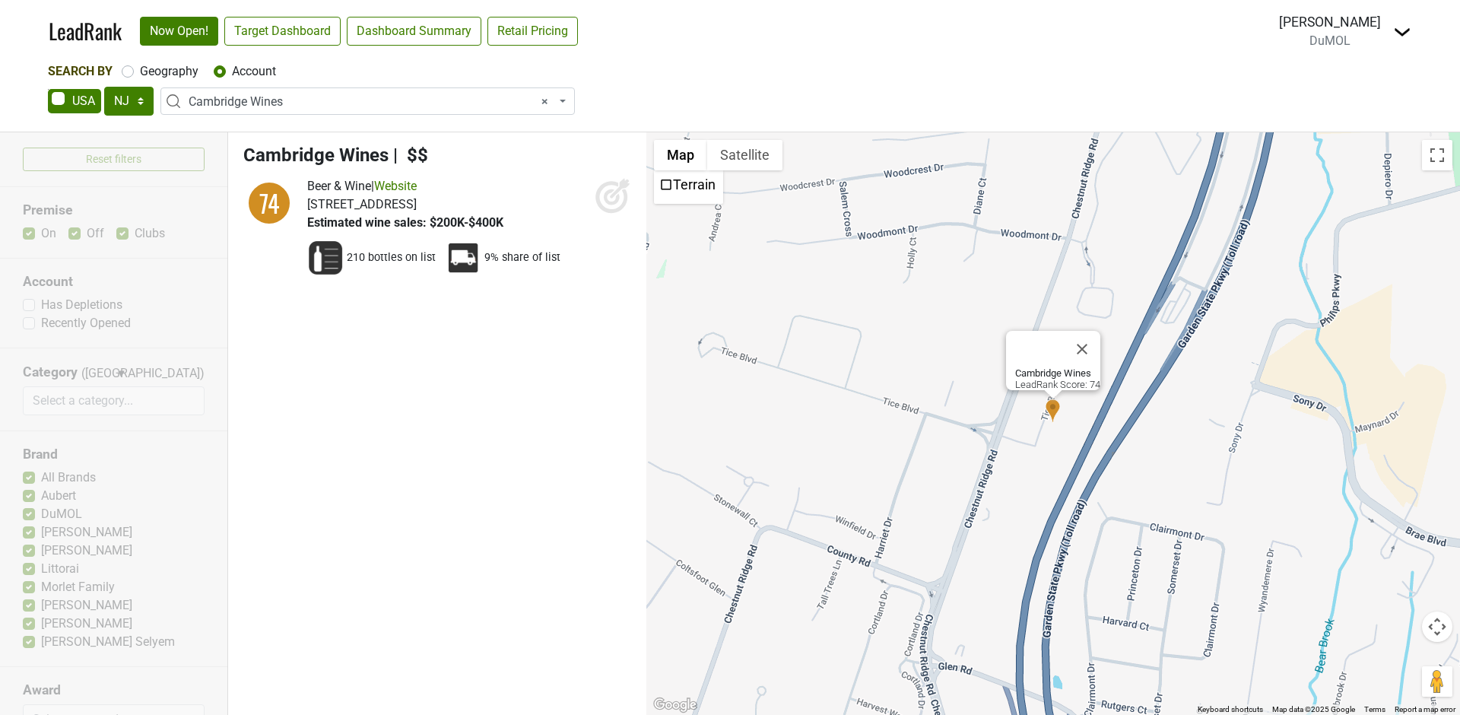
click at [614, 198] on icon at bounding box center [613, 195] width 37 height 37
click at [310, 107] on span "× Cambridge Wines" at bounding box center [372, 102] width 367 height 18
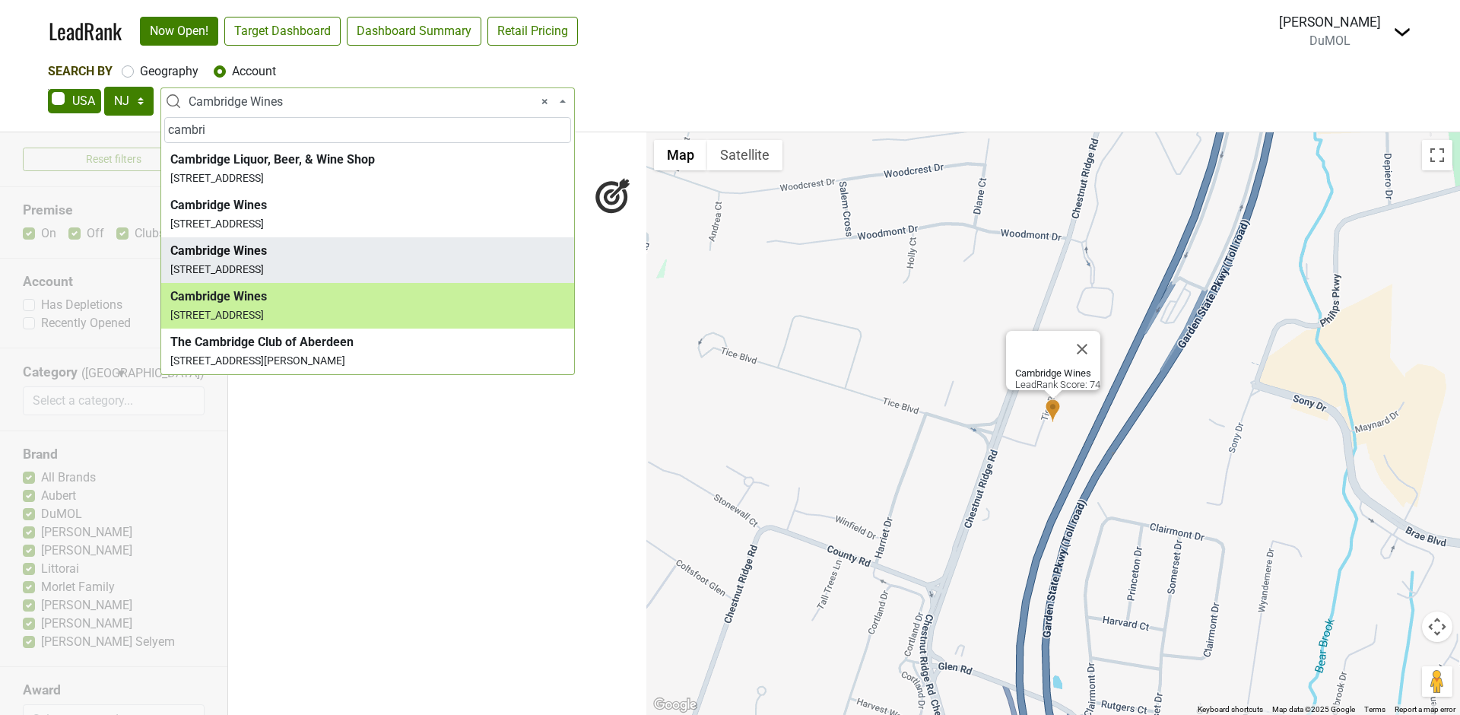
type input "cambri"
select select "123799630"
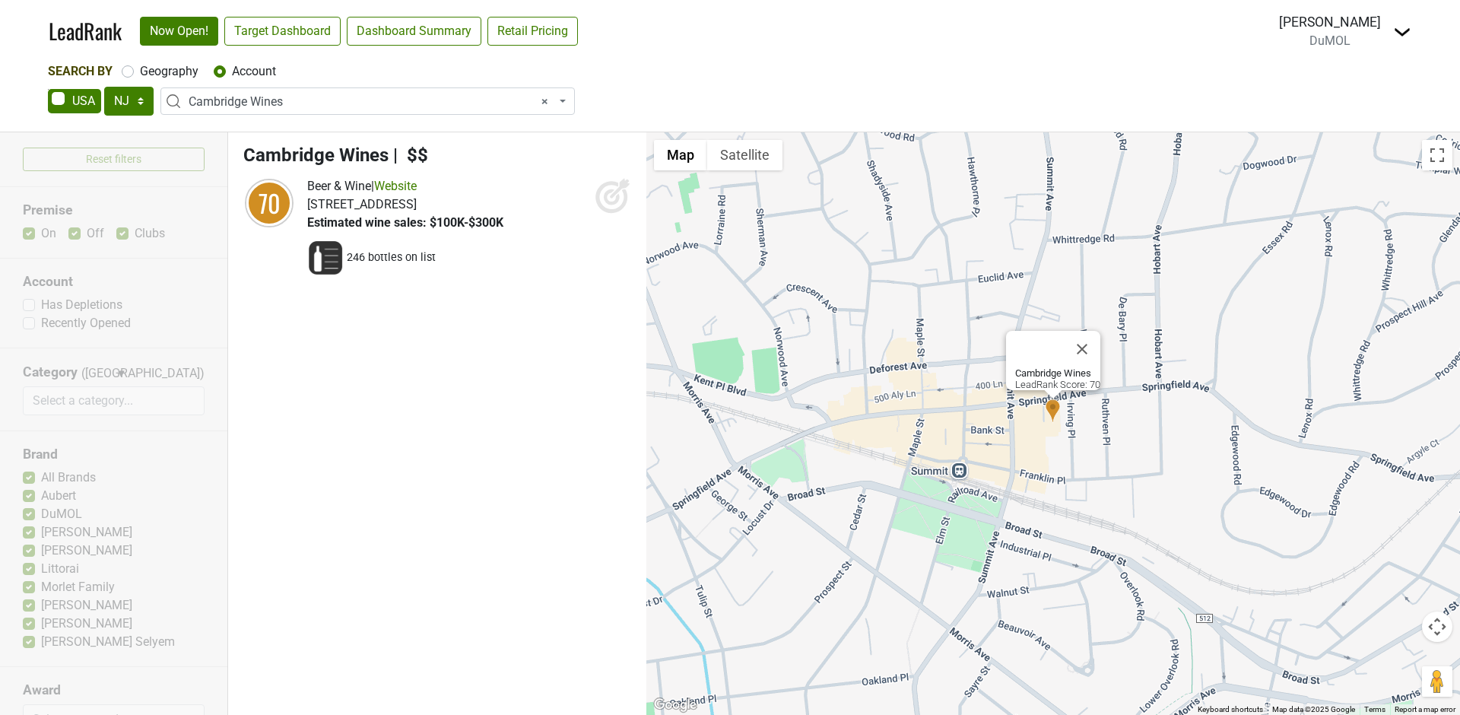
click at [608, 207] on icon at bounding box center [613, 195] width 37 height 37
click at [351, 107] on span "× Cambridge Wines" at bounding box center [372, 102] width 367 height 18
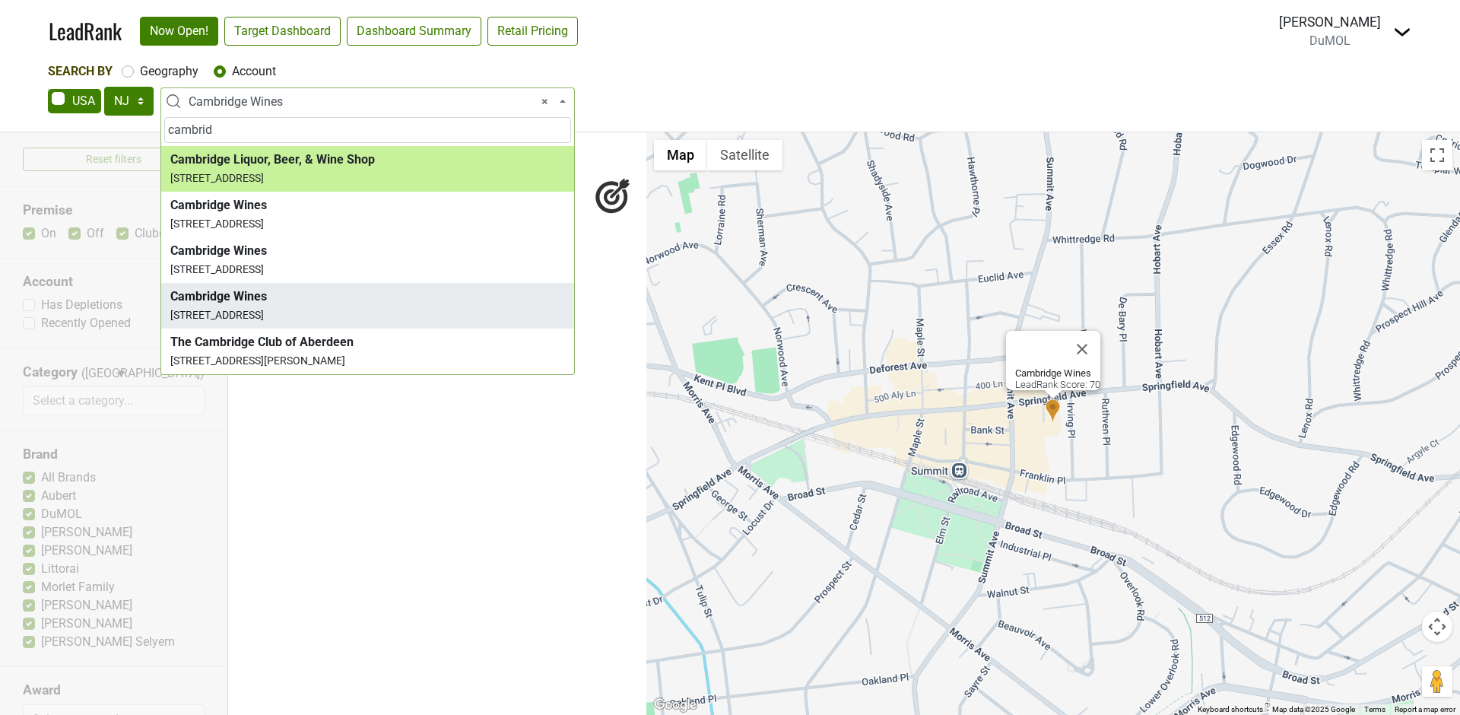
type input "cambrid"
select select "123810916"
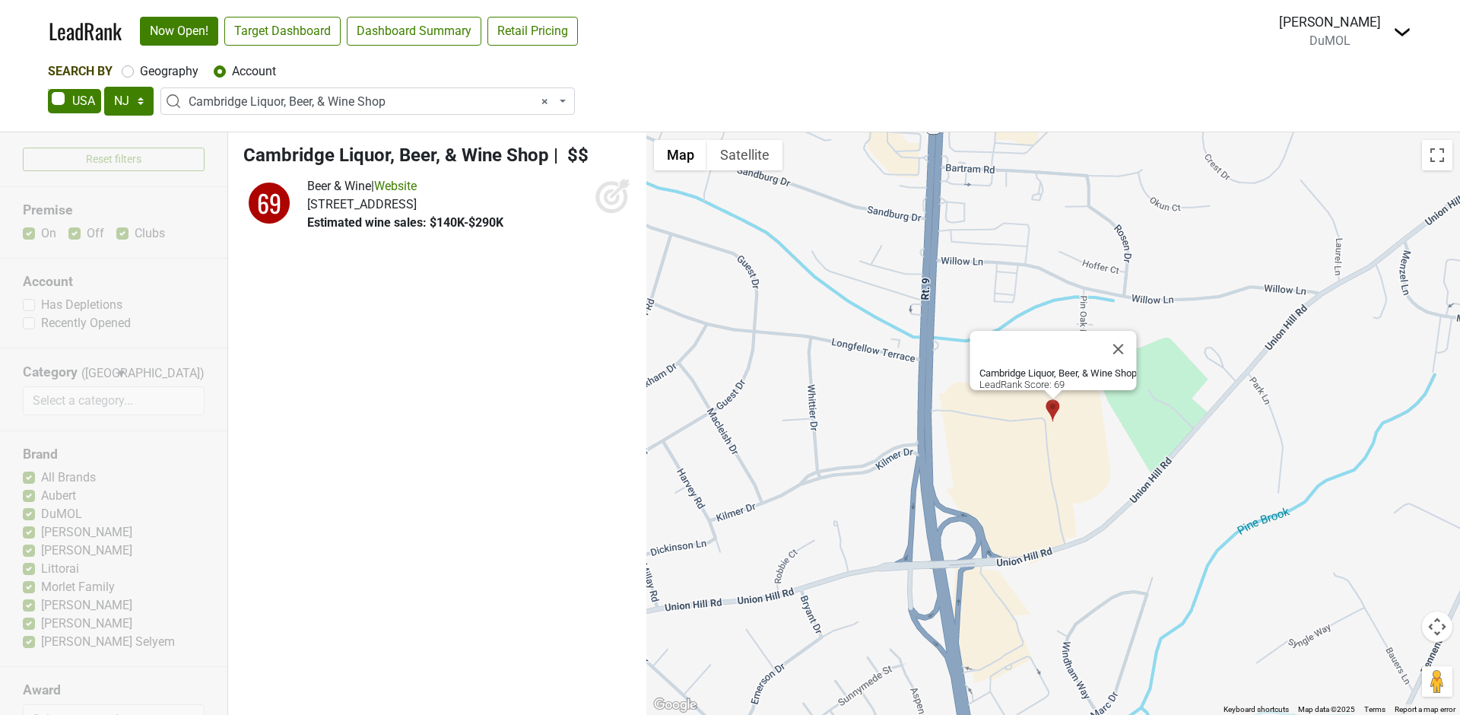
click at [596, 192] on icon at bounding box center [613, 195] width 37 height 37
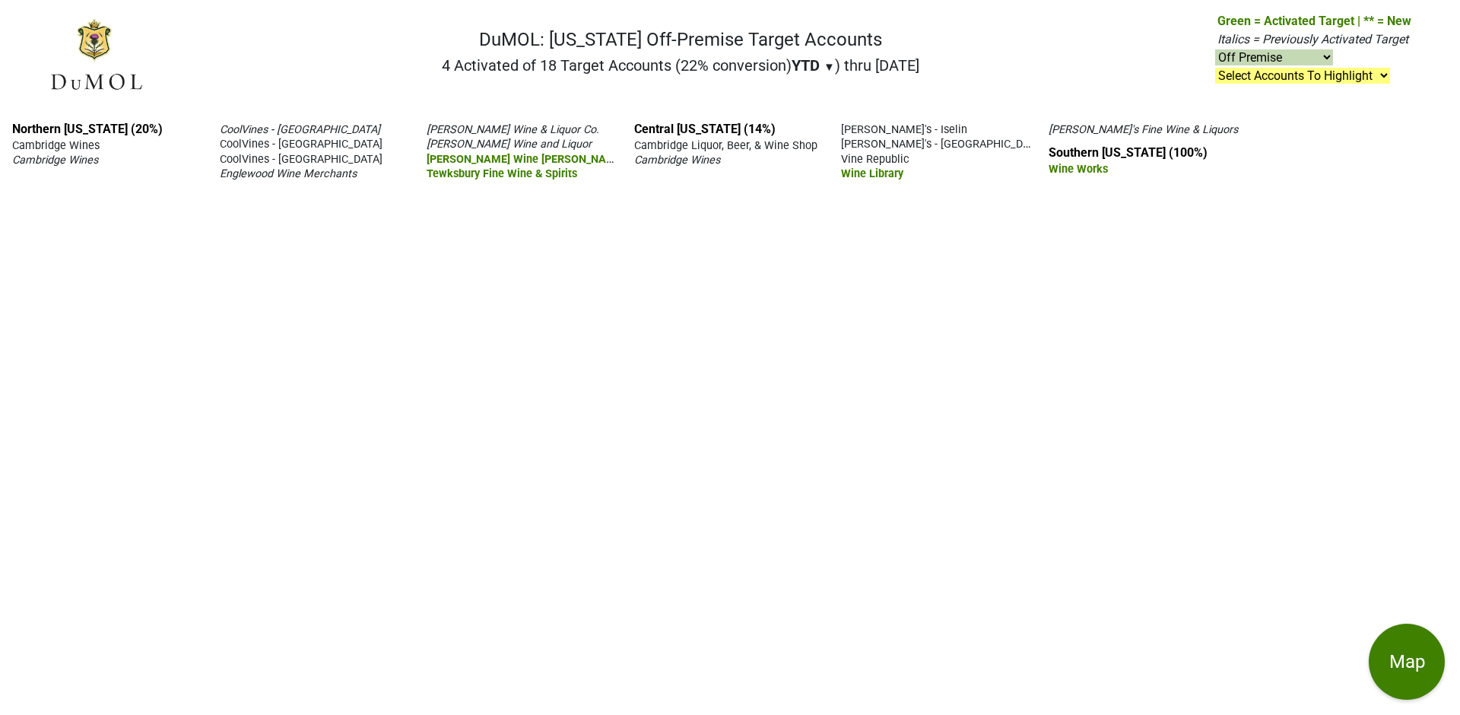
click at [1253, 59] on select "On & Off Premise On Premise Off Premise Country Clubs Only" at bounding box center [1274, 57] width 118 height 16
select select "on"
click at [1216, 49] on select "On & Off Premise On Premise Off Premise Country Clubs Only" at bounding box center [1274, 57] width 118 height 16
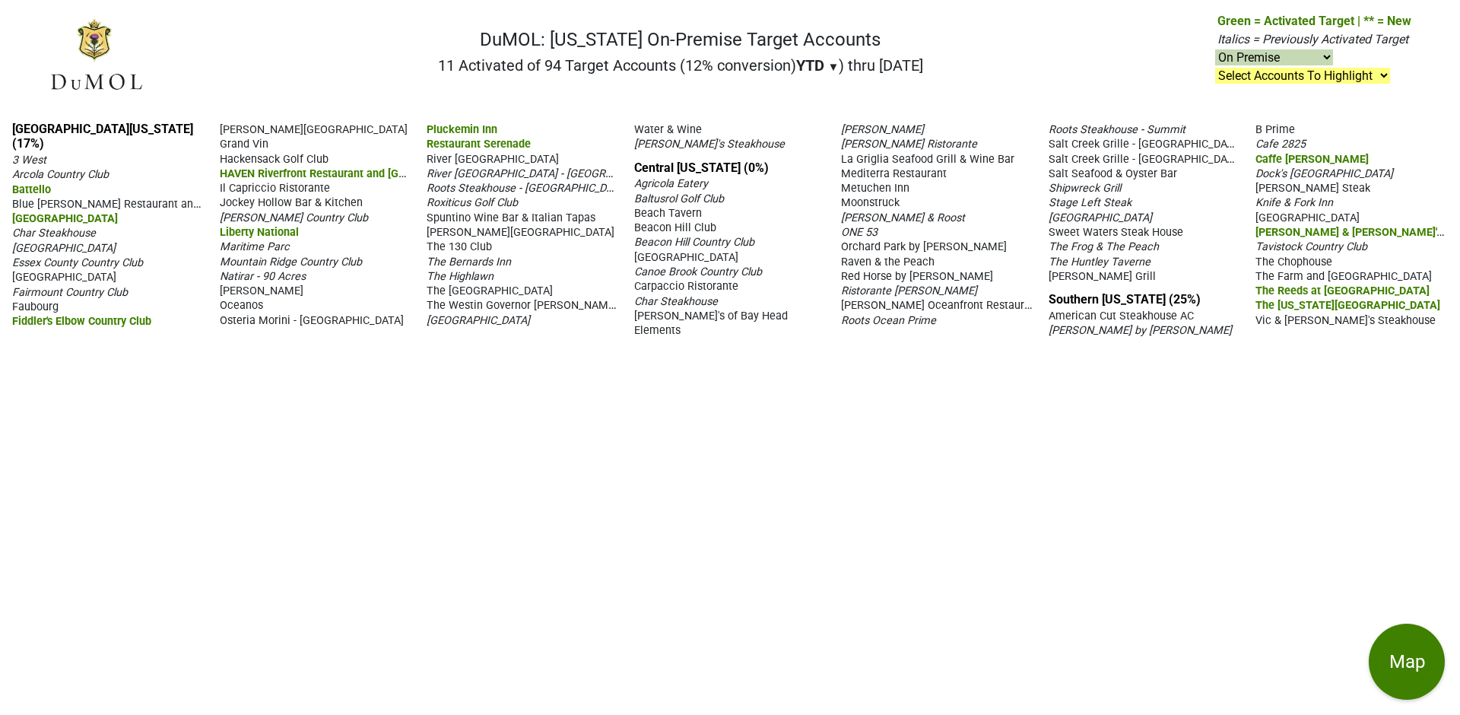
select select "on"
click at [248, 240] on span "Maritime Parc" at bounding box center [255, 246] width 70 height 13
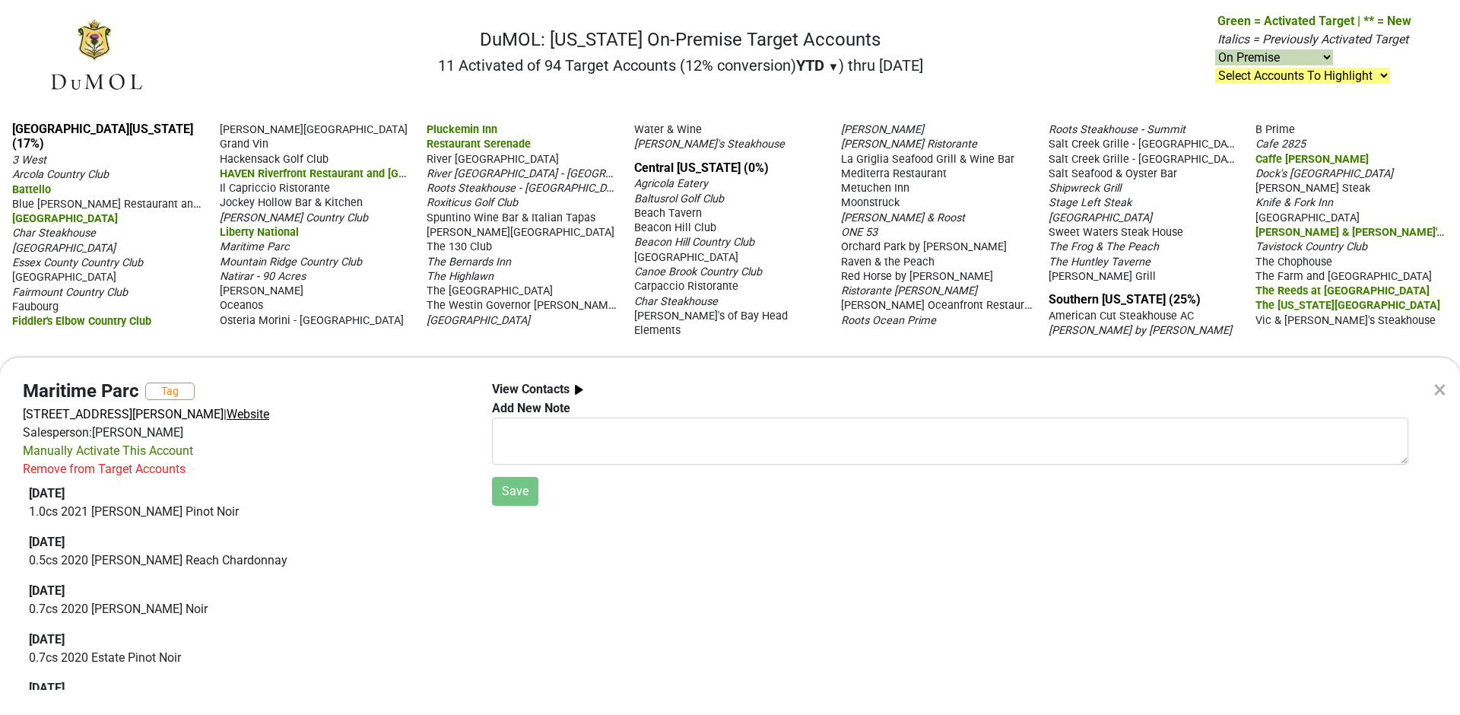
click at [269, 413] on span "Website" at bounding box center [248, 414] width 43 height 14
click at [74, 470] on div "Remove from Target Accounts" at bounding box center [104, 469] width 163 height 18
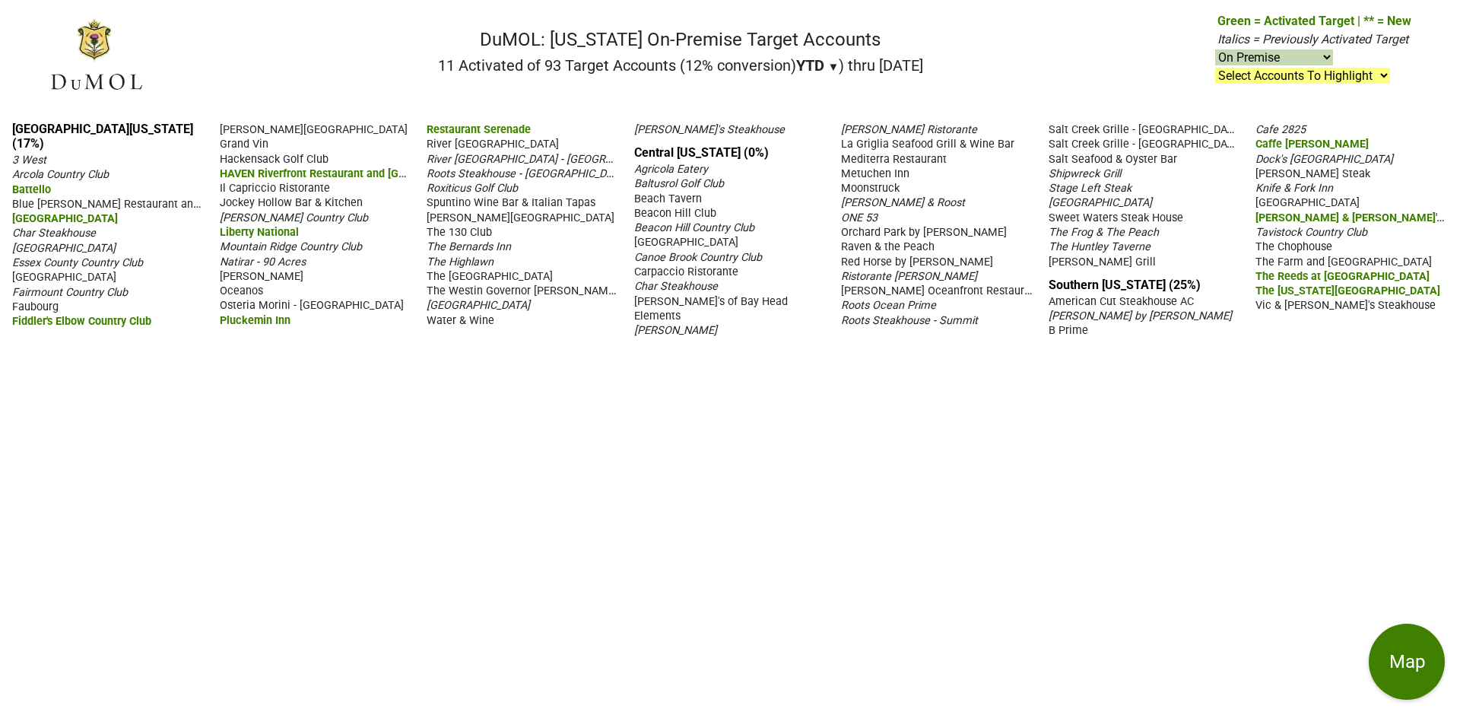
click at [1270, 59] on select "On & Off Premise On Premise Off Premise Country Clubs Only" at bounding box center [1274, 57] width 118 height 16
select select "club"
click at [1216, 49] on select "On & Off Premise On Premise Off Premise Country Clubs Only" at bounding box center [1274, 57] width 118 height 16
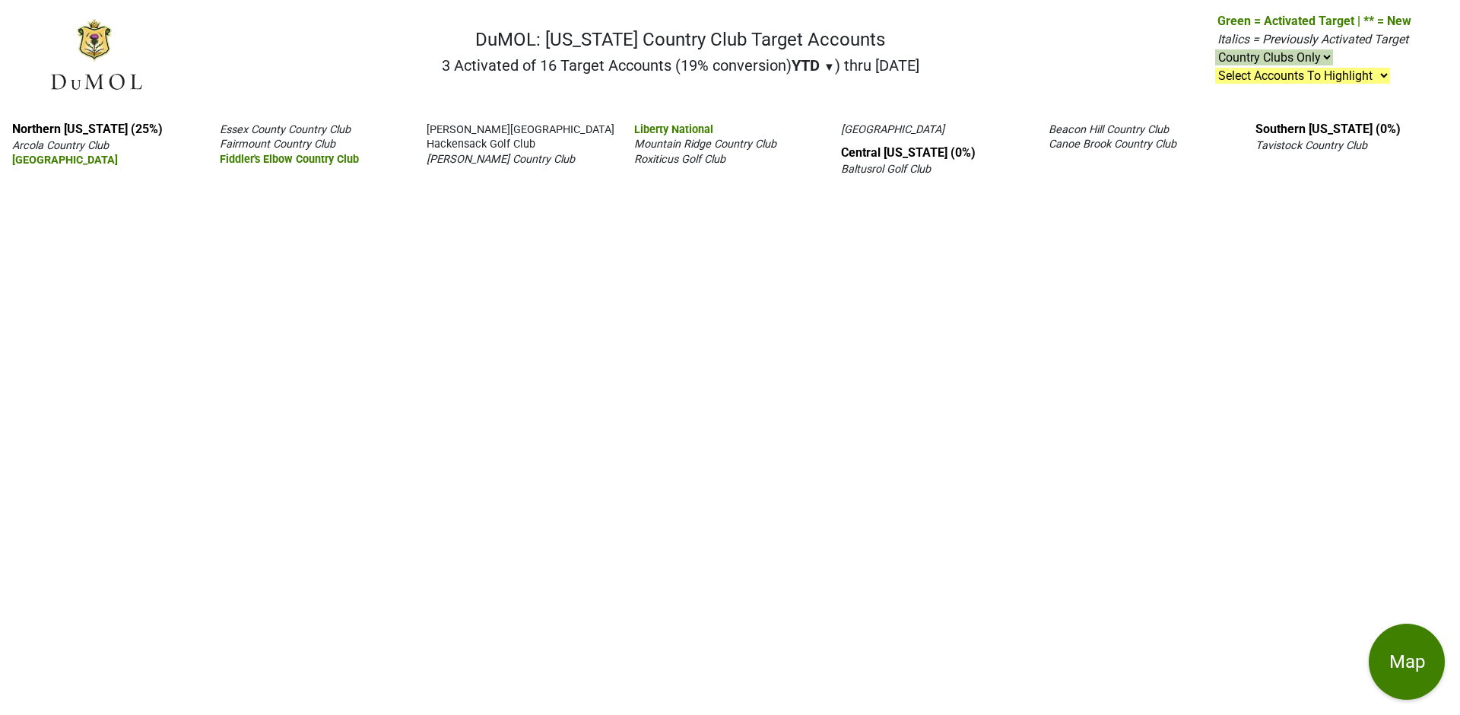
select select "club"
click at [1276, 57] on select "On & Off Premise On Premise Off Premise Country Clubs Only" at bounding box center [1274, 57] width 118 height 16
select select
click at [1216, 49] on select "On & Off Premise On Premise Off Premise Country Clubs Only" at bounding box center [1274, 57] width 118 height 16
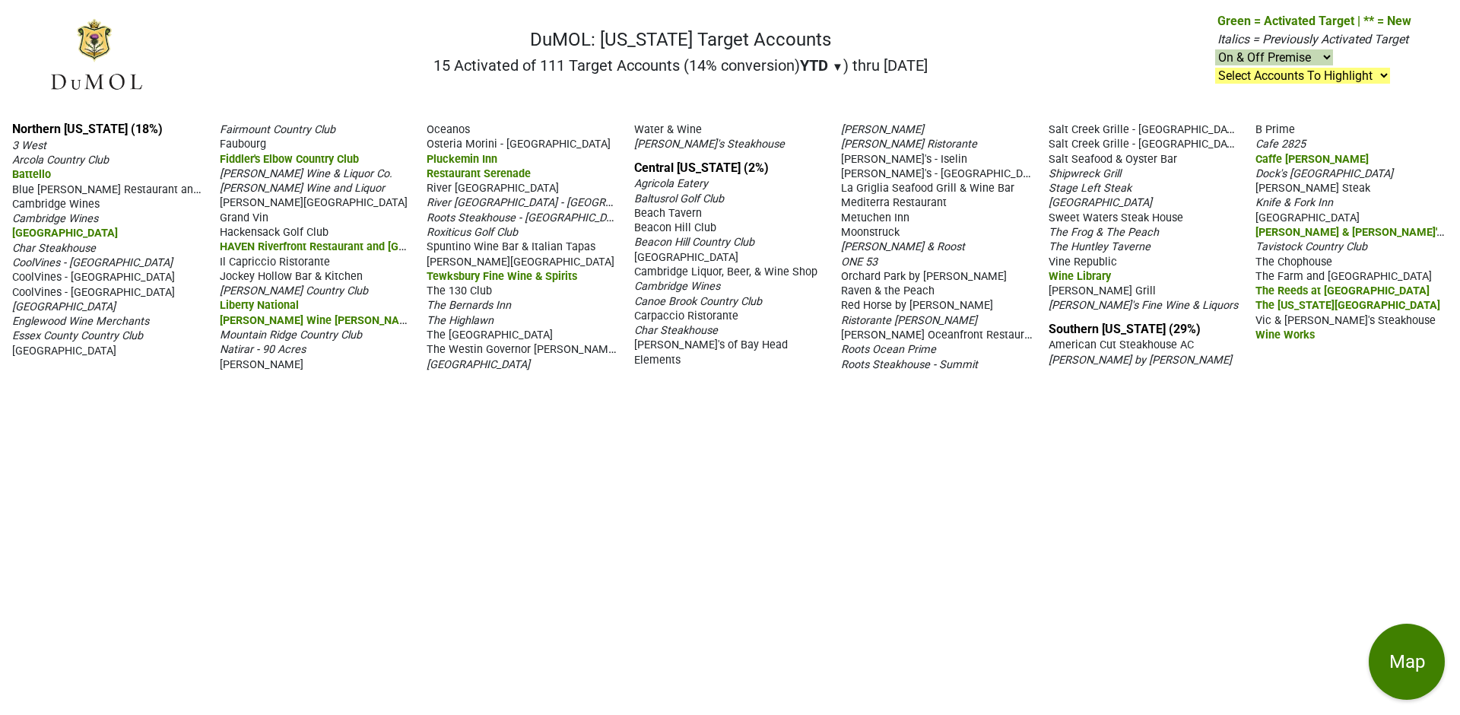
click at [1085, 25] on nav "DuMOL: [US_STATE] Target Accounts 15 Activated of 111 Target Accounts (14% conv…" at bounding box center [730, 60] width 1387 height 97
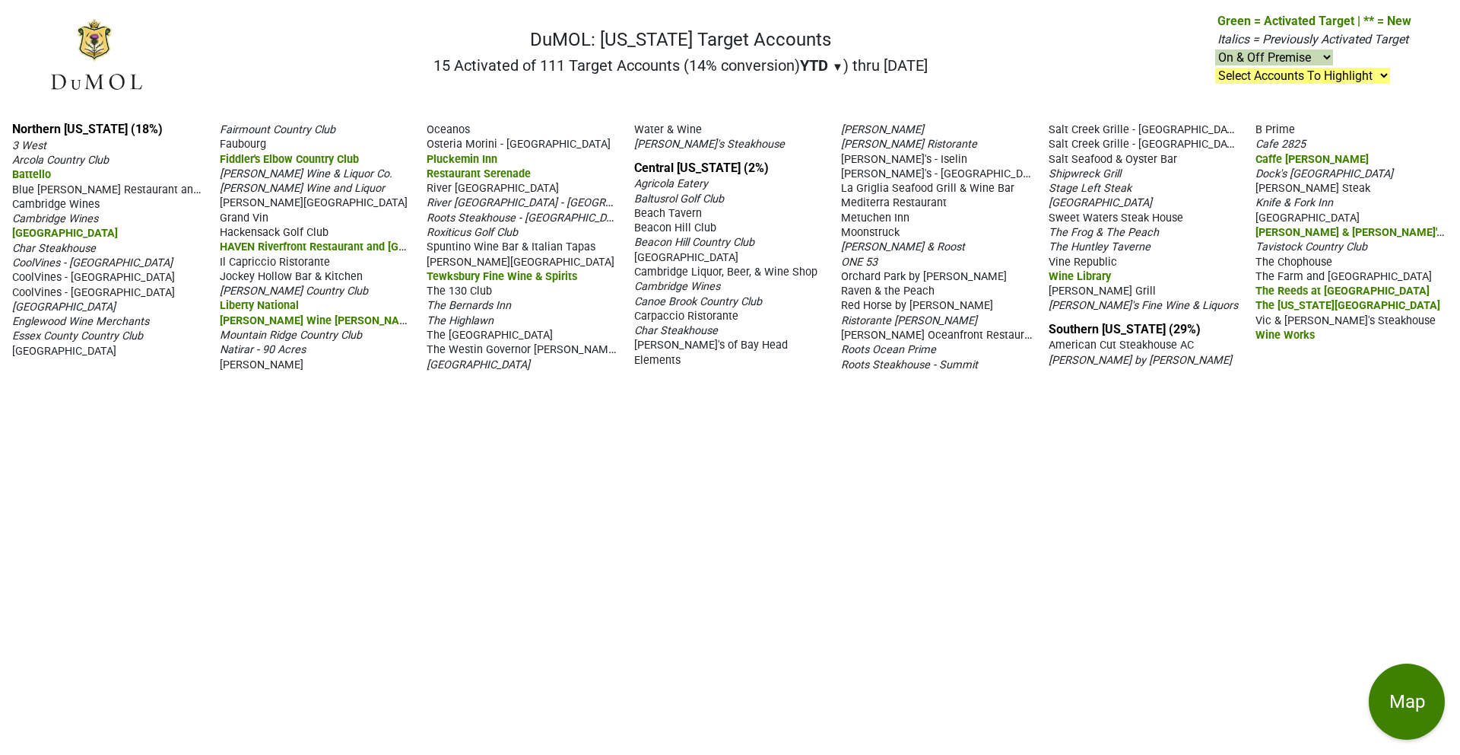
click at [1266, 62] on select "On & Off Premise On Premise Off Premise Country Clubs Only" at bounding box center [1274, 57] width 118 height 16
select select "on"
click at [1216, 49] on select "On & Off Premise On Premise Off Premise Country Clubs Only" at bounding box center [1274, 57] width 118 height 16
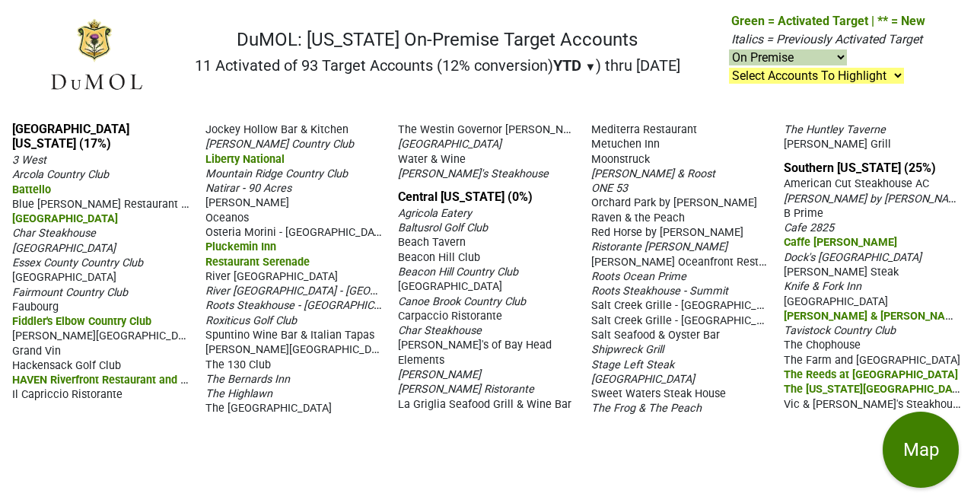
click at [804, 57] on select "On & Off Premise On Premise Off Premise Country Clubs Only" at bounding box center [788, 57] width 118 height 16
select select "off"
click at [729, 50] on select "On & Off Premise On Premise Off Premise Country Clubs Only" at bounding box center [788, 57] width 118 height 16
click at [749, 55] on select "On & Off Premise On Premise Off Premise Country Clubs Only" at bounding box center [788, 57] width 118 height 16
select select
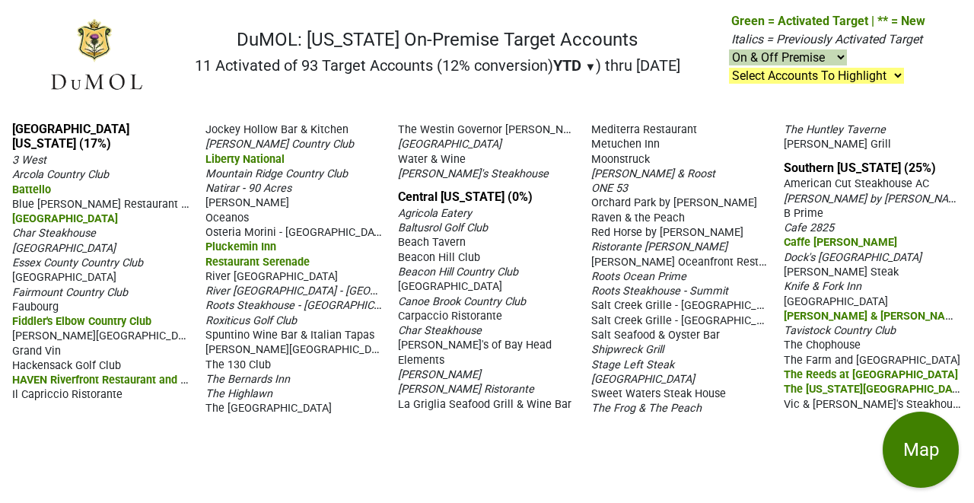
click at [729, 50] on select "On & Off Premise On Premise Off Premise Country Clubs Only" at bounding box center [788, 57] width 118 height 16
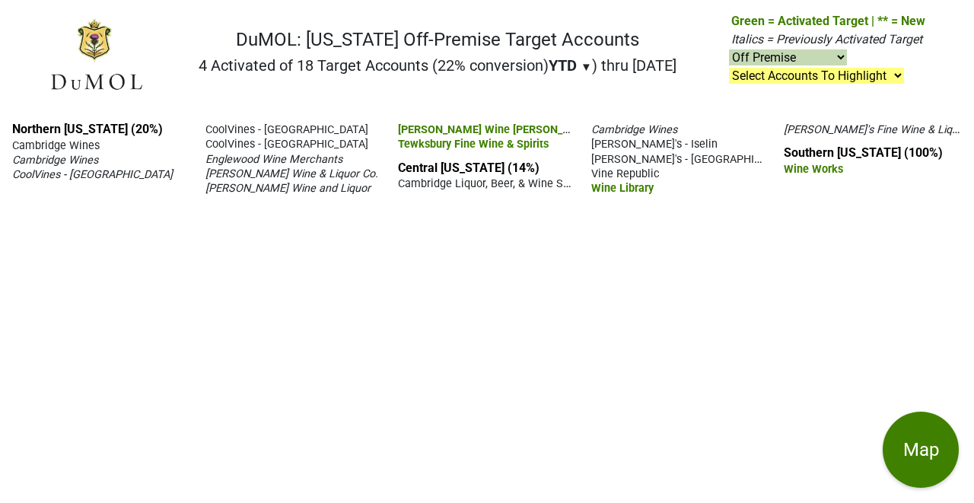
select select "off"
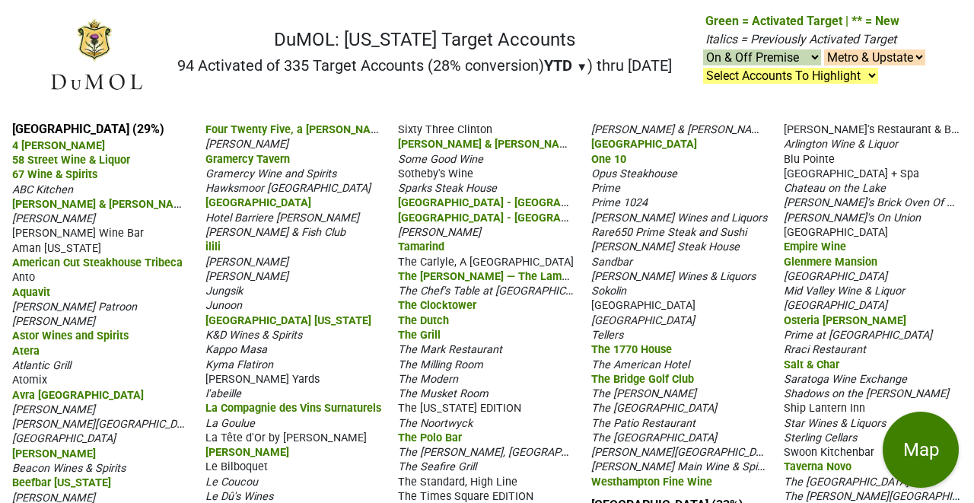
click at [769, 63] on select "On & Off Premise On Premise Off Premise Country Clubs Only" at bounding box center [762, 57] width 118 height 16
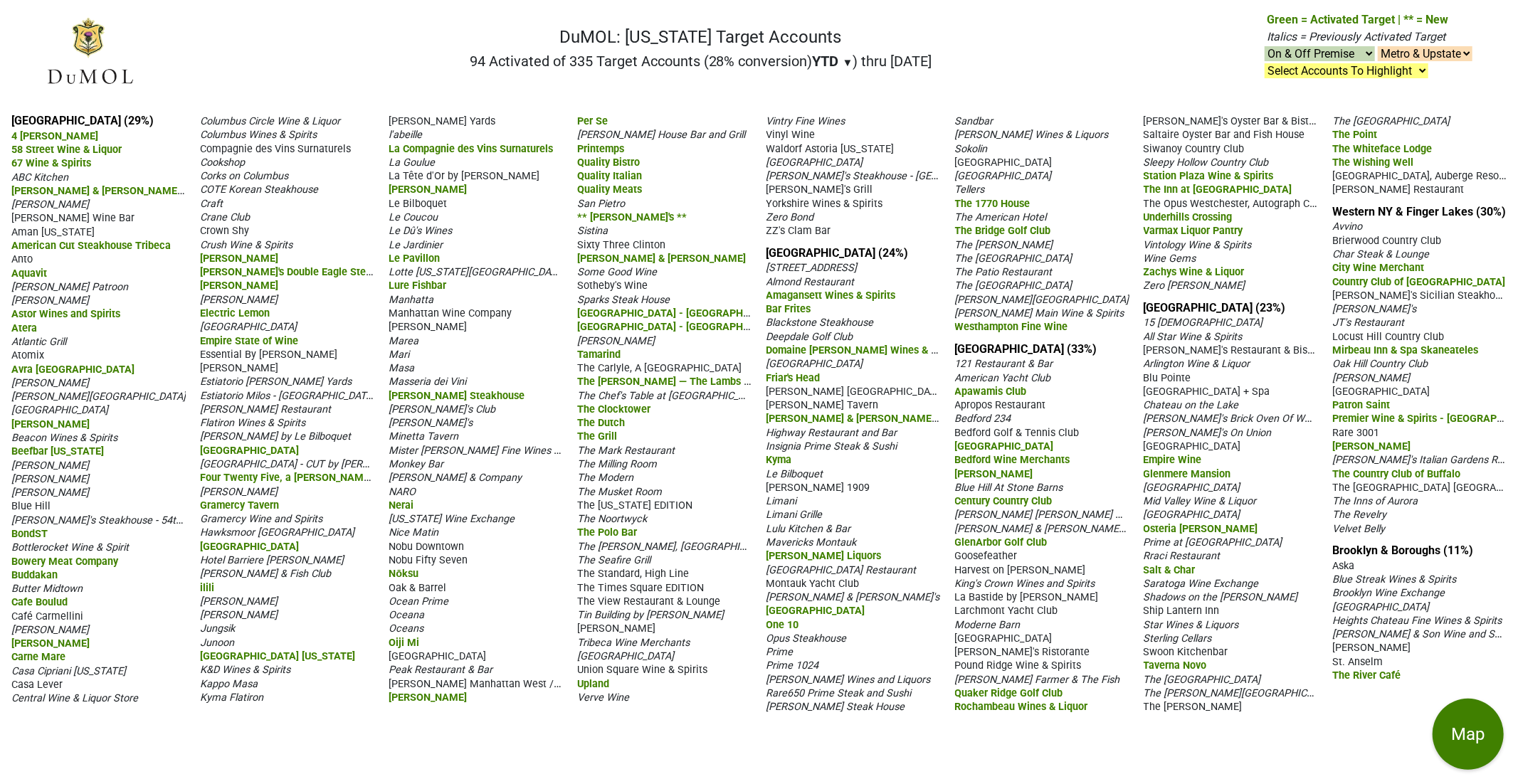
click at [905, 23] on nav "DuMOL: New York Target Accounts 94 Activated of 335 Target Accounts (28% conver…" at bounding box center [759, 56] width 1450 height 91
click at [911, 55] on select "On & Off Premise On Premise Off Premise Country Clubs Only" at bounding box center [1321, 53] width 110 height 15
select select "on"
click at [911, 47] on select "On & Off Premise On Premise Off Premise Country Clubs Only" at bounding box center [1321, 53] width 110 height 15
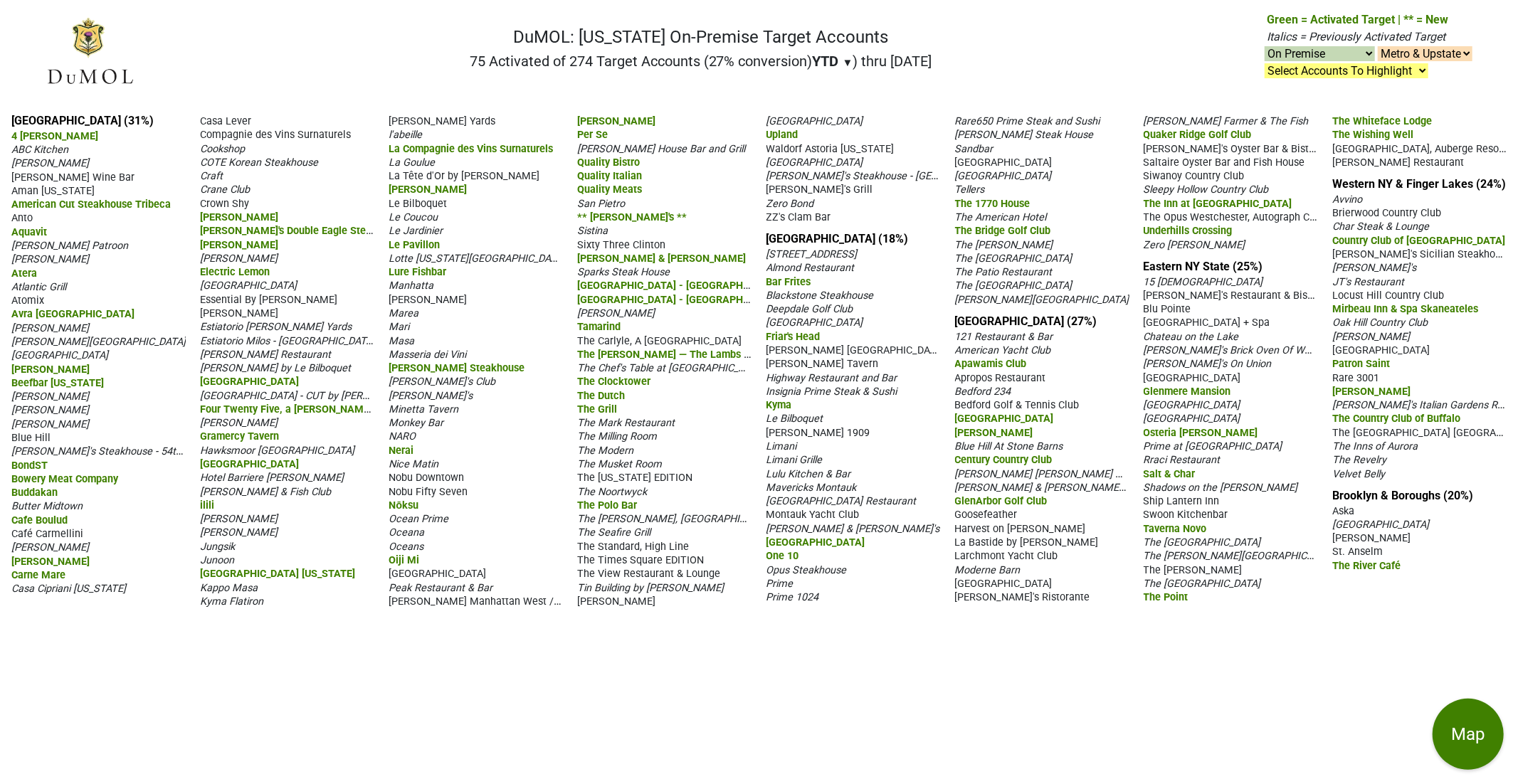
click at [1306, 52] on select "On & Off Premise On Premise Off Premise Country Clubs Only" at bounding box center [1321, 53] width 110 height 15
select select "off"
click at [1265, 47] on select "On & Off Premise On Premise Off Premise Country Clubs Only" at bounding box center [1321, 53] width 110 height 15
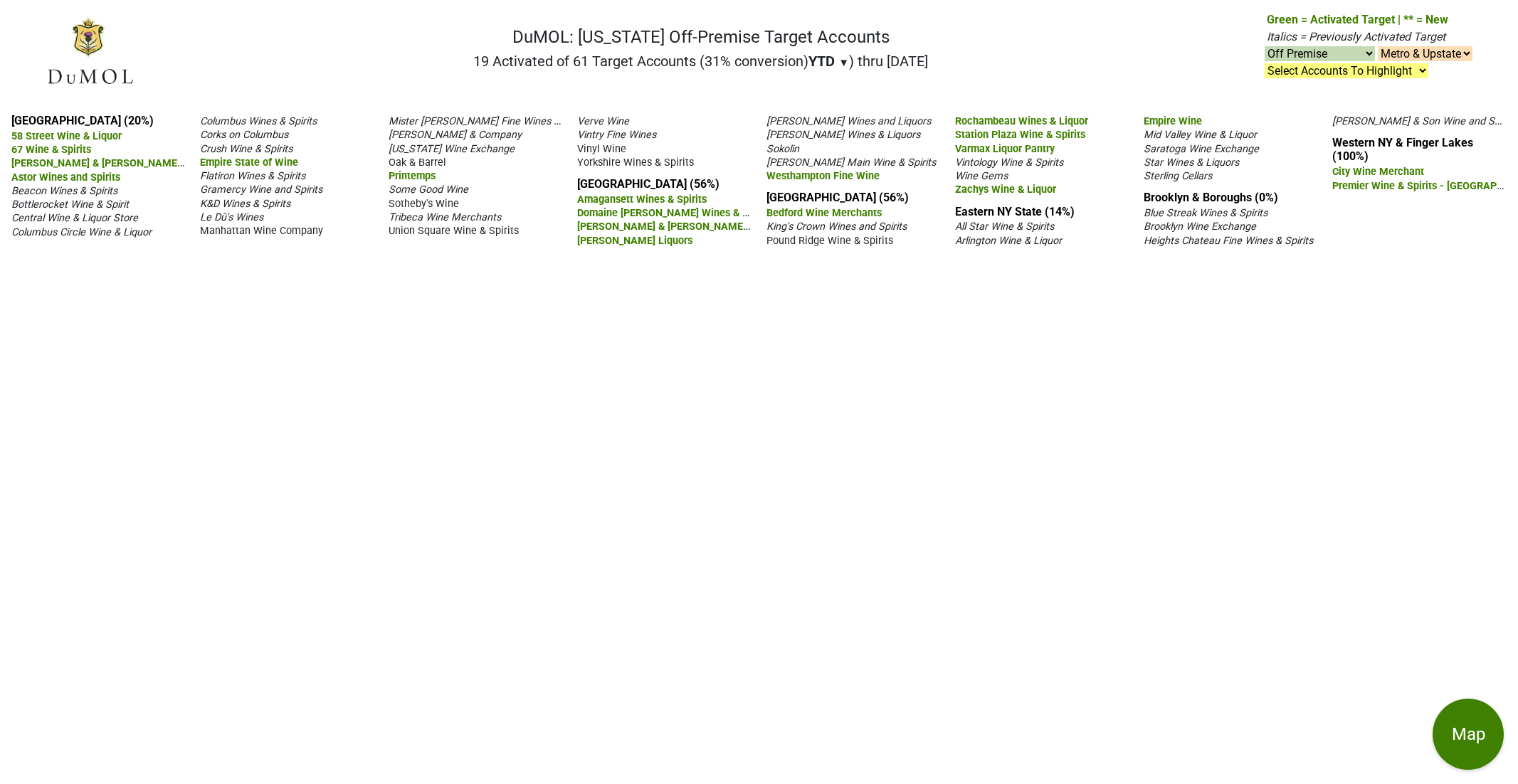
select select "off"
